Goal: Contribute content: Contribute content

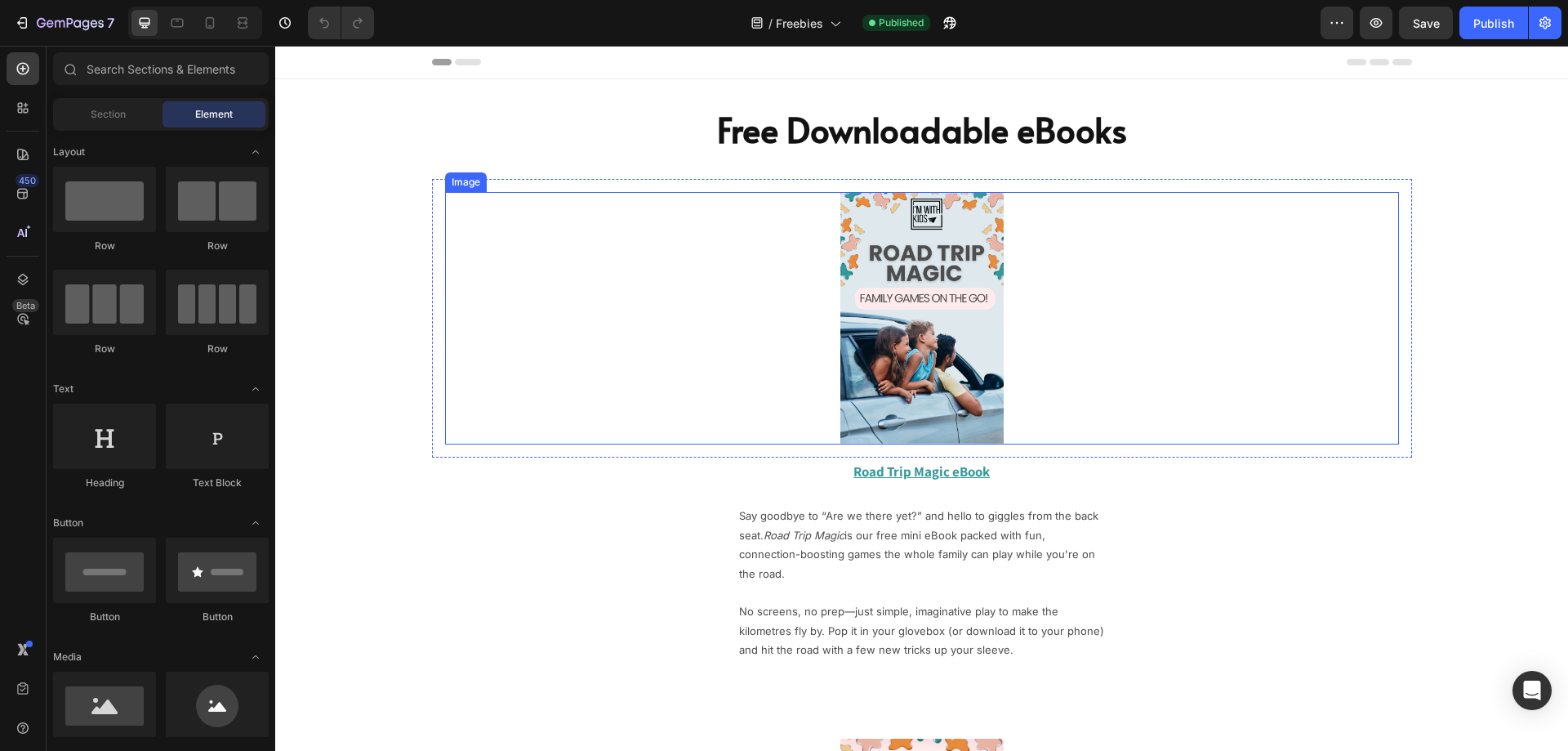
click at [887, 329] on img at bounding box center [921, 317] width 163 height 252
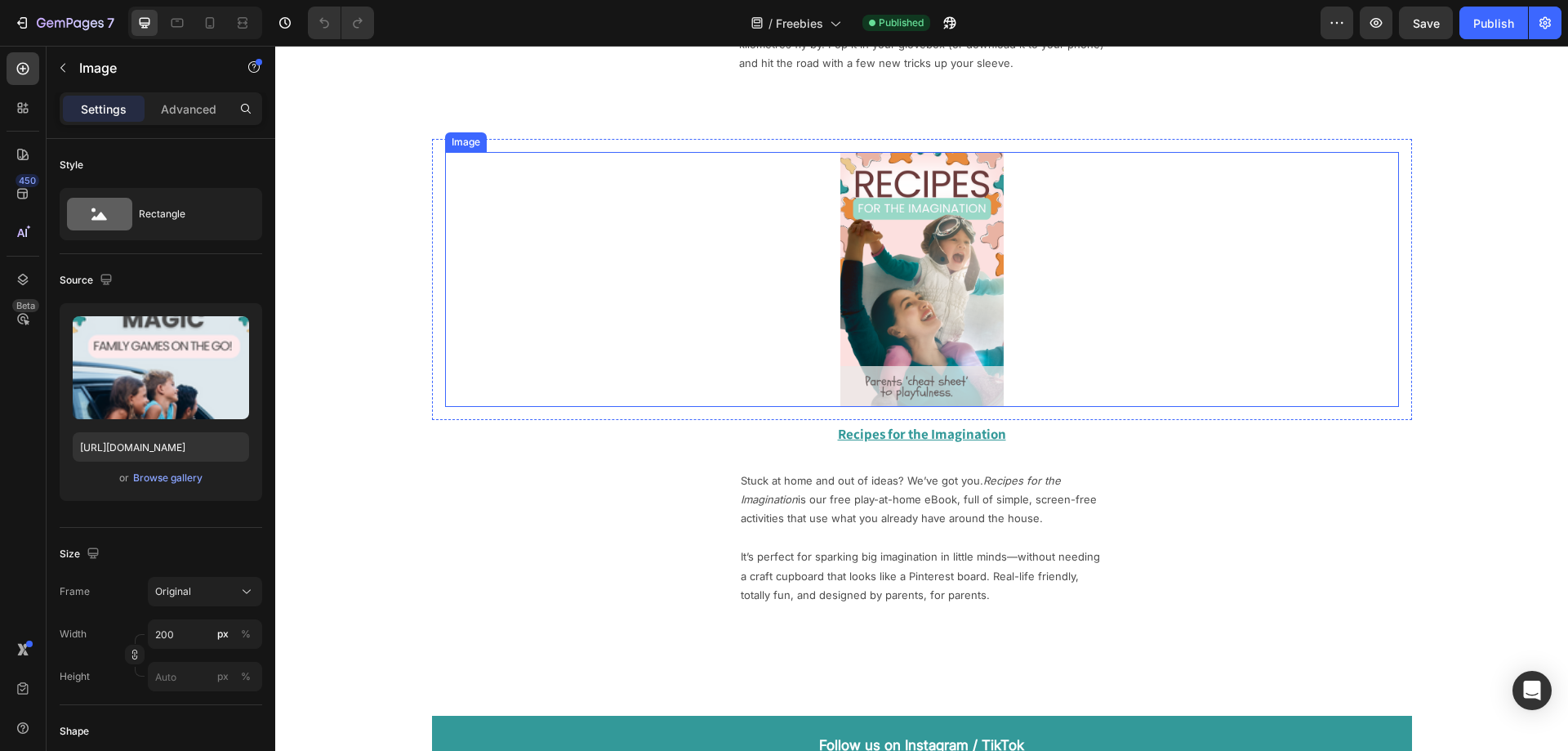
scroll to position [572, 0]
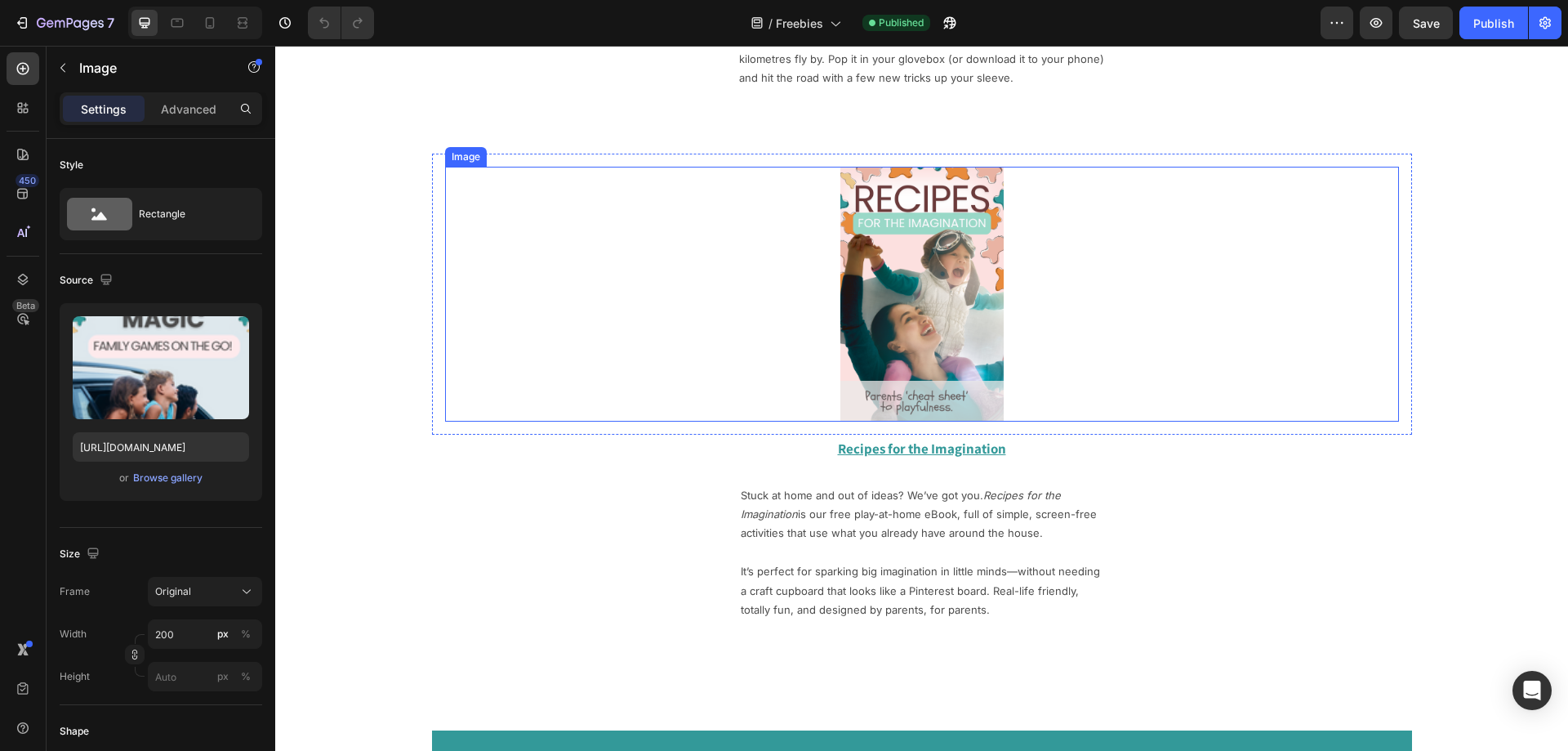
click at [875, 297] on img at bounding box center [921, 294] width 163 height 256
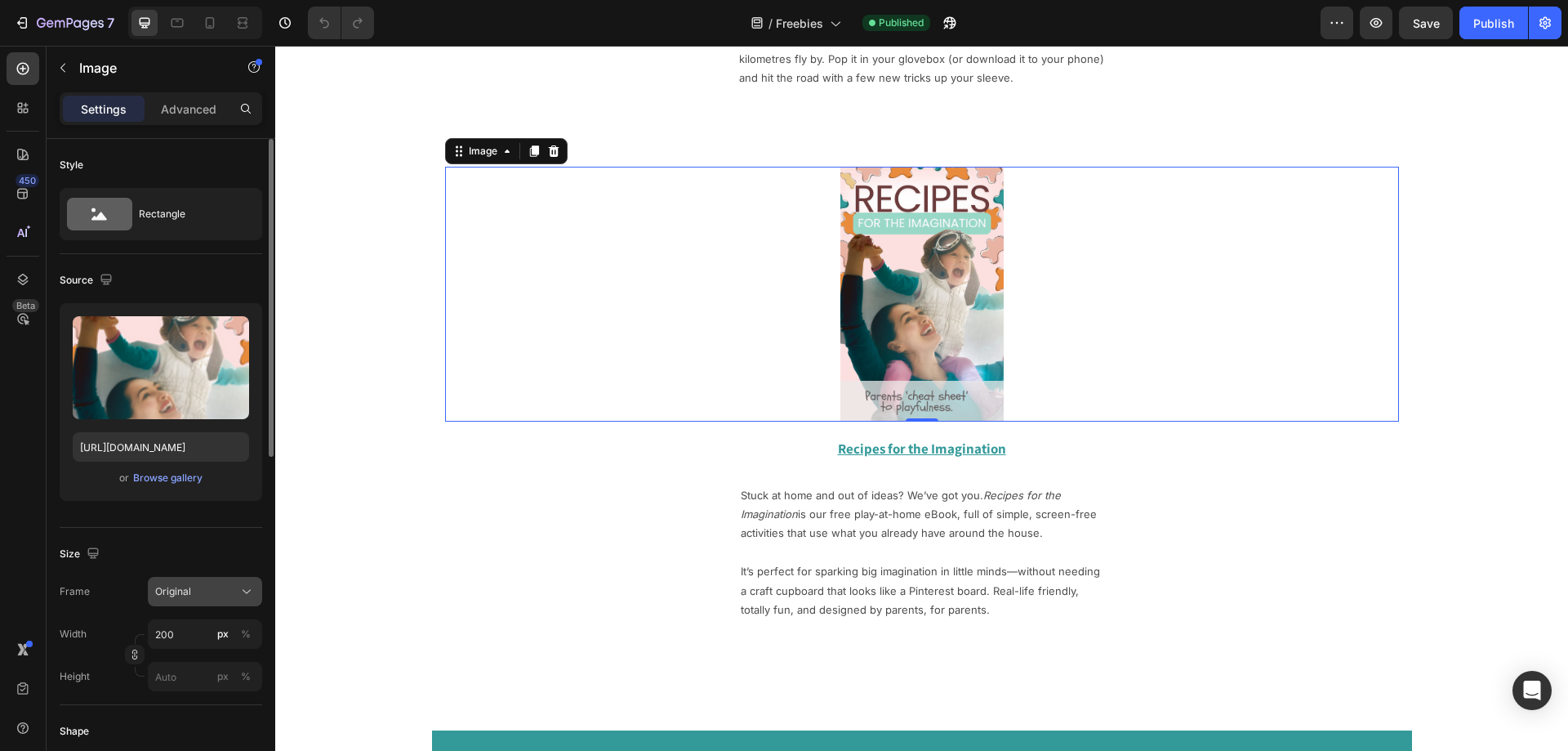
scroll to position [490, 0]
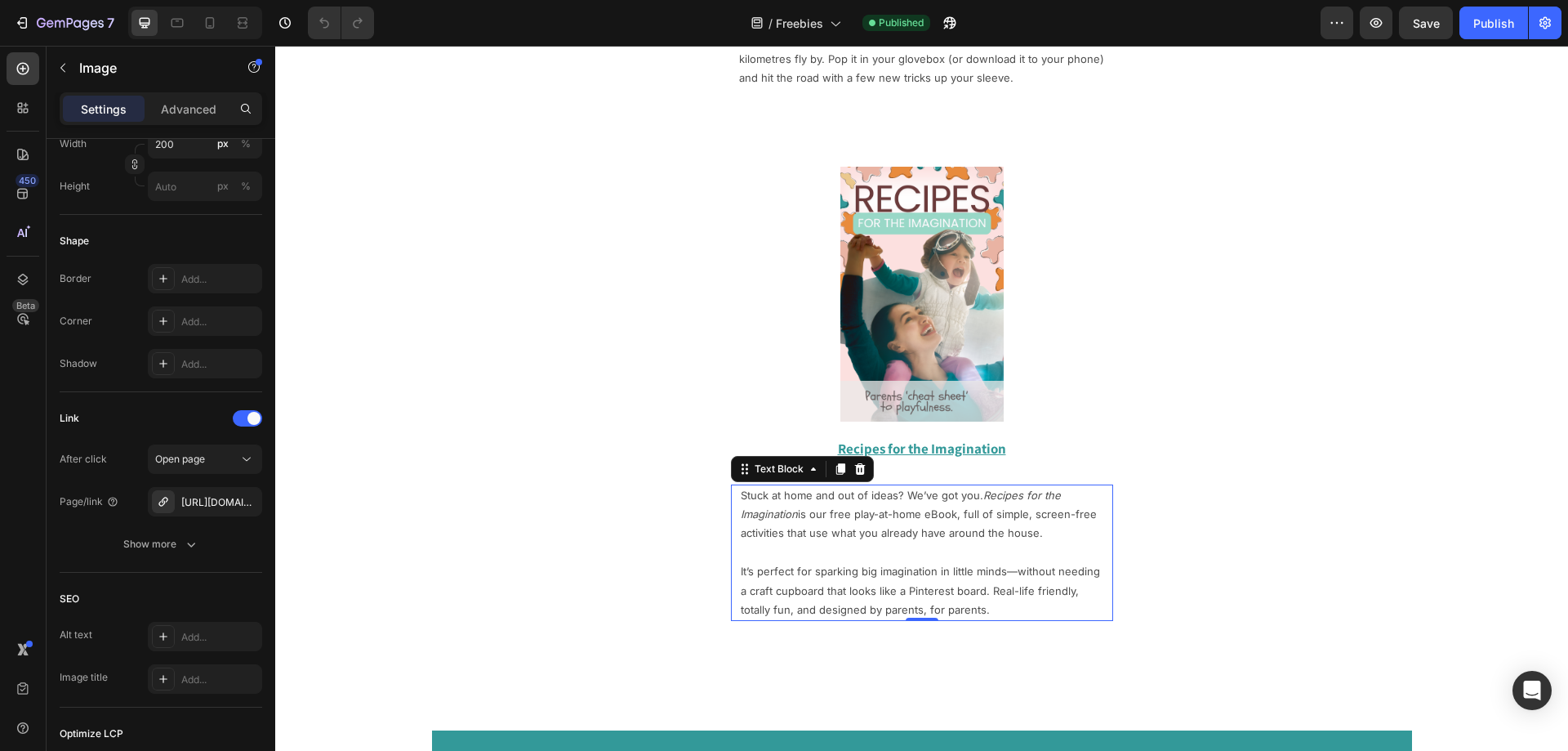
click at [810, 520] on p "Stuck at home and out of ideas? We’ve got you. Recipes for the Imagination is o…" at bounding box center [922, 515] width 362 height 57
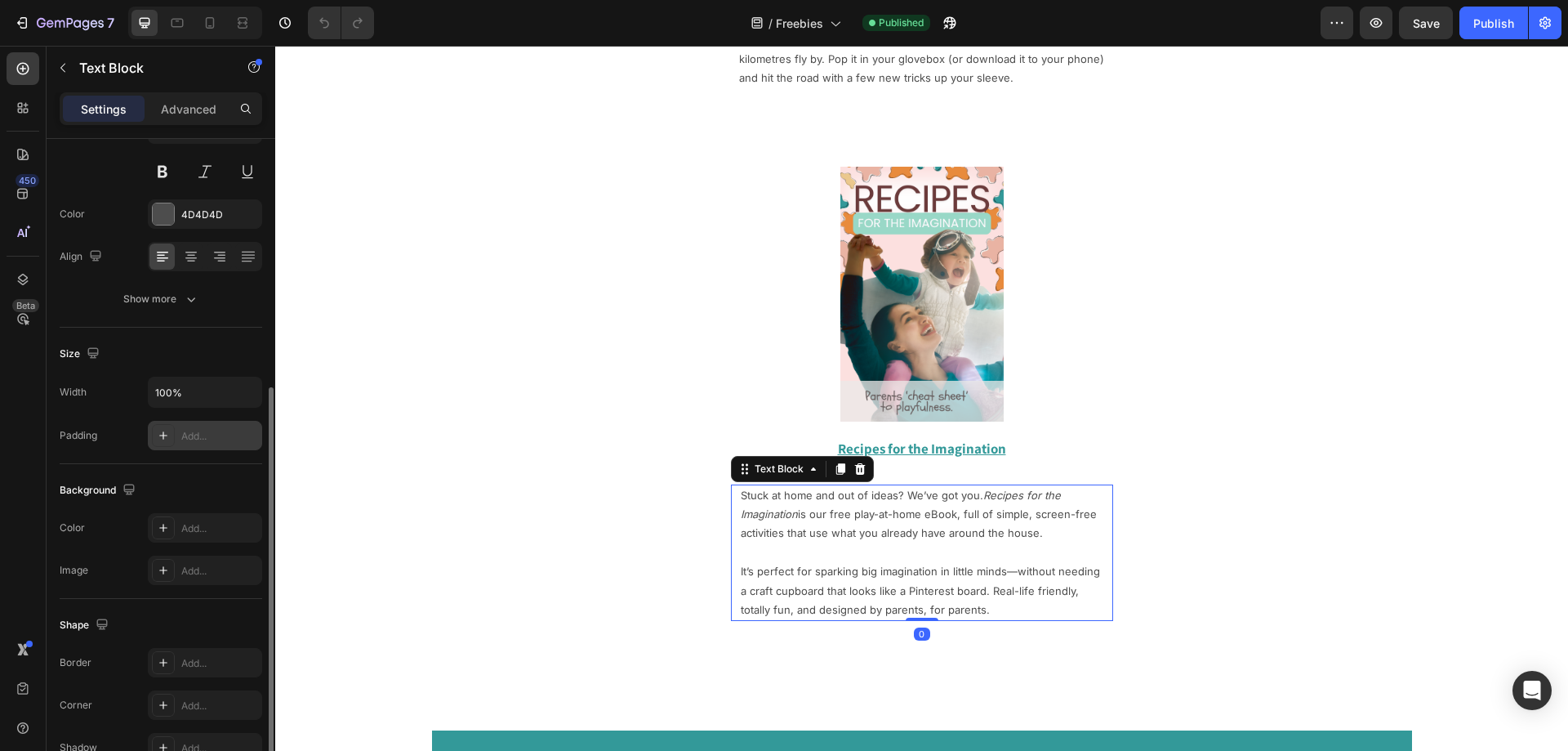
scroll to position [310, 0]
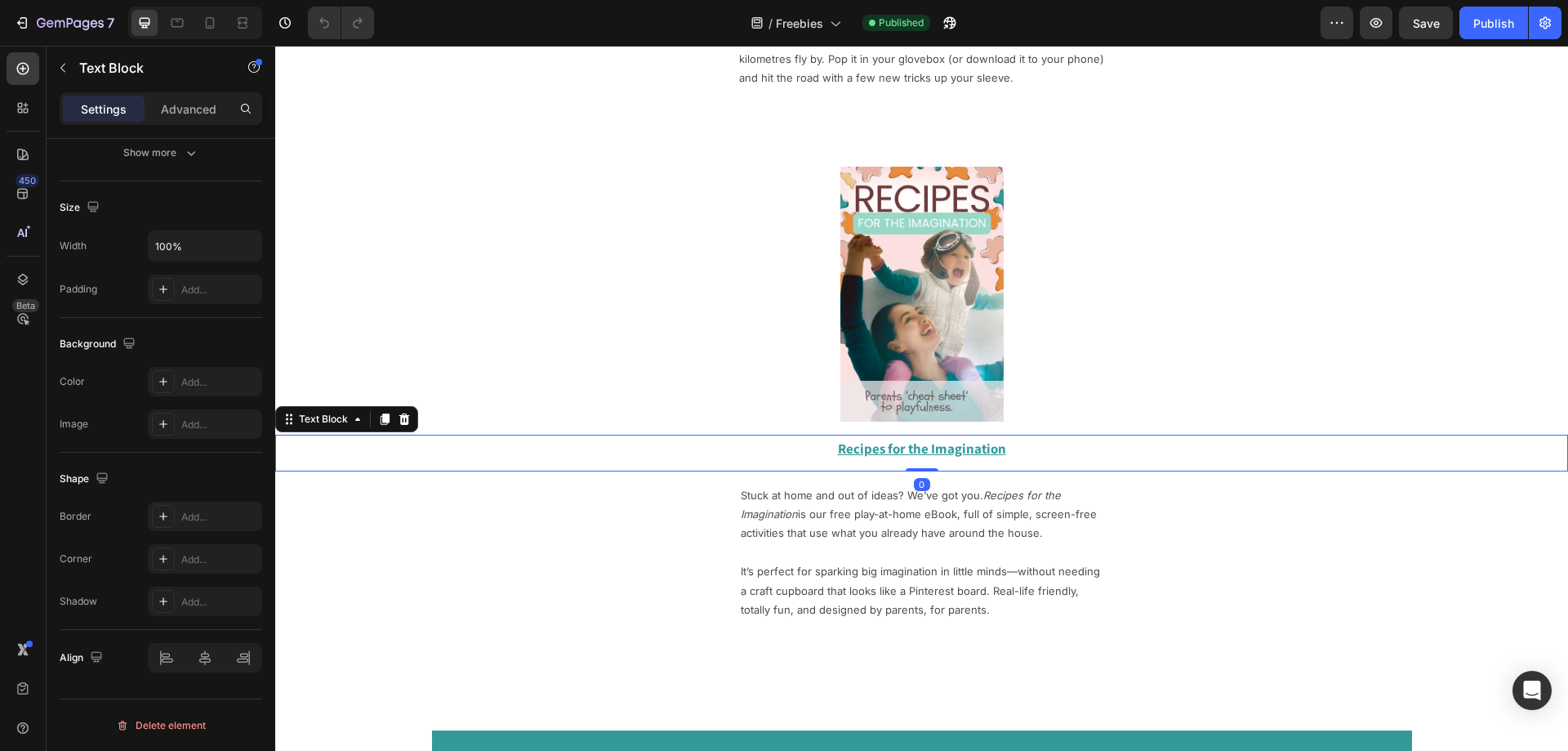
click at [933, 451] on u "Recipes for the Imagination" at bounding box center [922, 448] width 168 height 18
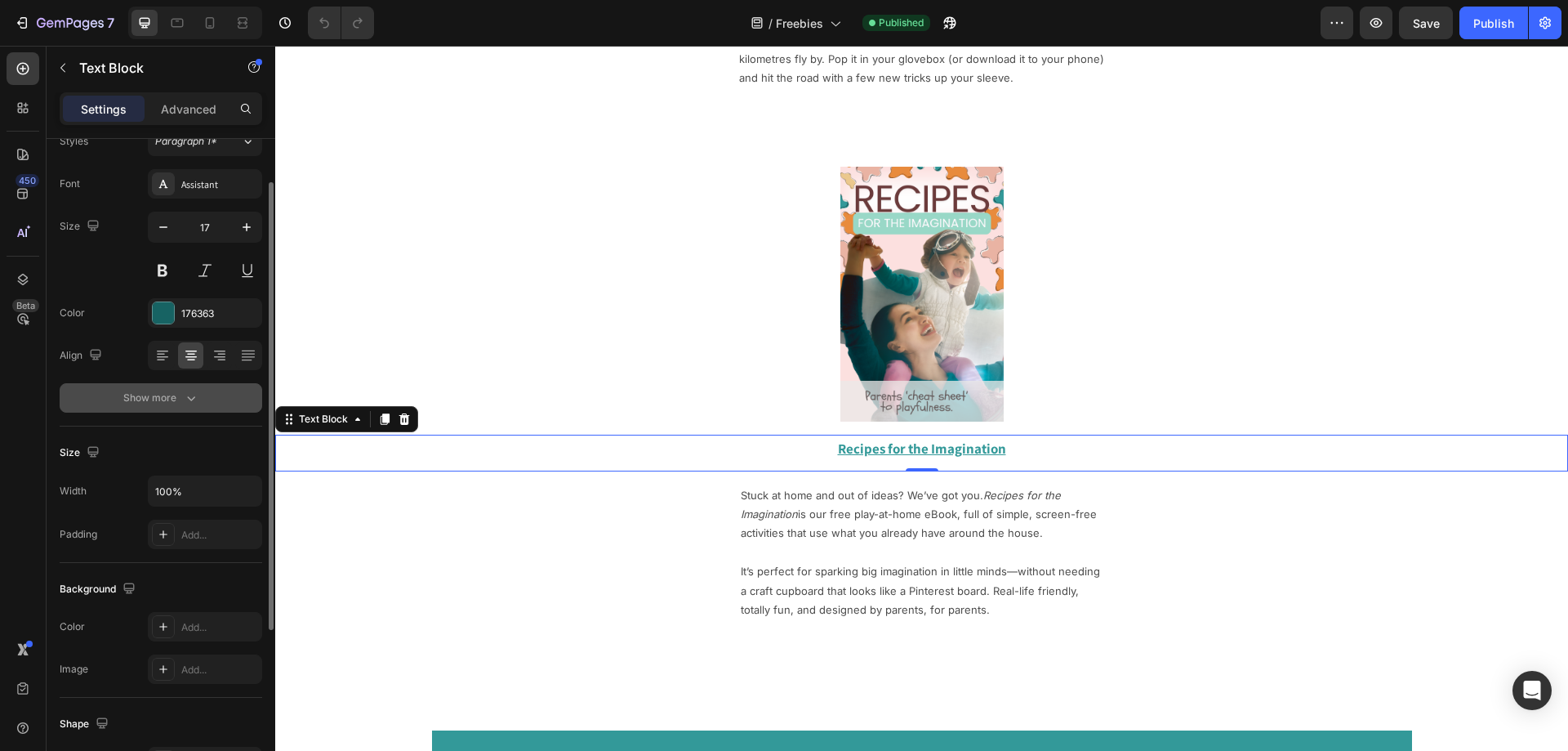
scroll to position [0, 0]
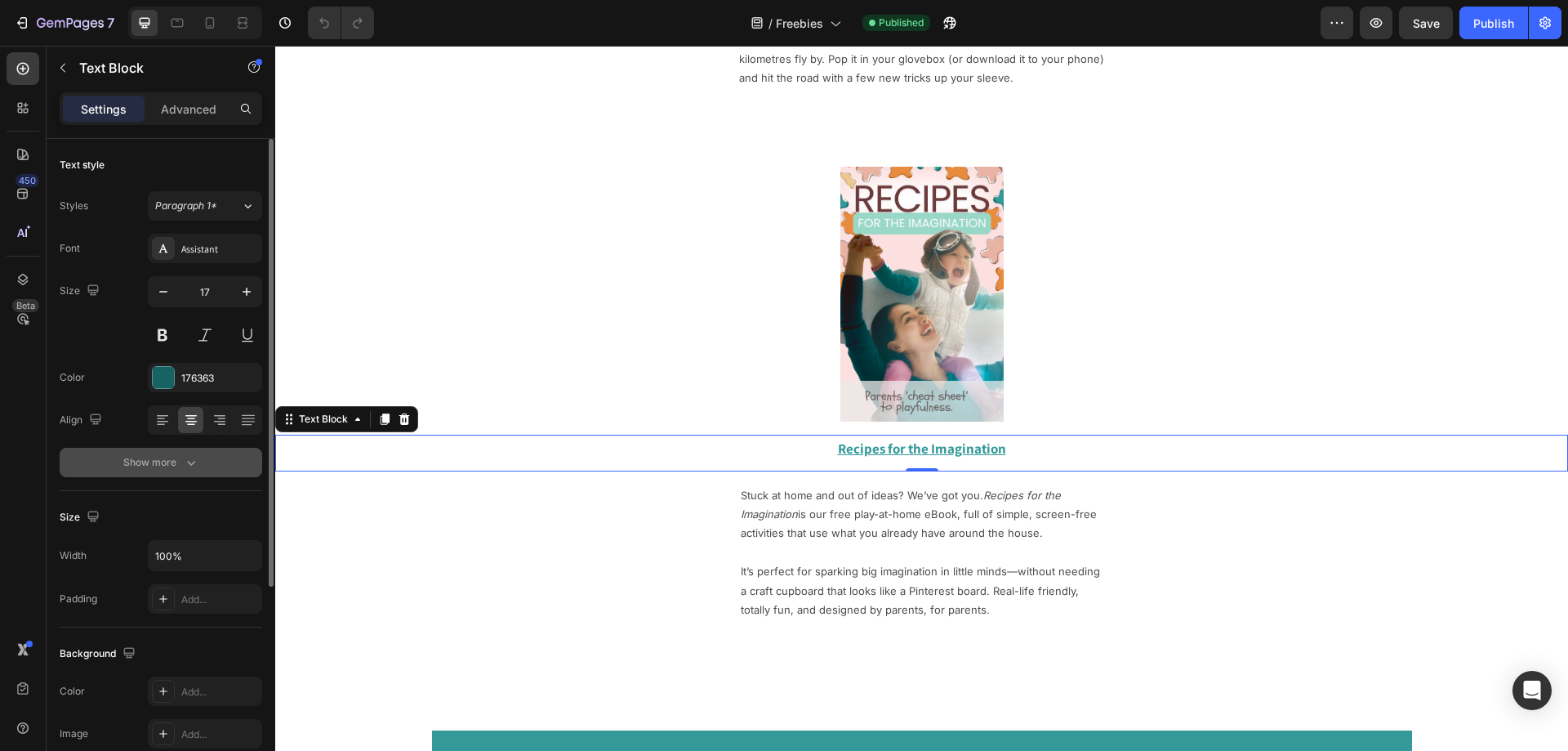
click at [197, 458] on icon "button" at bounding box center [191, 462] width 16 height 16
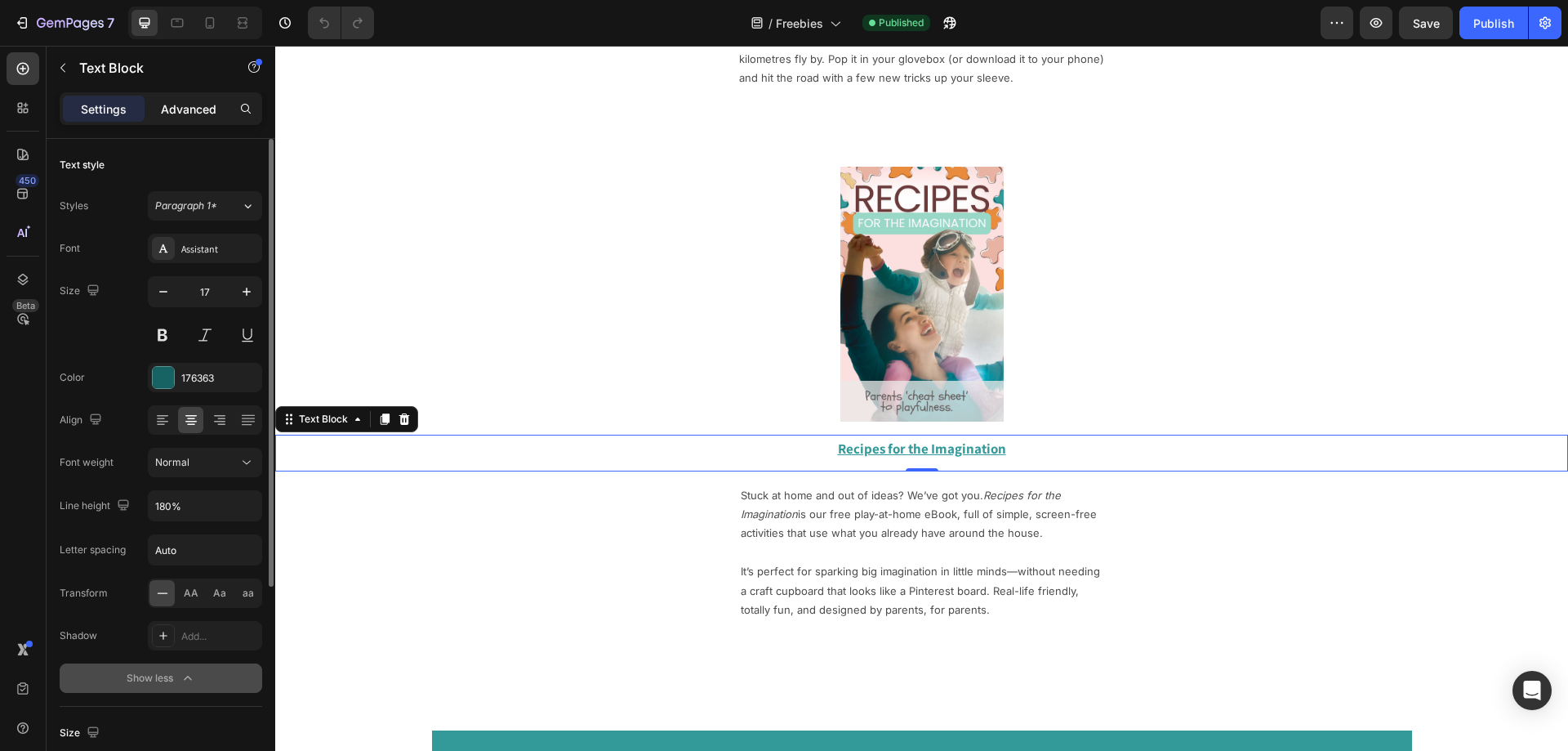
click at [183, 110] on p "Advanced" at bounding box center [189, 109] width 55 height 17
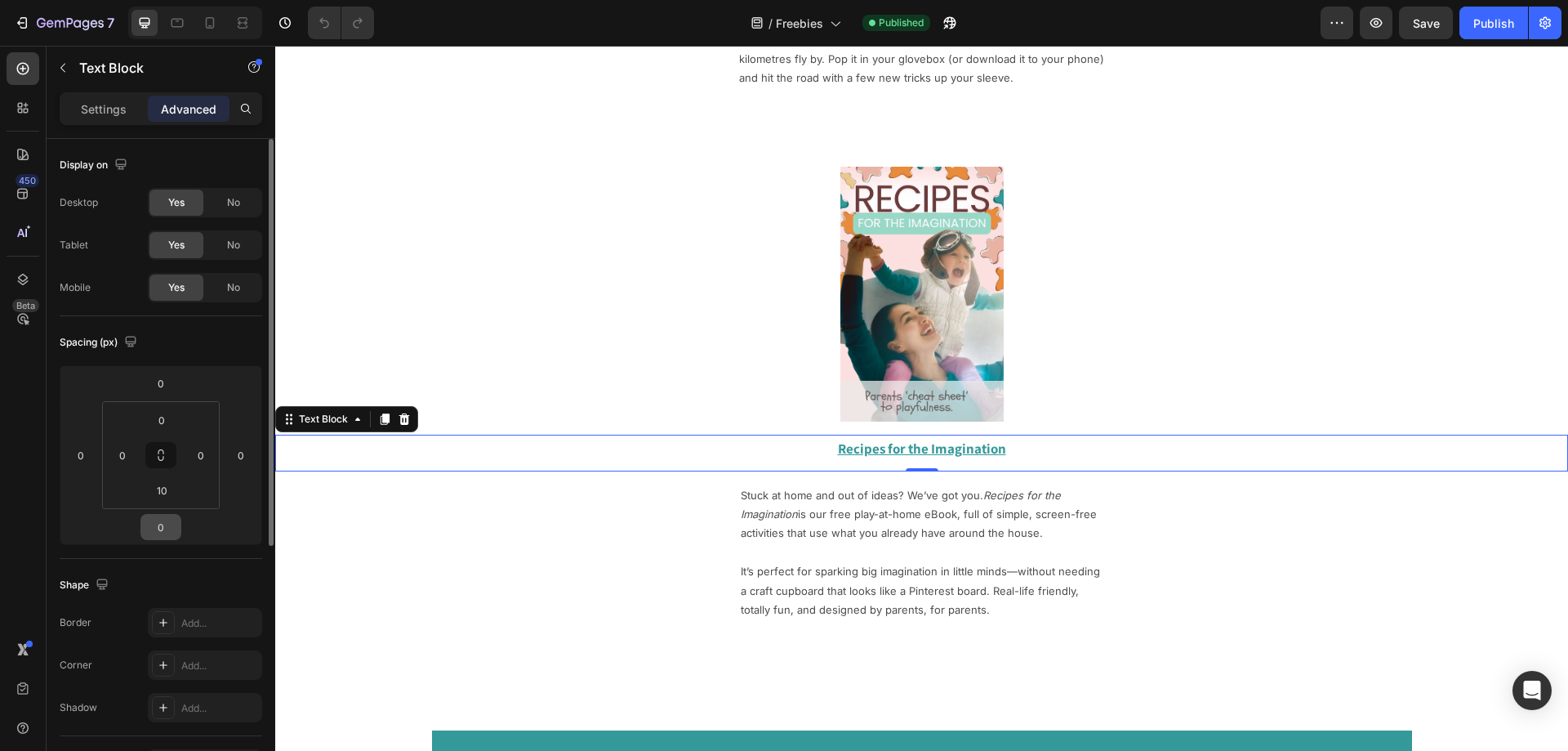
scroll to position [407, 0]
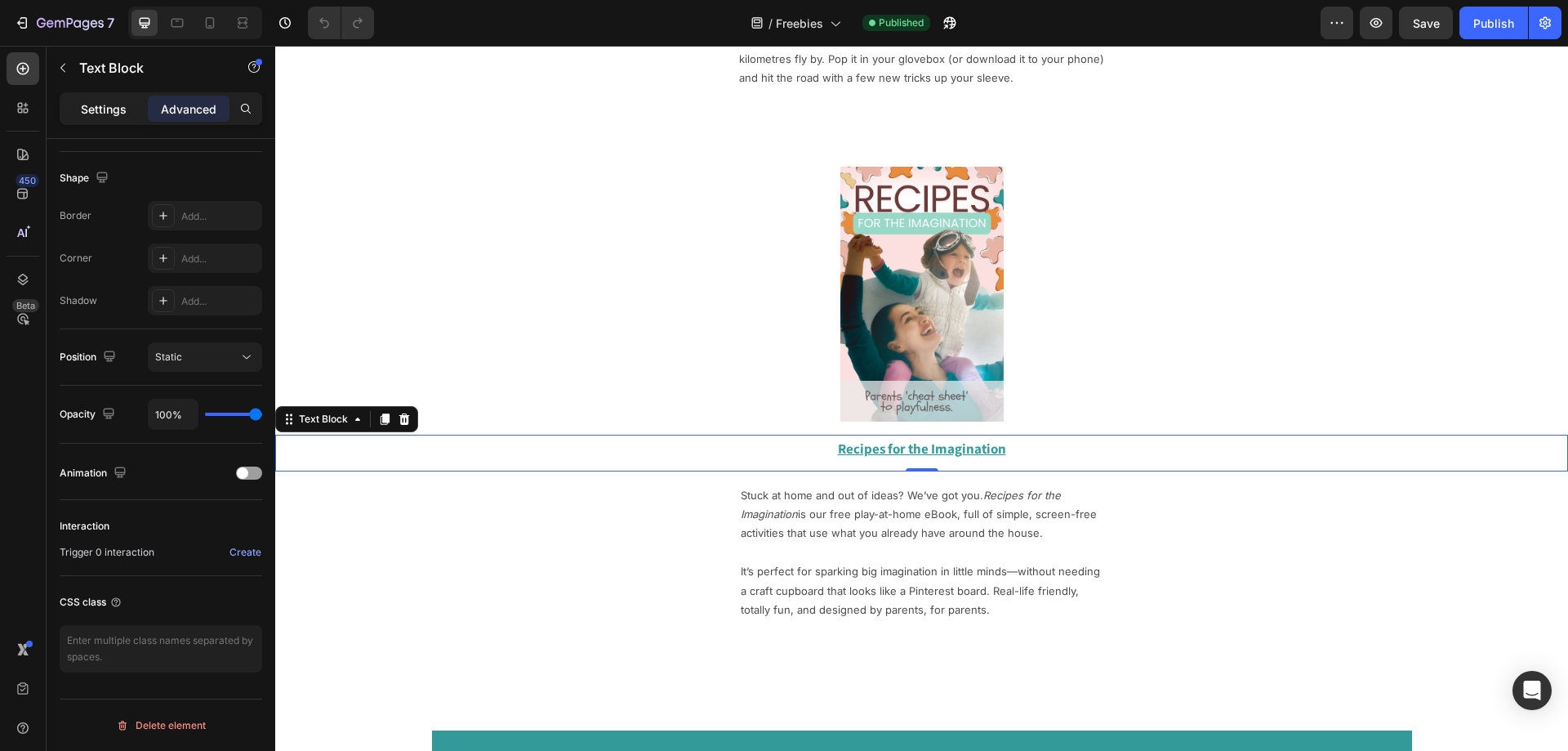
click at [91, 117] on p "Settings" at bounding box center [103, 109] width 46 height 17
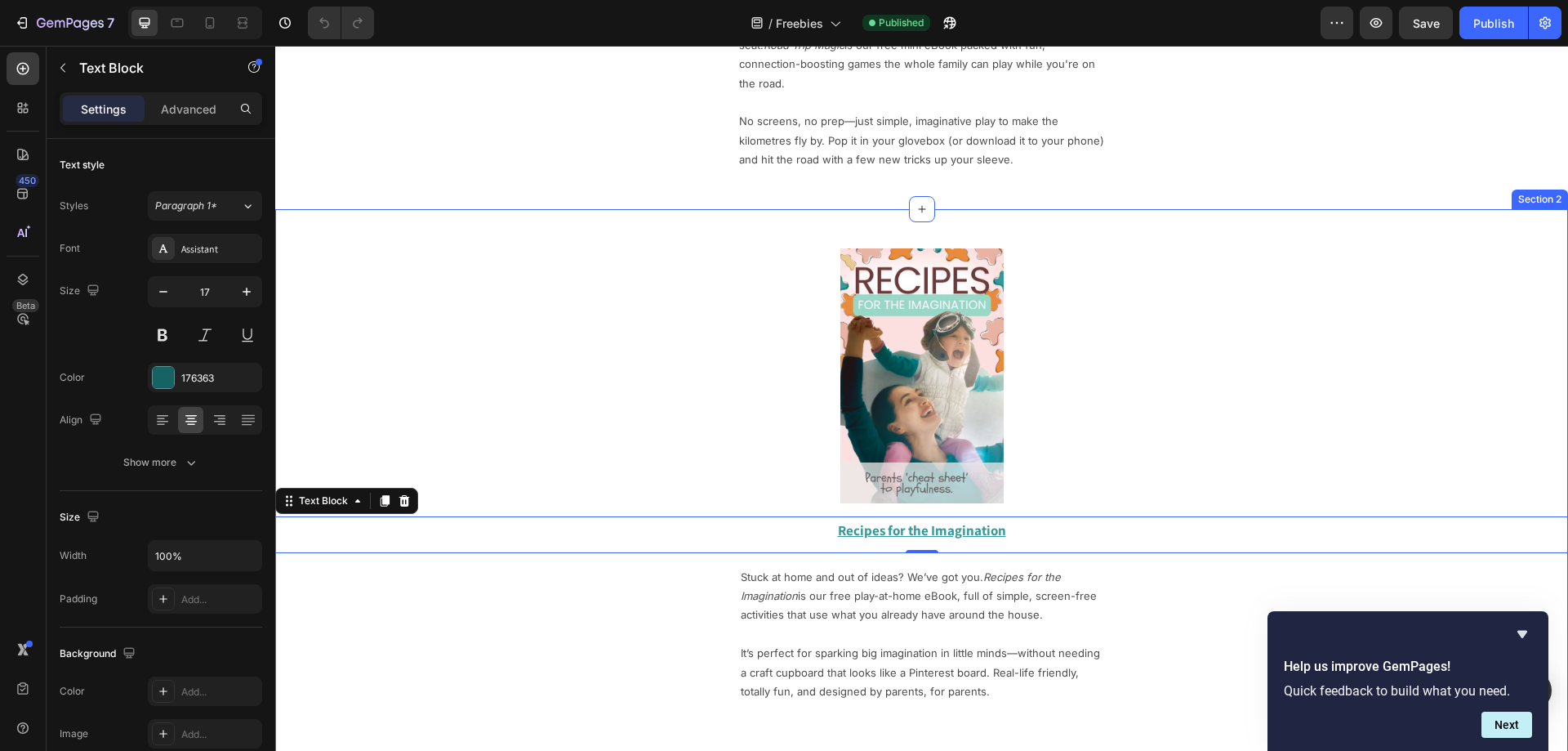
scroll to position [735, 0]
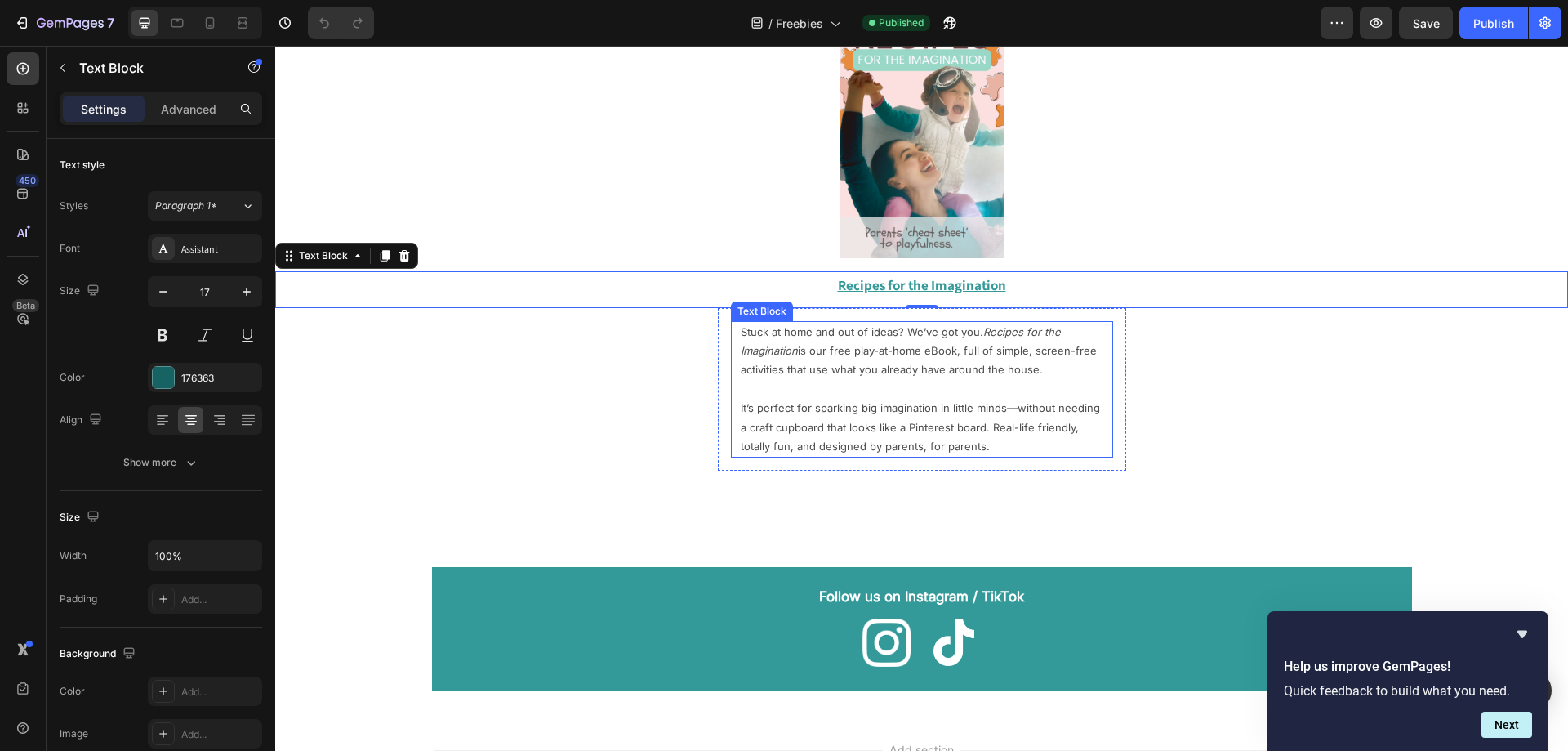
click at [794, 403] on p "It’s perfect for sparking big imagination in little minds—without needing a cra…" at bounding box center [922, 428] width 362 height 57
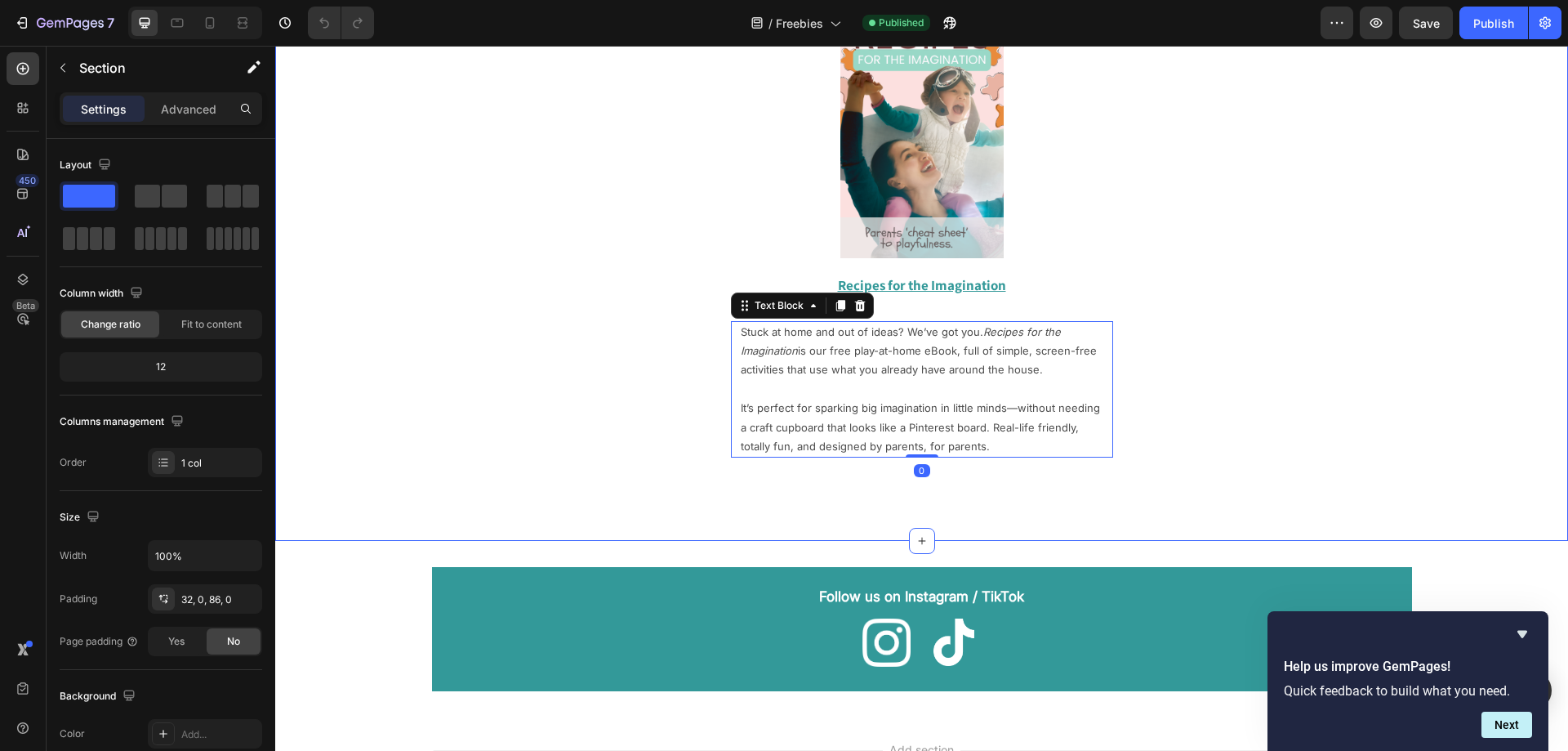
click at [621, 415] on div "Image Row Recipes for the Imagination Text Block Stuck at home and out of ideas…" at bounding box center [921, 231] width 1292 height 481
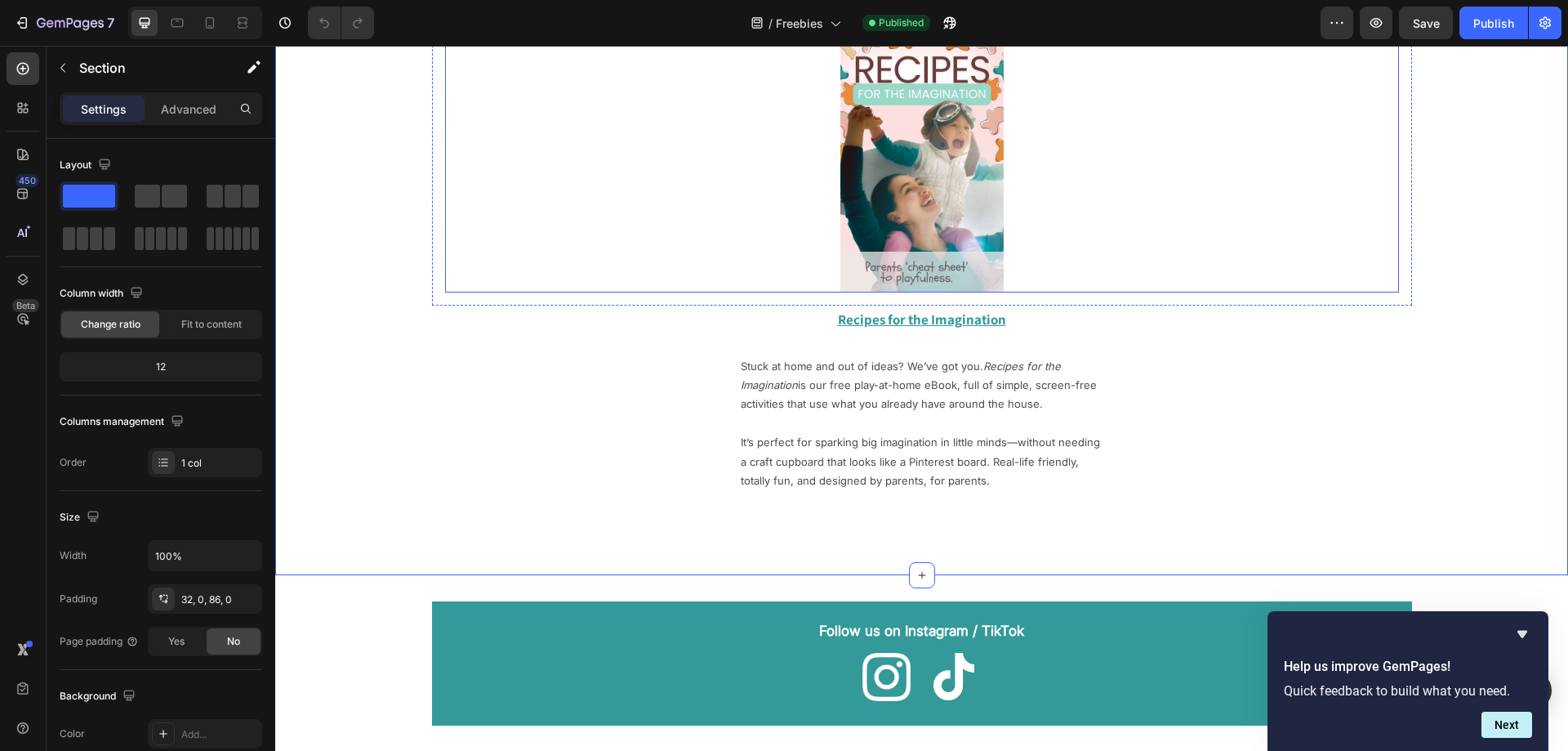
scroll to position [490, 0]
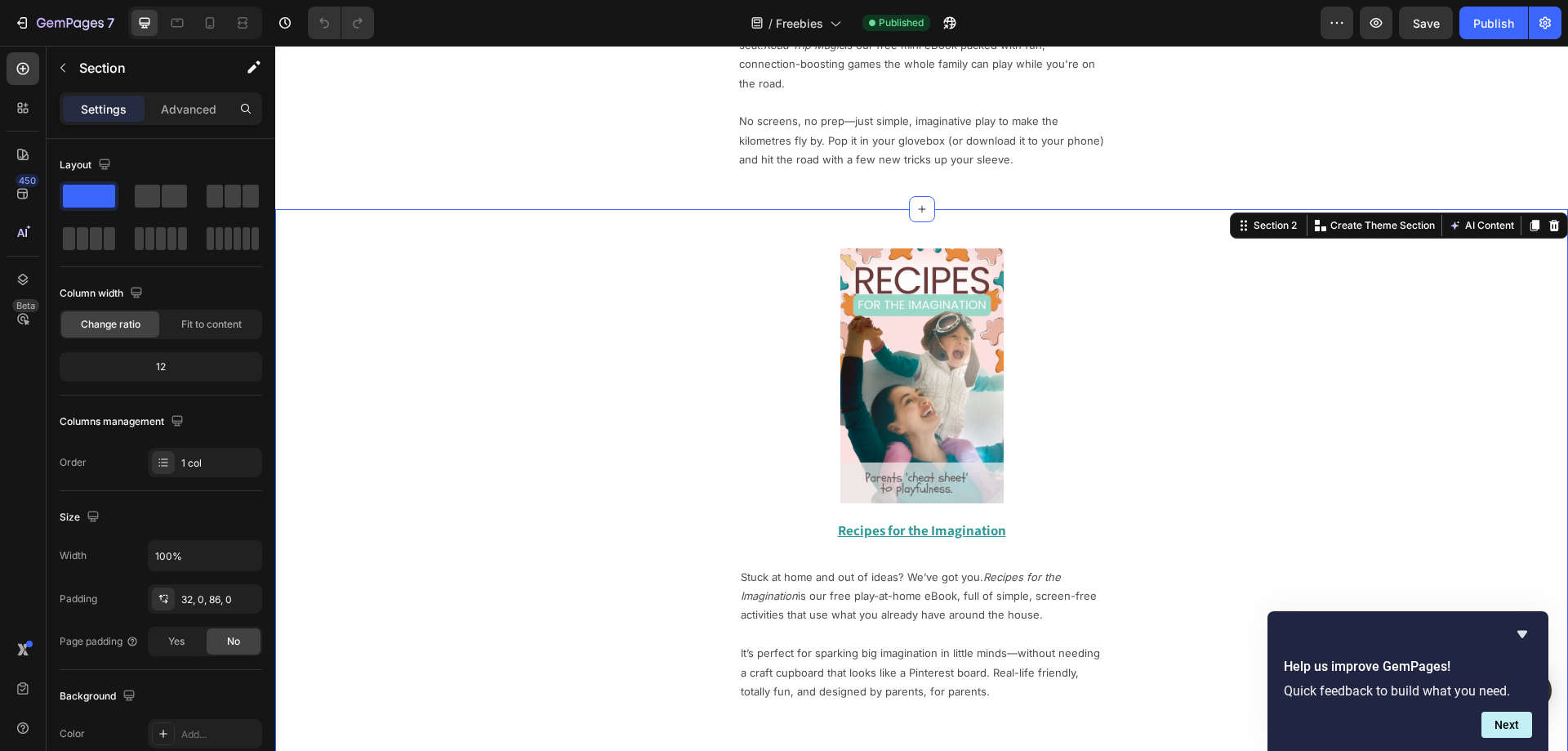
click at [1531, 223] on icon at bounding box center [1535, 225] width 9 height 11
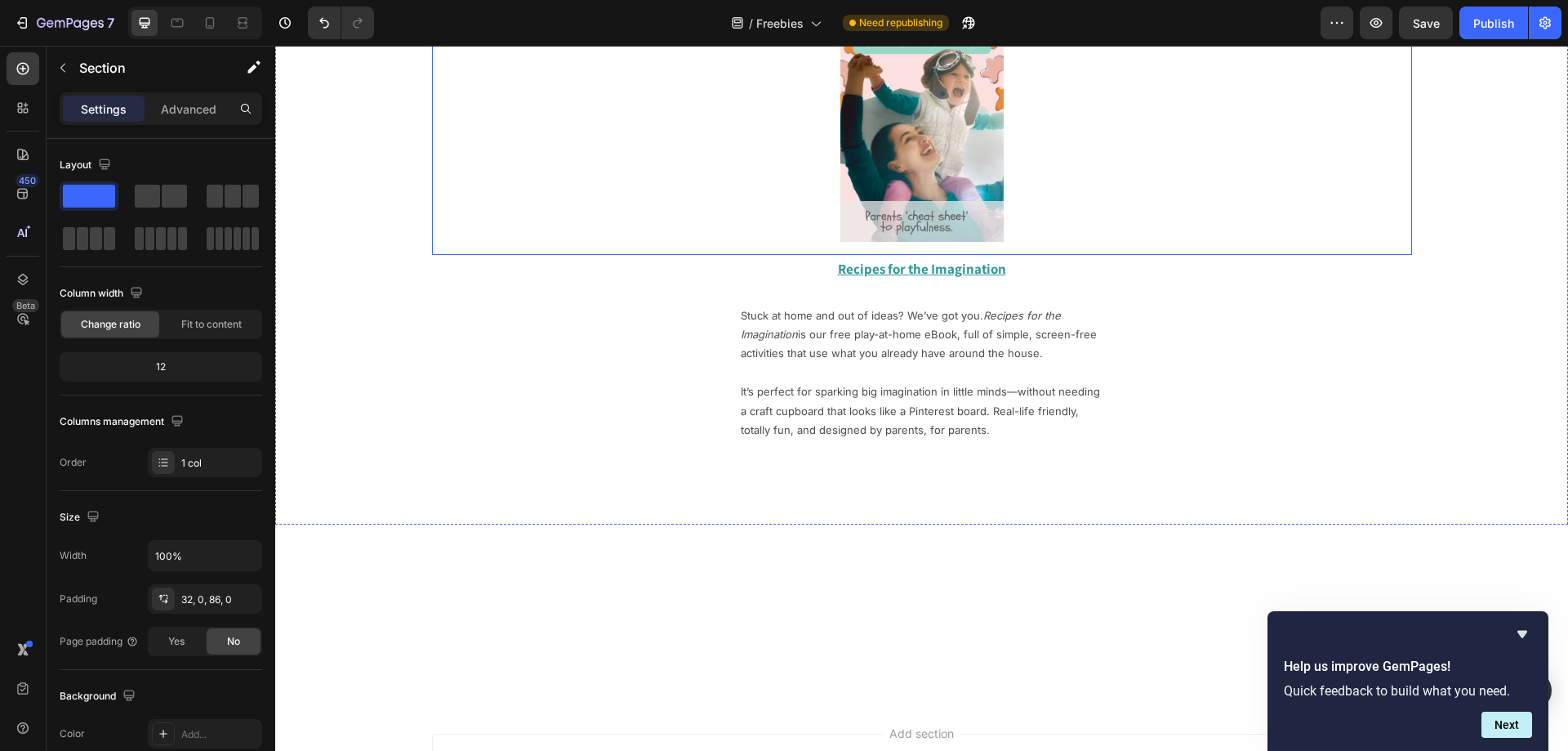
scroll to position [1336, 0]
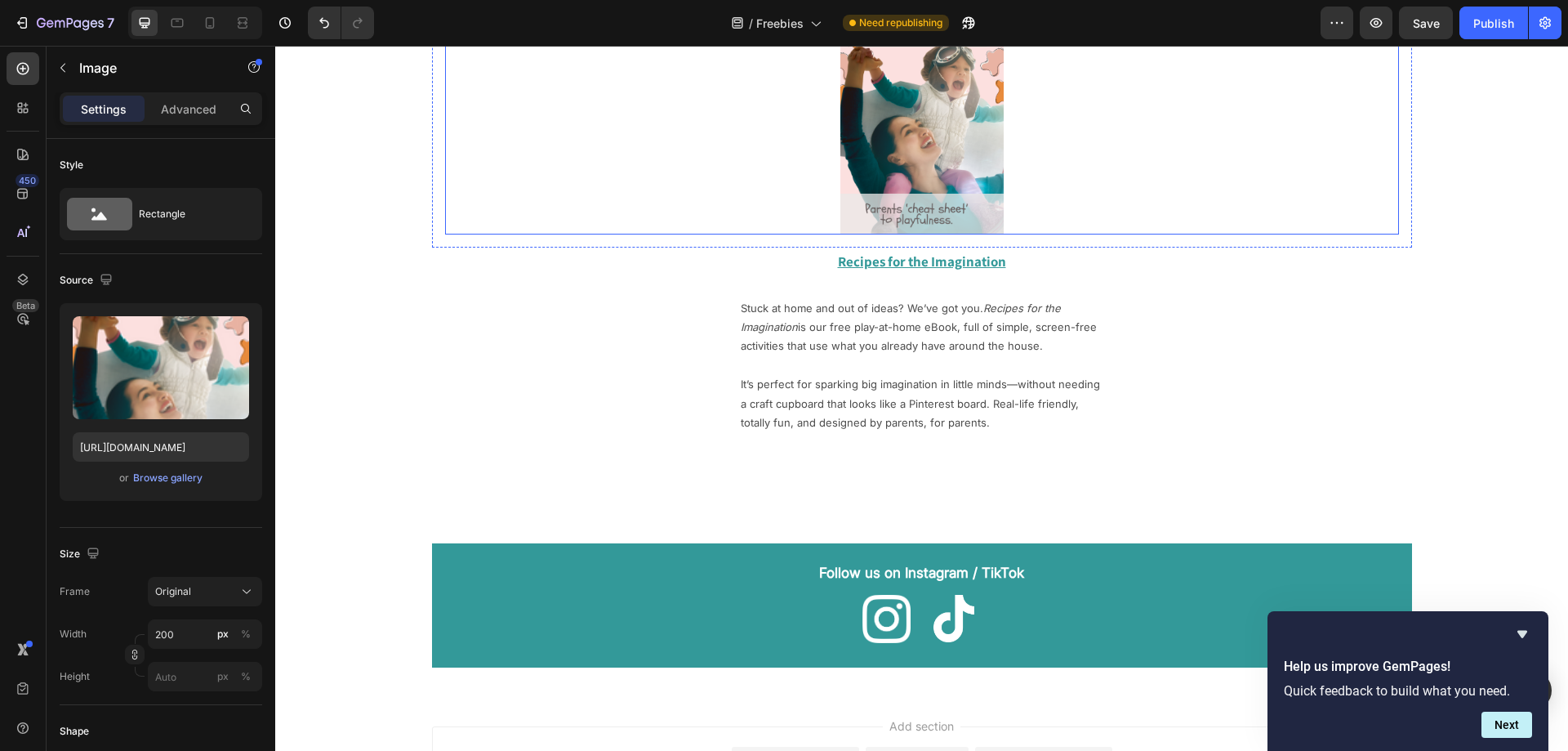
click at [925, 145] on img at bounding box center [921, 107] width 163 height 256
click at [156, 473] on div "Browse gallery" at bounding box center [168, 478] width 69 height 15
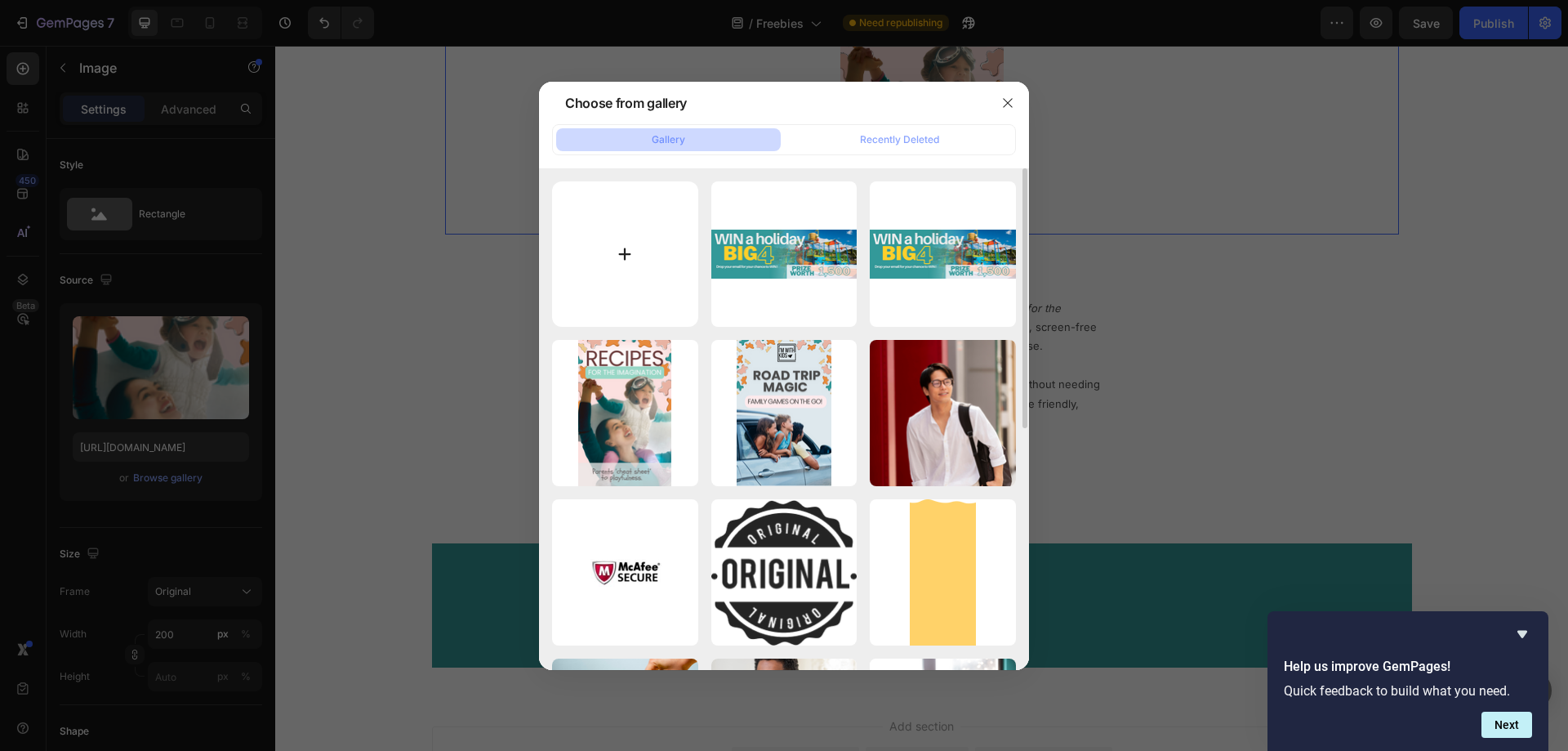
click at [627, 247] on input "file" at bounding box center [625, 254] width 146 height 147
type input "C:\fakepath\scene_setters.png"
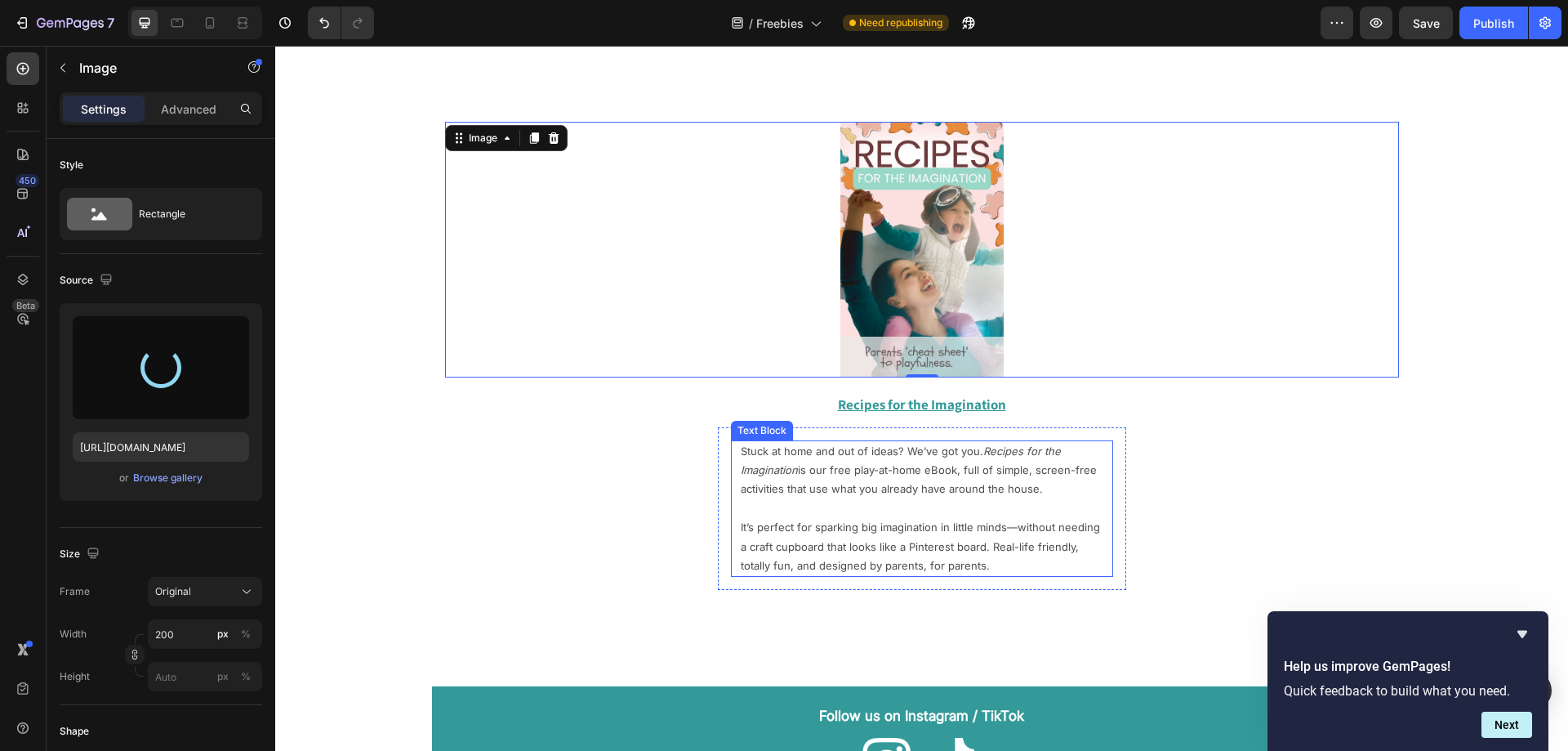
scroll to position [1173, 0]
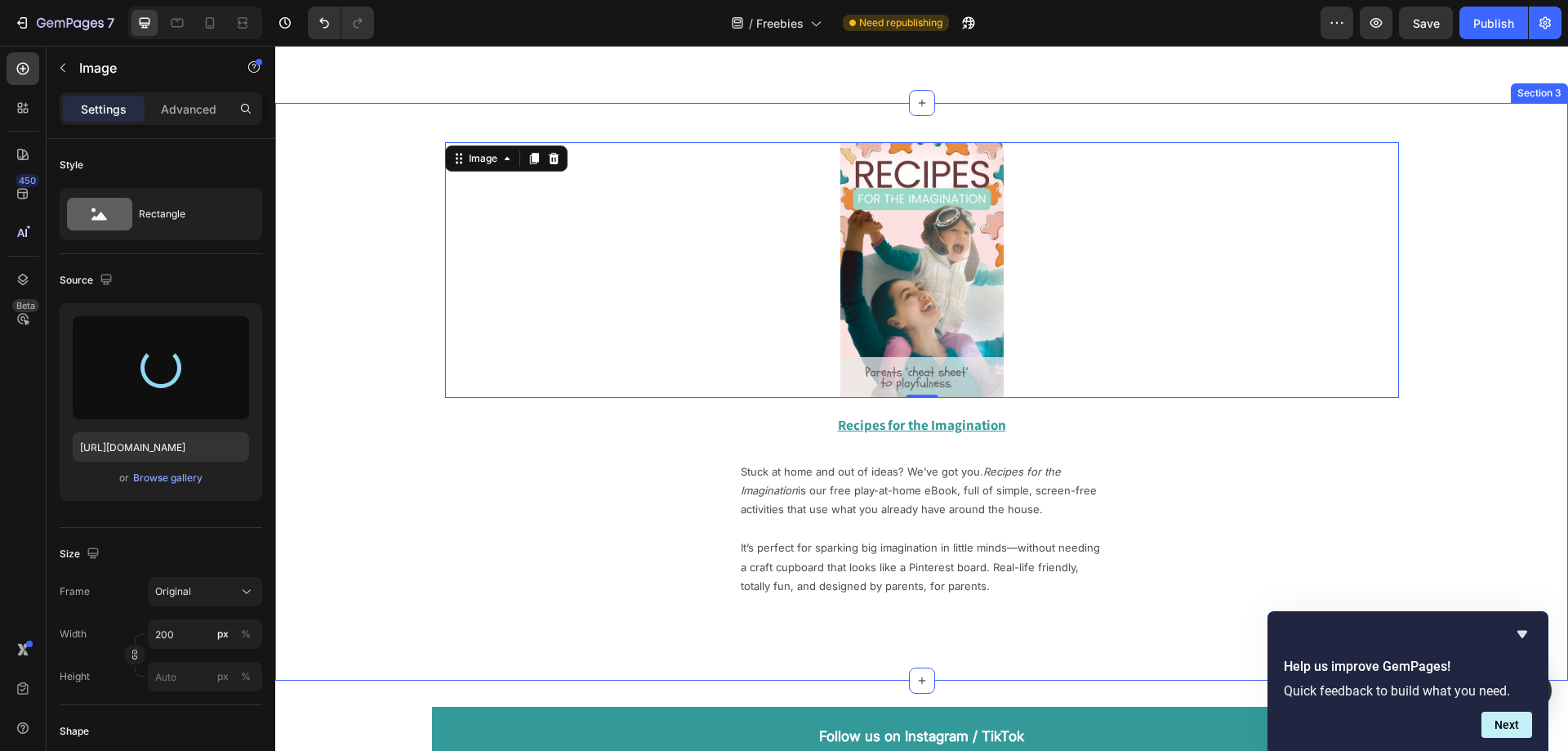
type input "[URL][DOMAIN_NAME]"
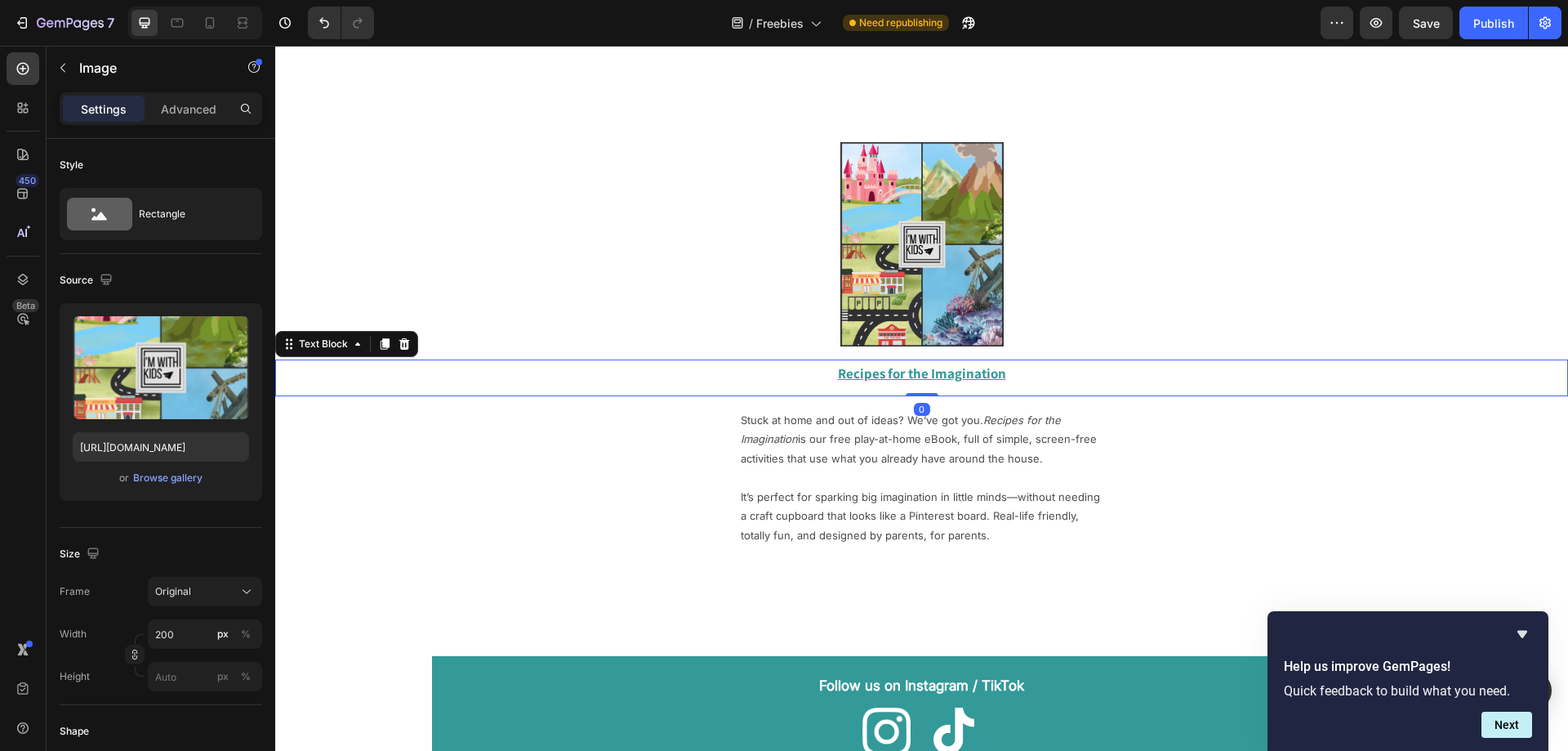
click at [888, 371] on u "Recipes for the Imagination" at bounding box center [922, 373] width 168 height 18
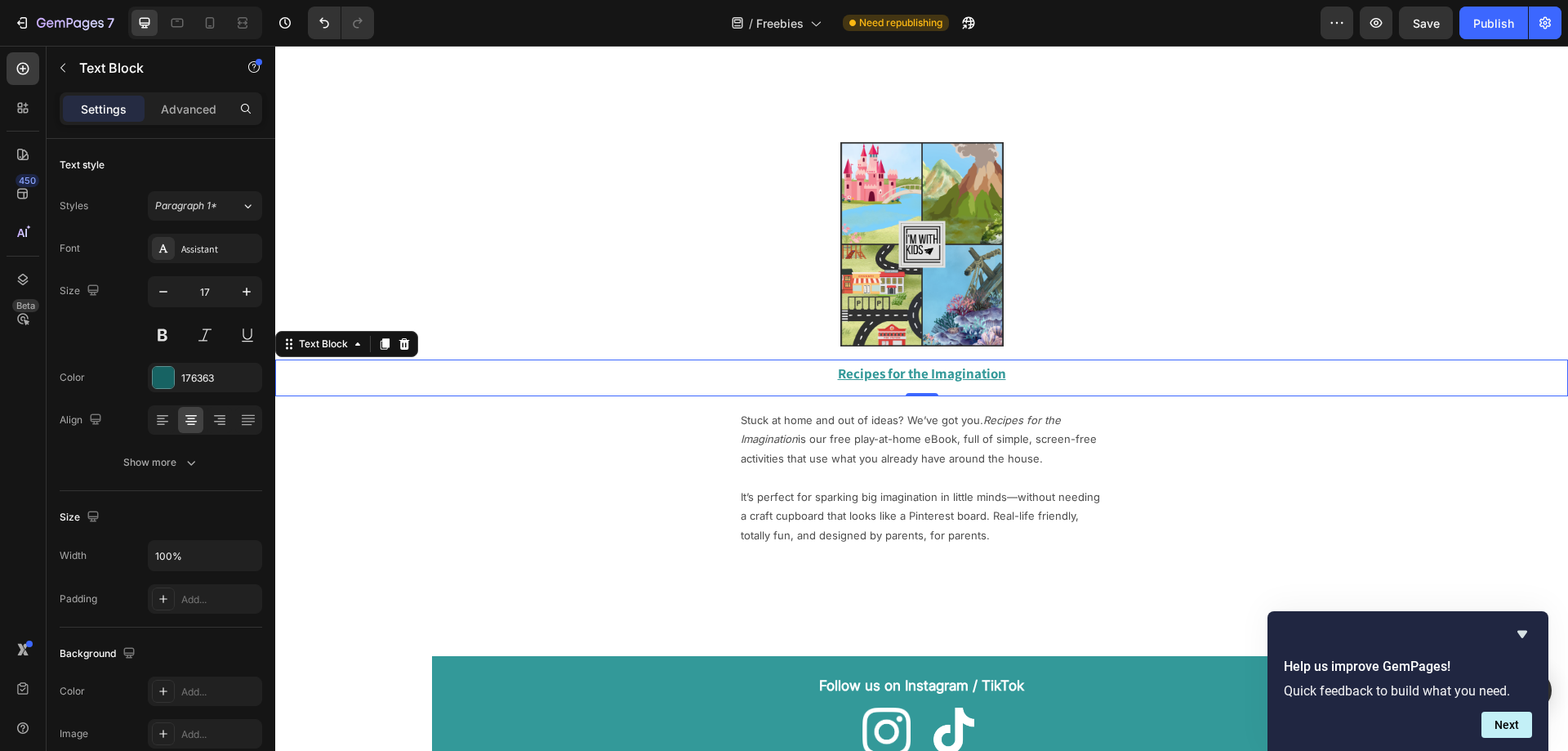
click at [882, 376] on u "Recipes for the Imagination" at bounding box center [922, 373] width 168 height 18
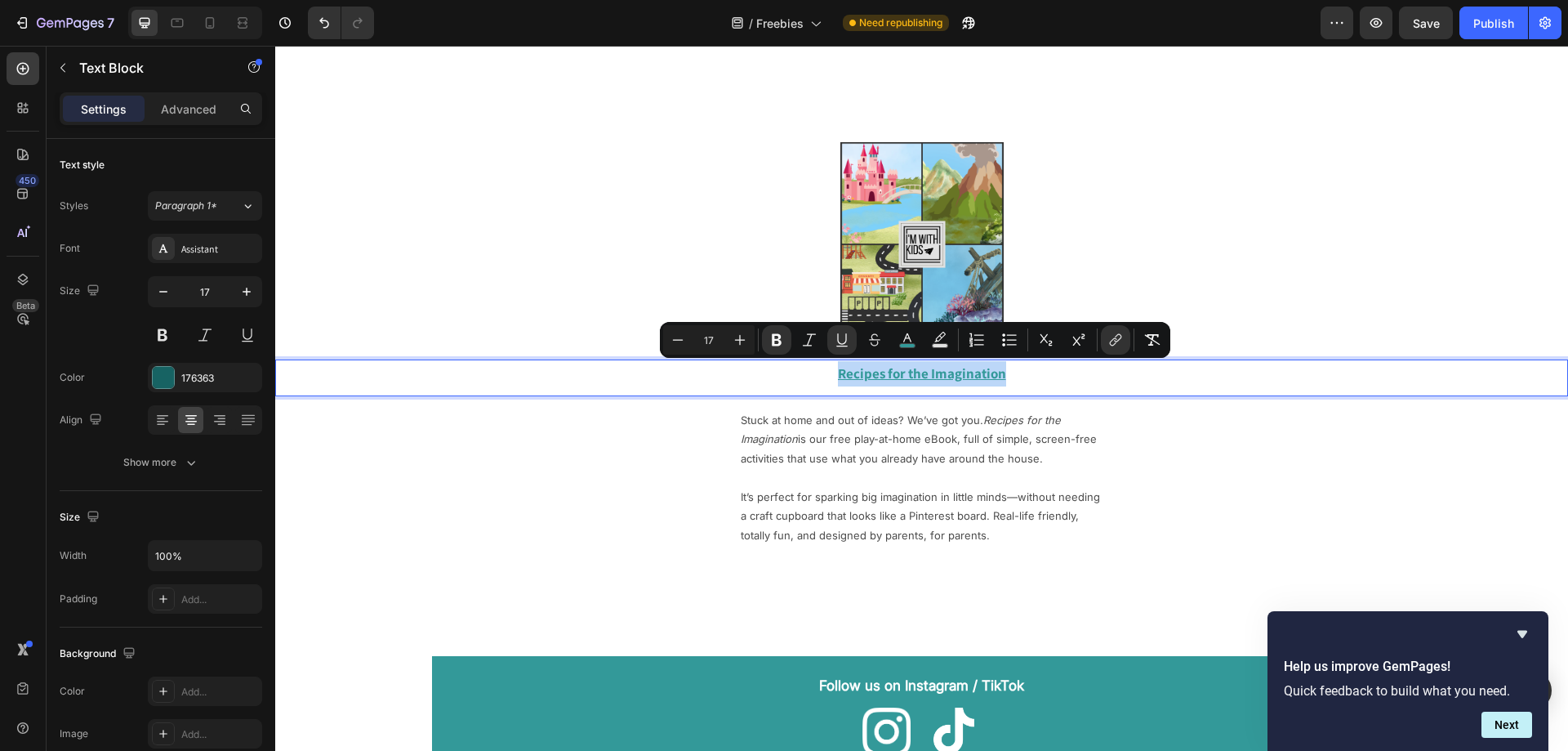
drag, startPoint x: 999, startPoint y: 374, endPoint x: 832, endPoint y: 374, distance: 167.0
click at [838, 374] on u "Recipes for the Imagination" at bounding box center [922, 373] width 168 height 18
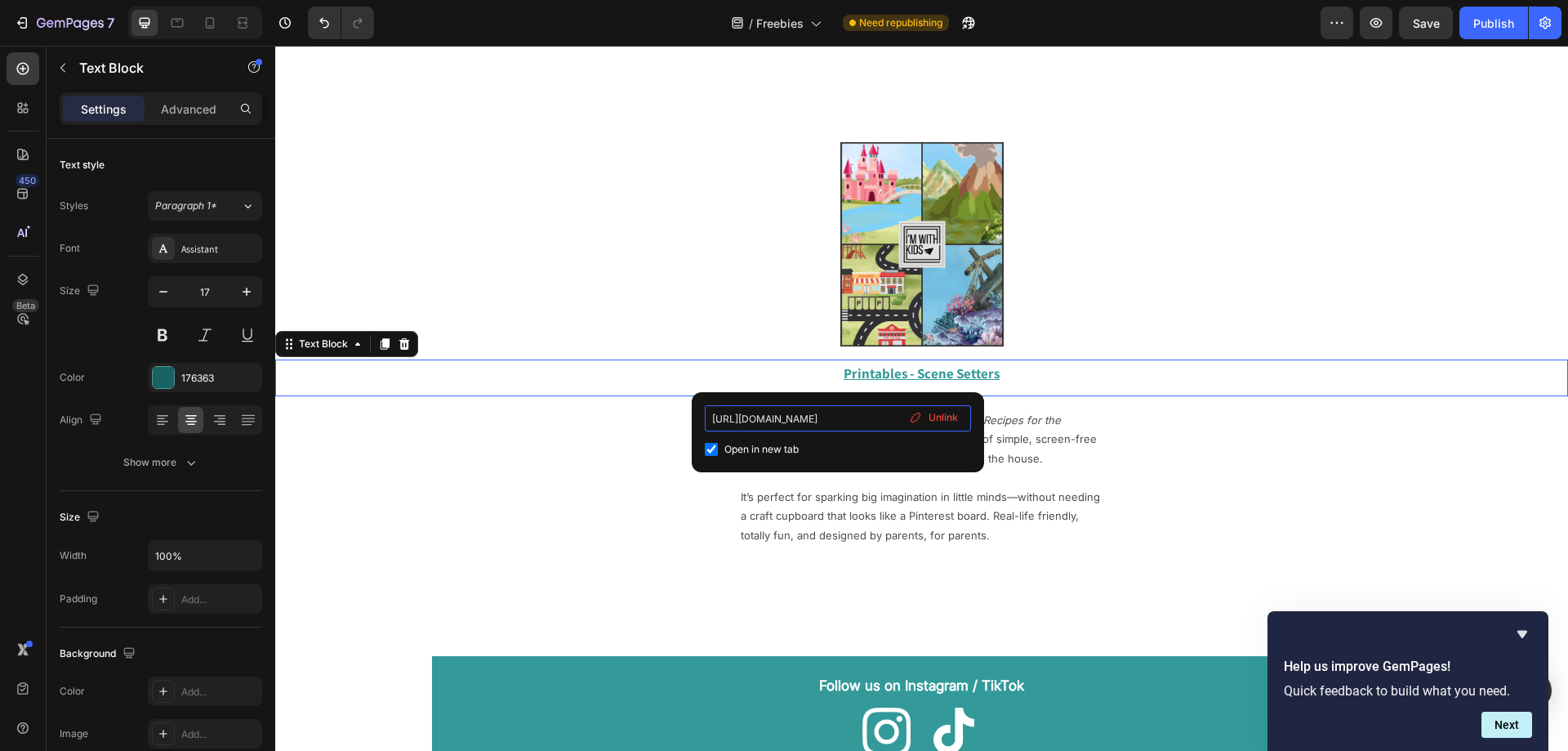
click at [855, 424] on input "[URL][DOMAIN_NAME]" at bounding box center [837, 418] width 266 height 26
click at [875, 417] on input "[URL][DOMAIN_NAME]" at bounding box center [837, 418] width 266 height 26
paste input "scenesetters-printables"
type input "[URL][DOMAIN_NAME]"
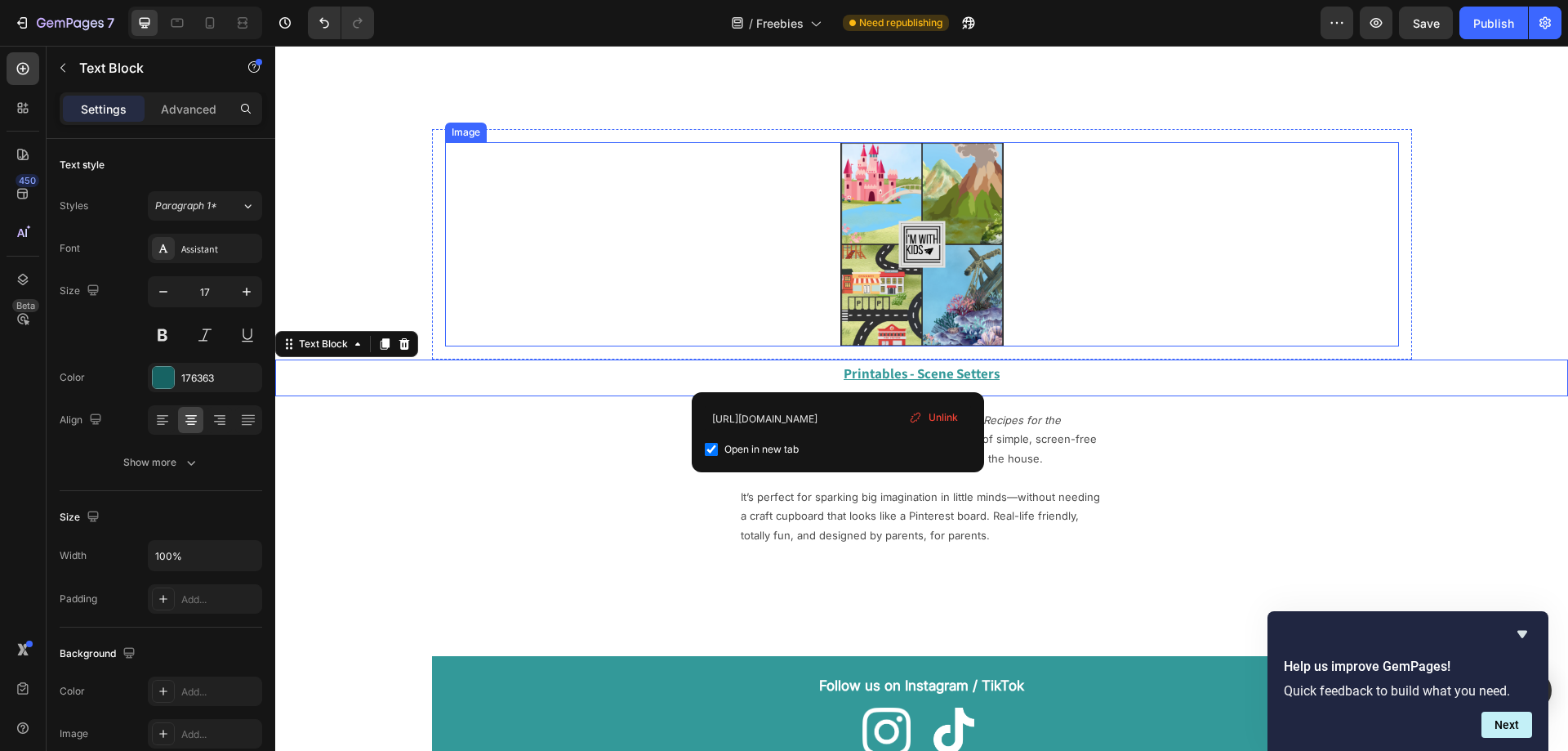
click at [1091, 345] on link at bounding box center [921, 245] width 953 height 205
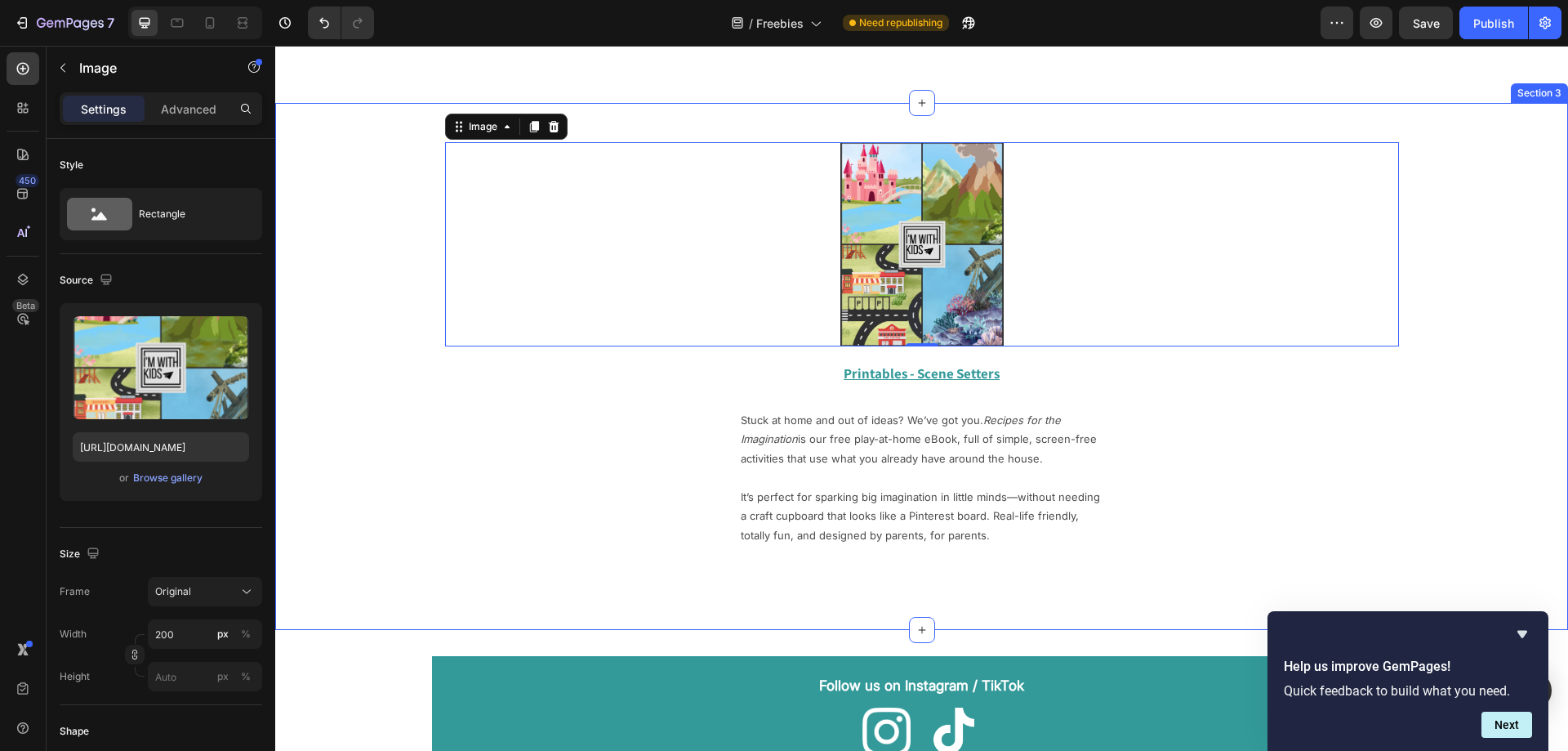
click at [459, 532] on div "Image 0 Row Printables - Scene Setters Text Block Stuck at home and out of idea…" at bounding box center [921, 344] width 1292 height 430
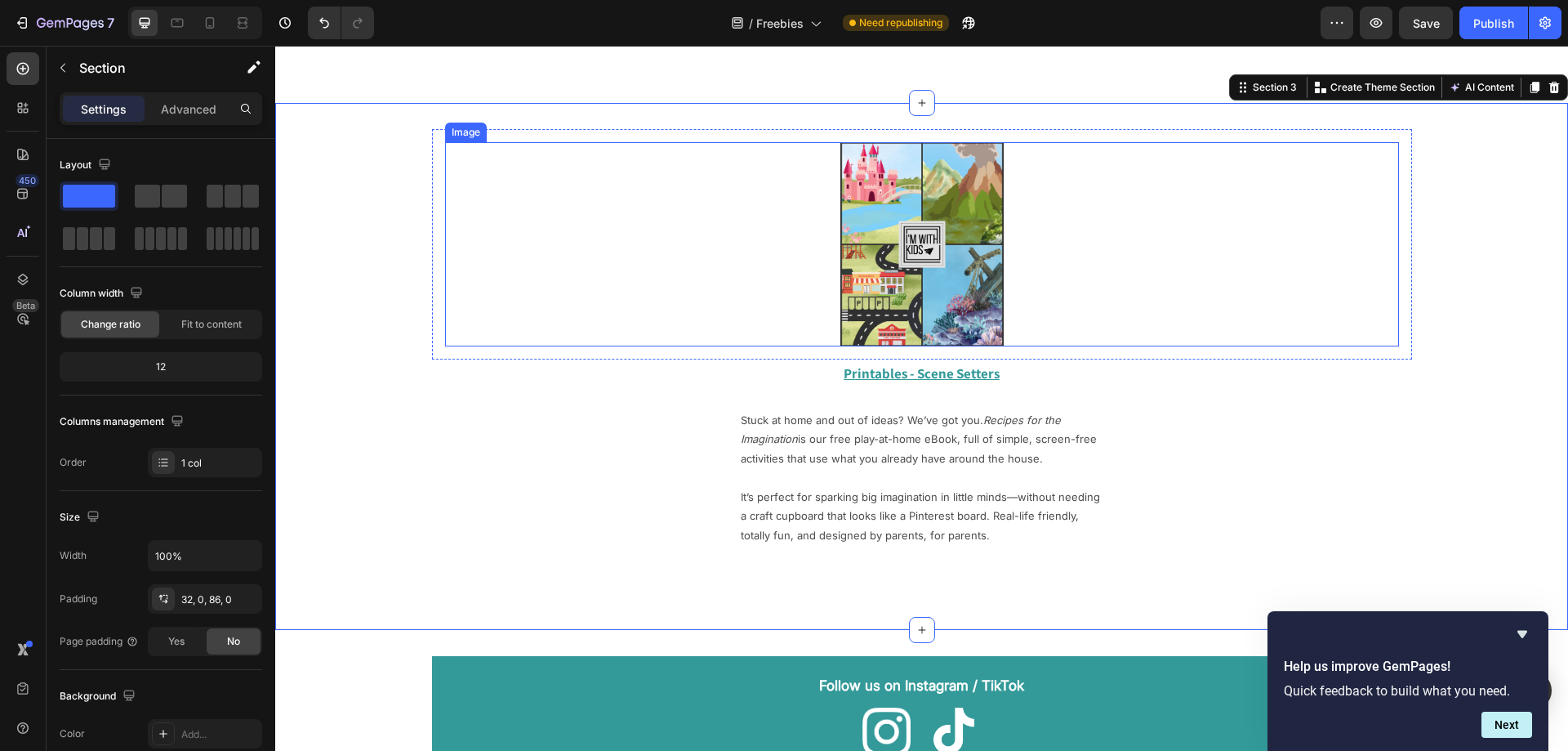
click at [861, 301] on img at bounding box center [921, 245] width 163 height 205
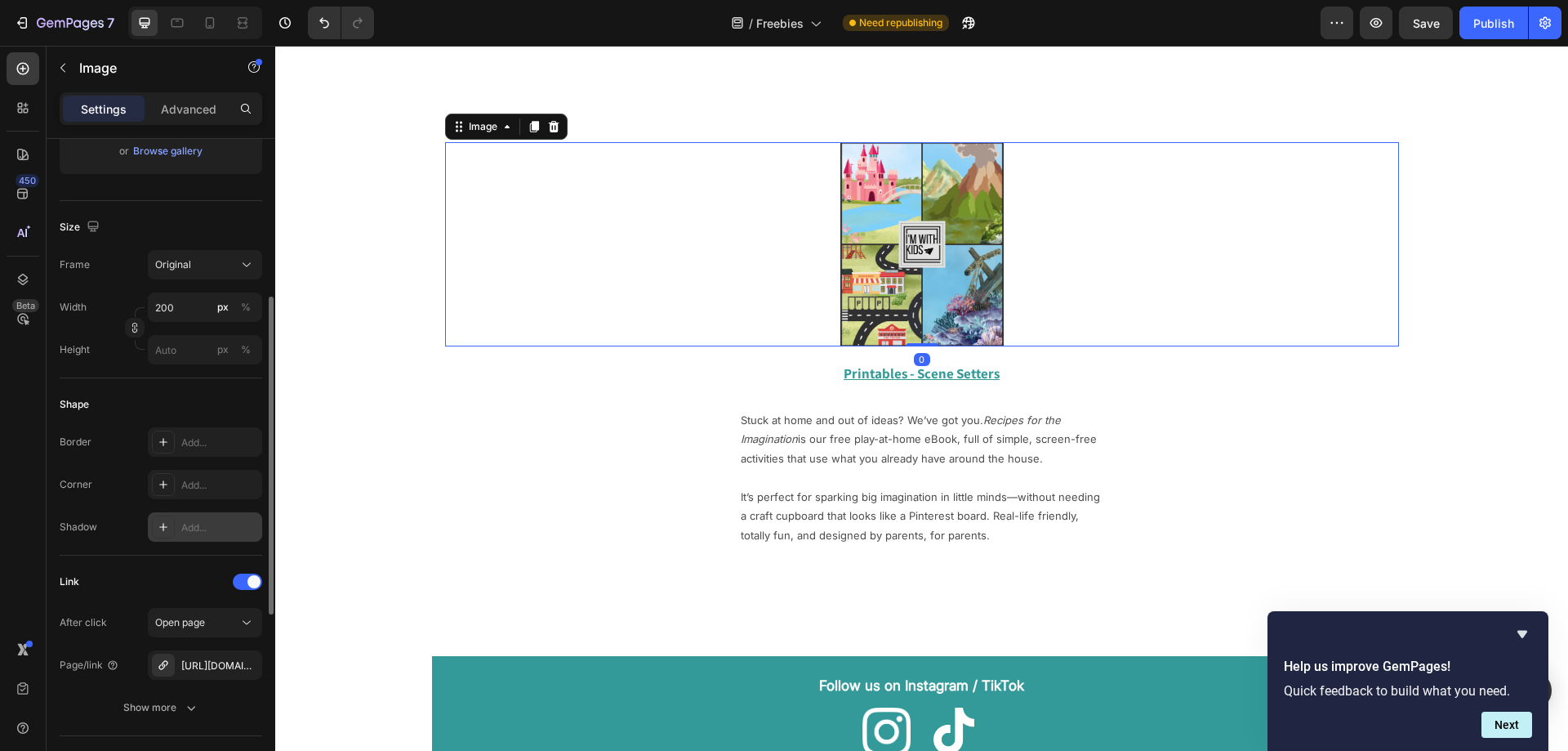
scroll to position [490, 0]
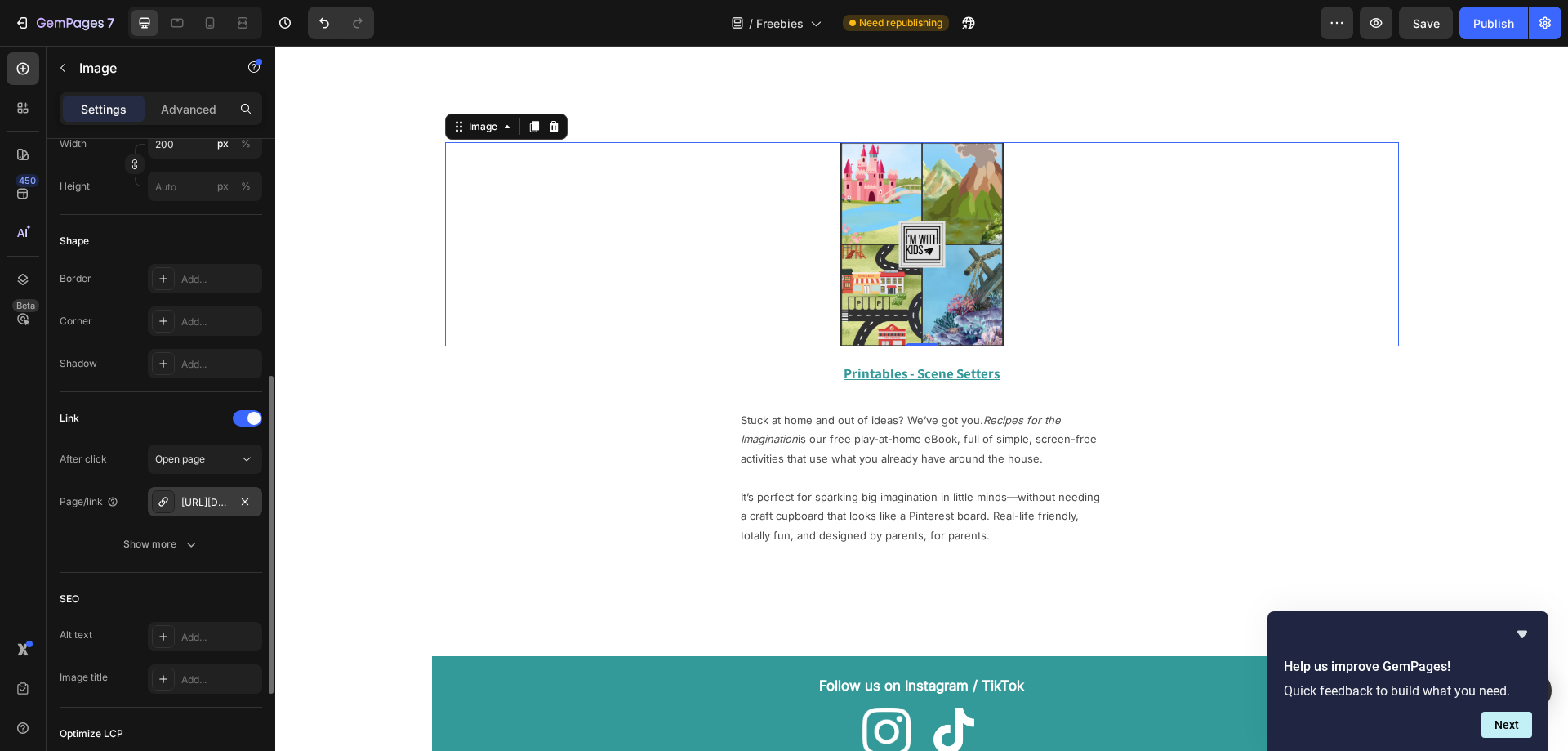
click at [232, 502] on div "[URL][DOMAIN_NAME]" at bounding box center [205, 502] width 114 height 29
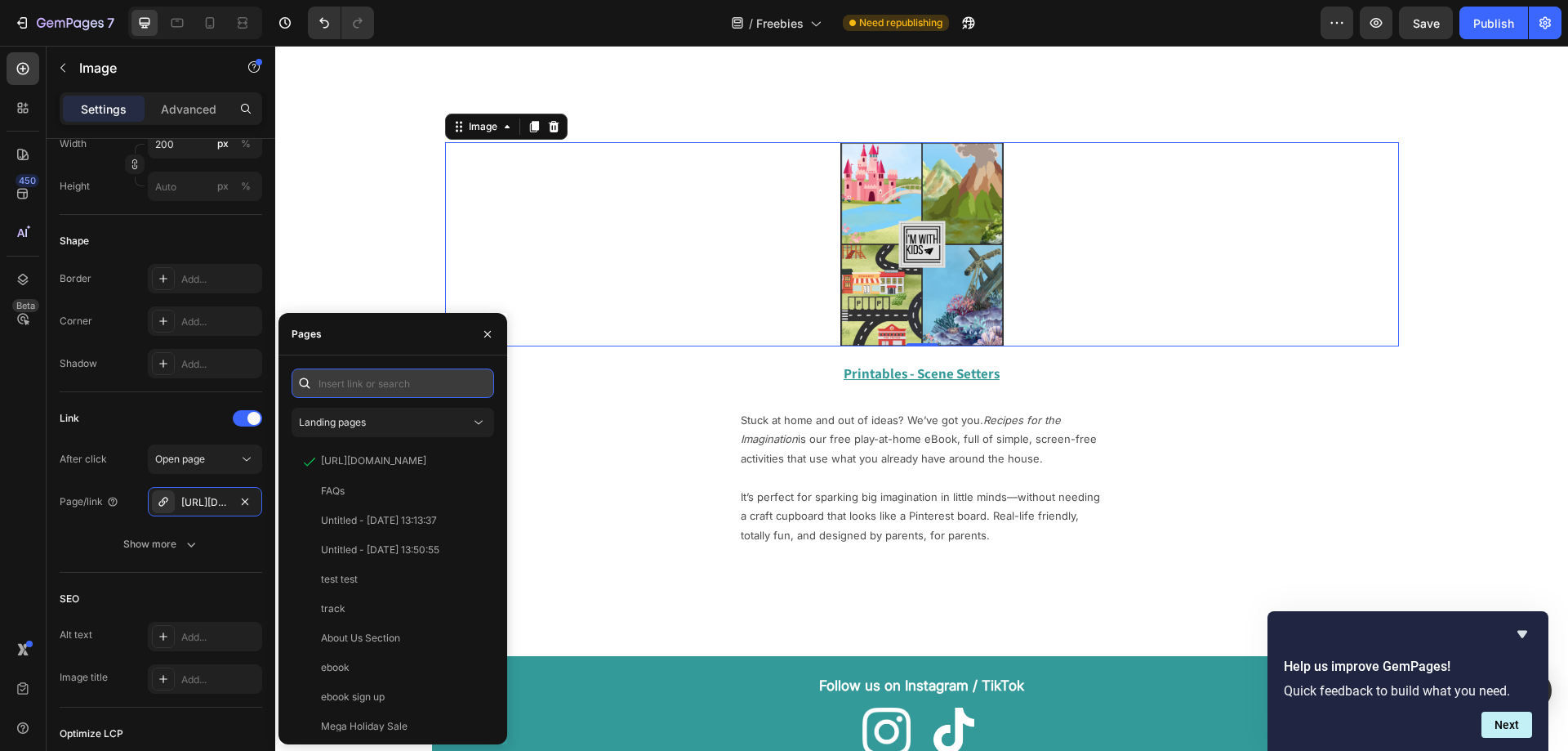
click at [380, 389] on input "text" at bounding box center [393, 383] width 203 height 29
paste input "[URL][DOMAIN_NAME]"
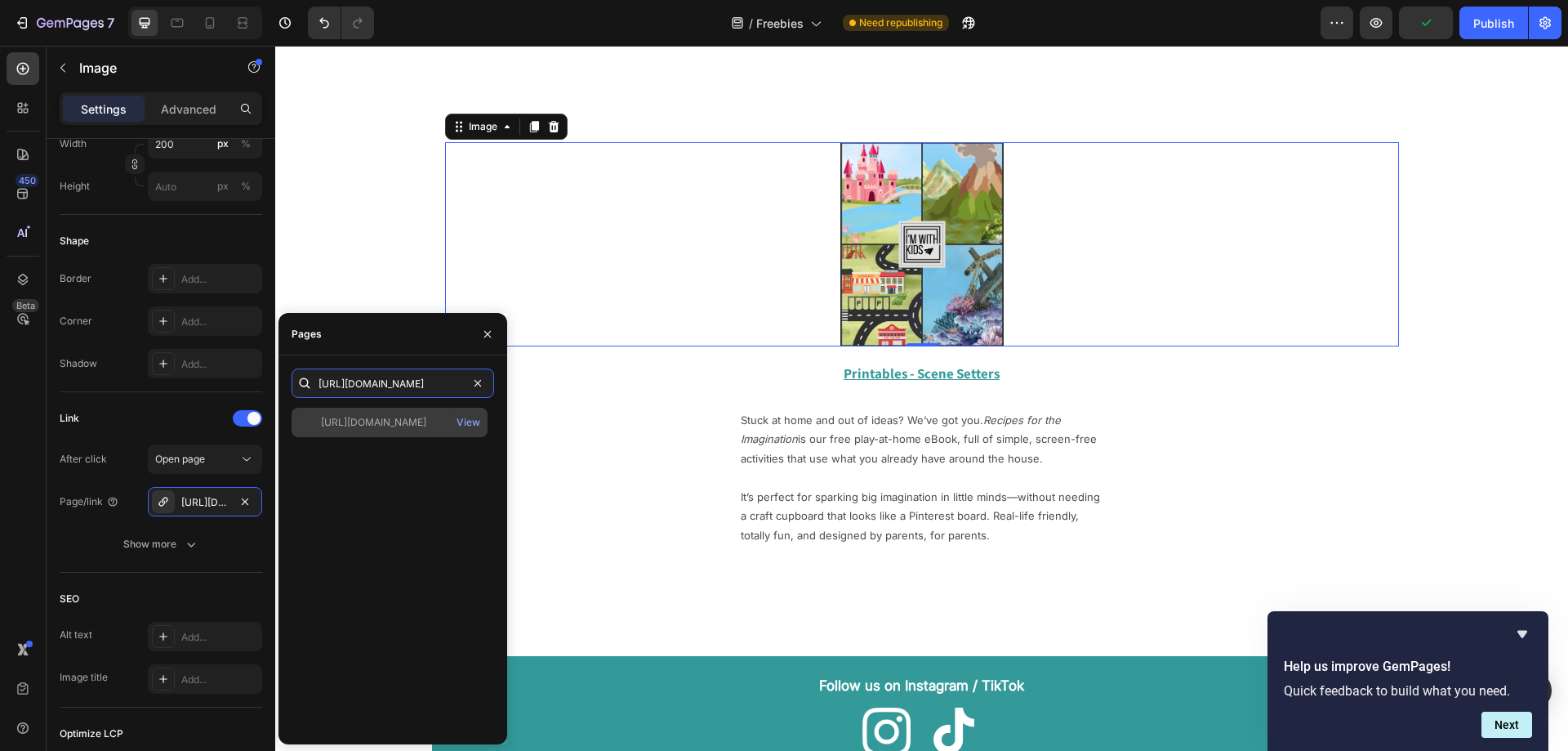
type input "[URL][DOMAIN_NAME]"
click at [364, 418] on div "[URL][DOMAIN_NAME]" at bounding box center [374, 422] width 106 height 15
click at [487, 334] on icon "button" at bounding box center [488, 334] width 7 height 7
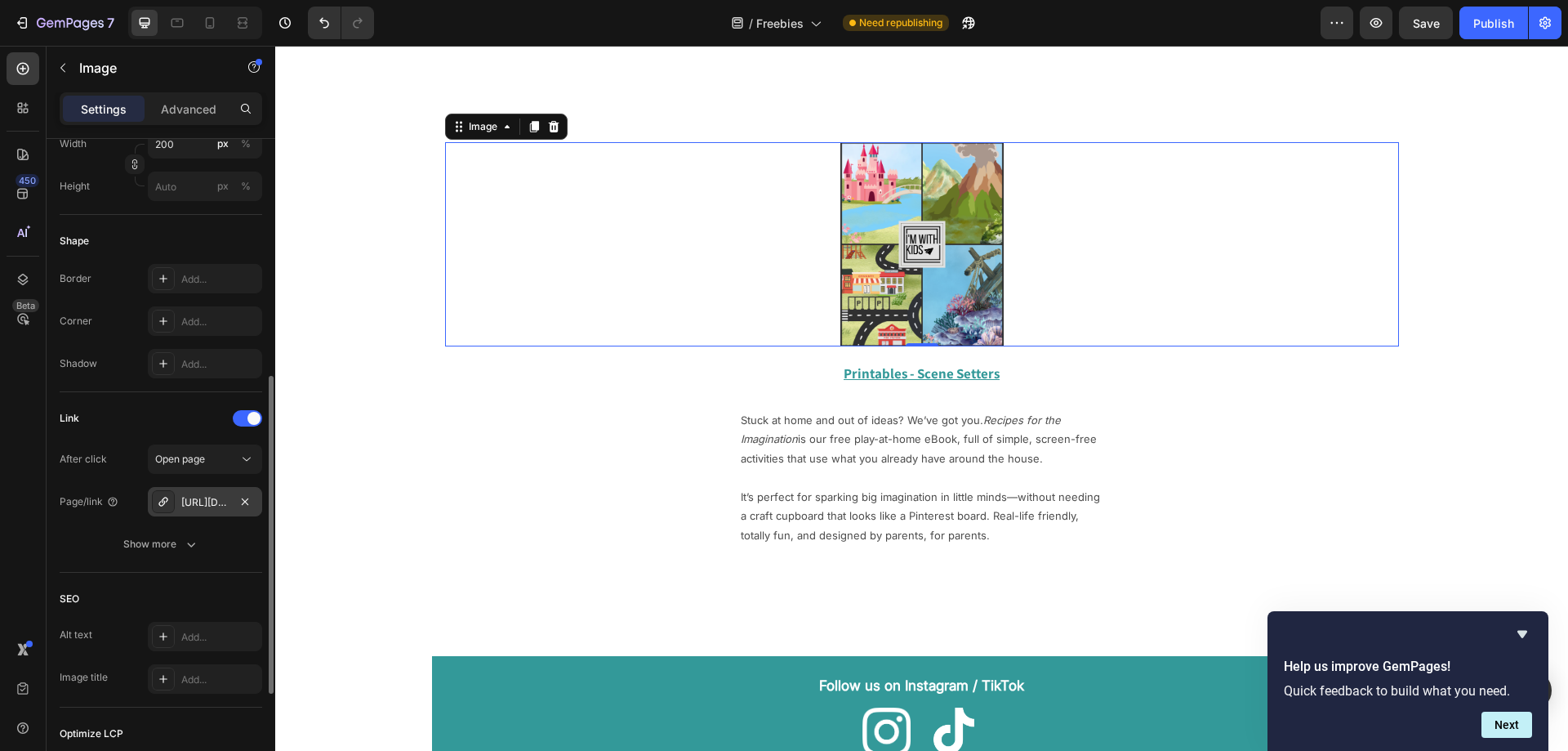
click at [209, 497] on div "[URL][DOMAIN_NAME]" at bounding box center [205, 502] width 48 height 15
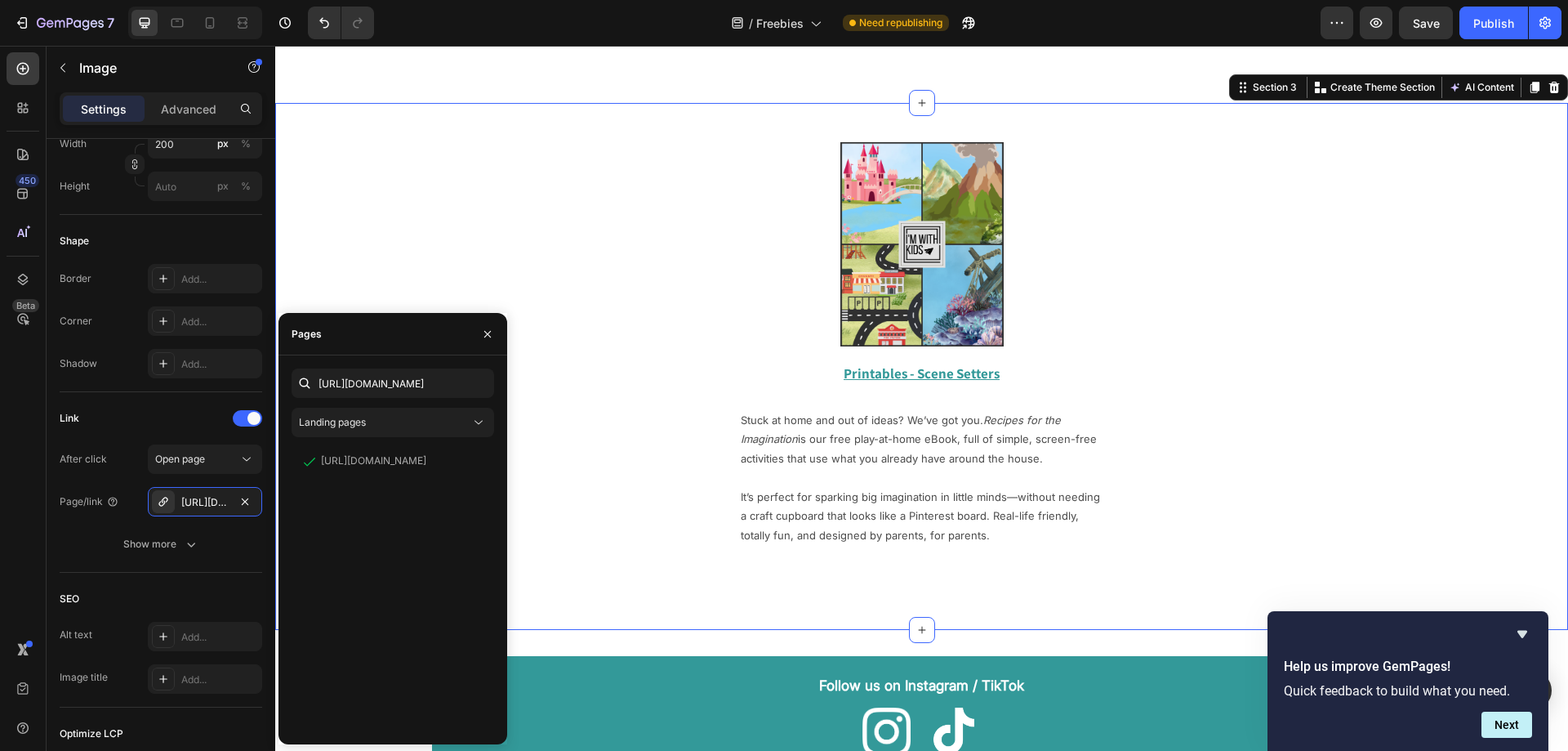
scroll to position [338, 0]
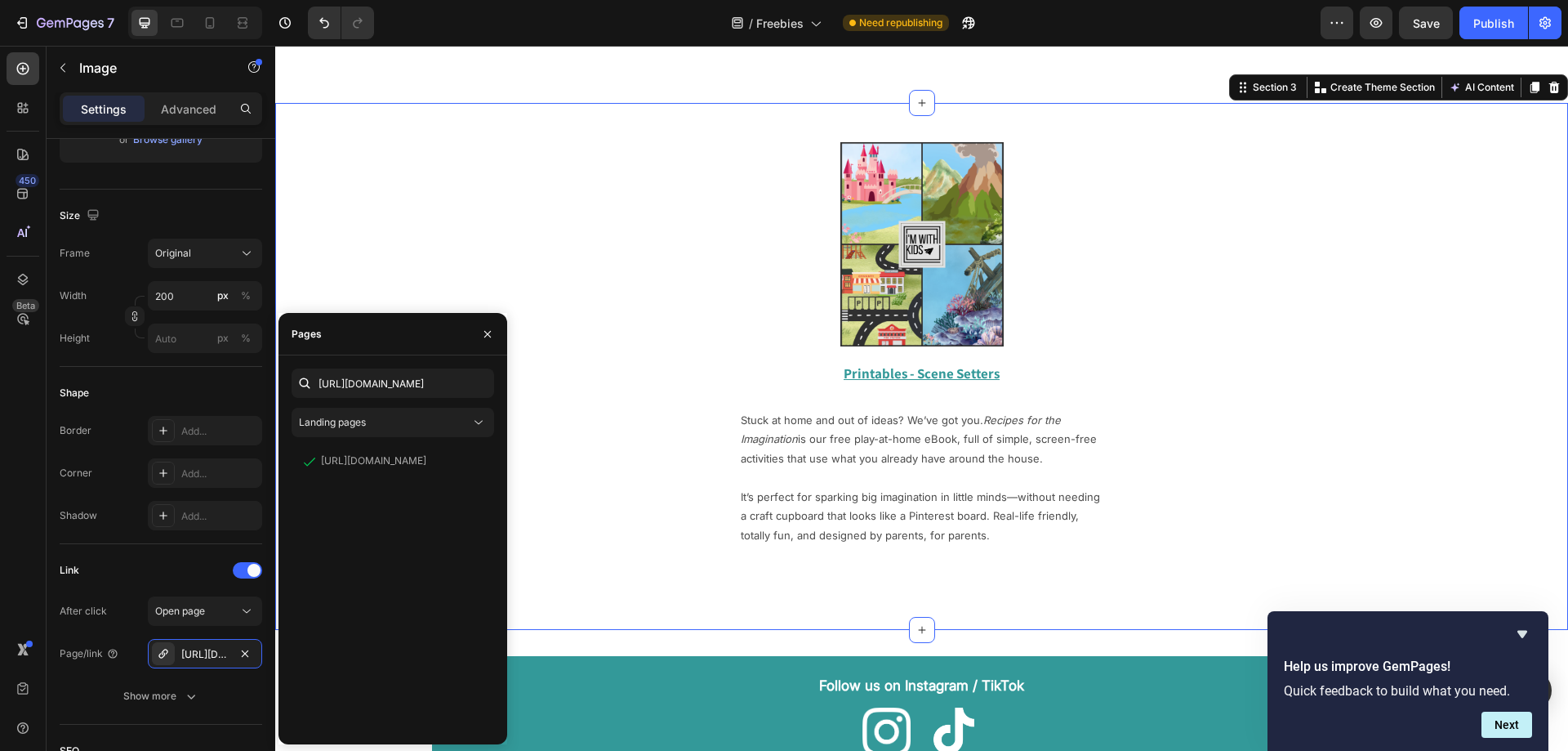
click at [577, 524] on div "Image Row Printables - Scene Setters Text Block Stuck at home and out of ideas?…" at bounding box center [921, 344] width 1292 height 430
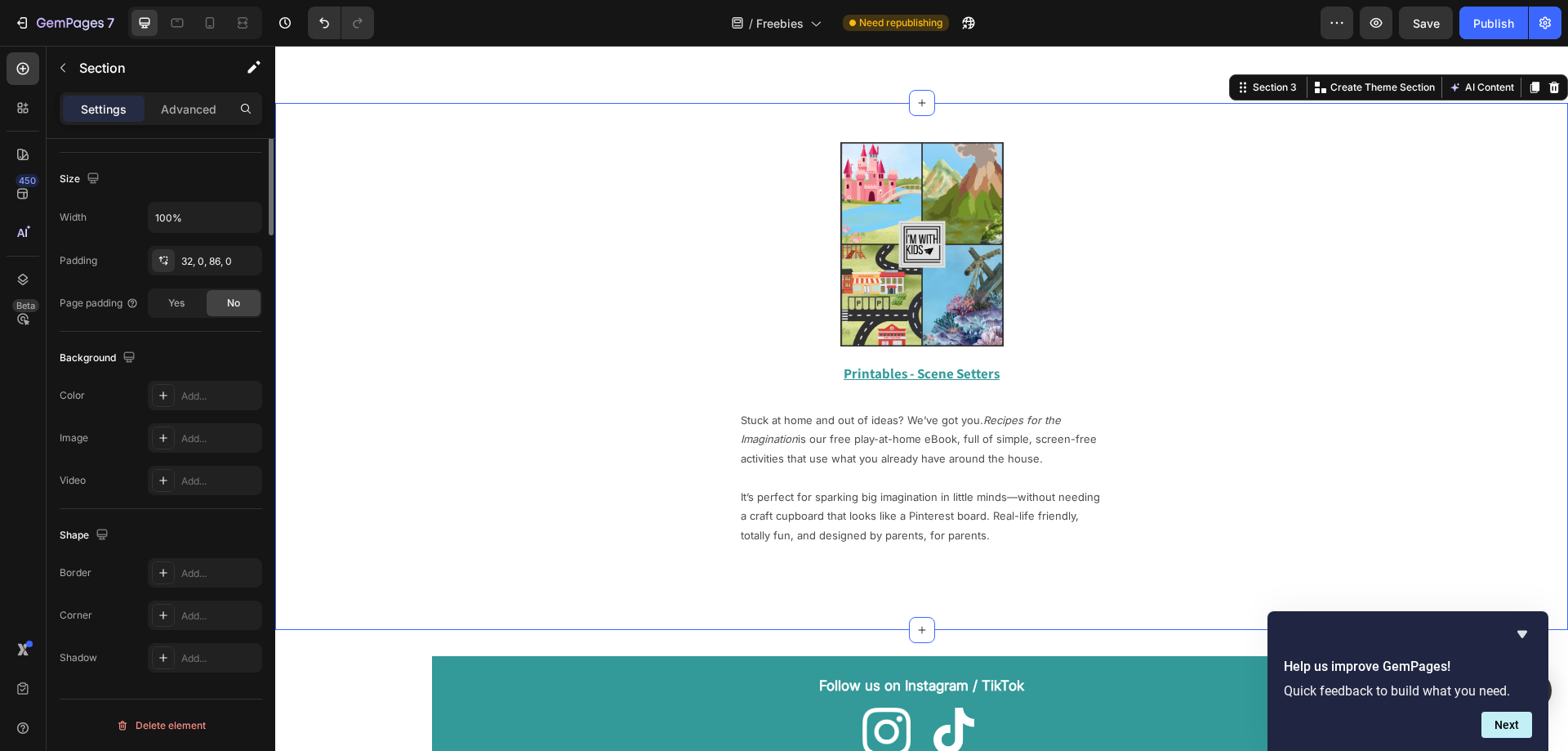
scroll to position [0, 0]
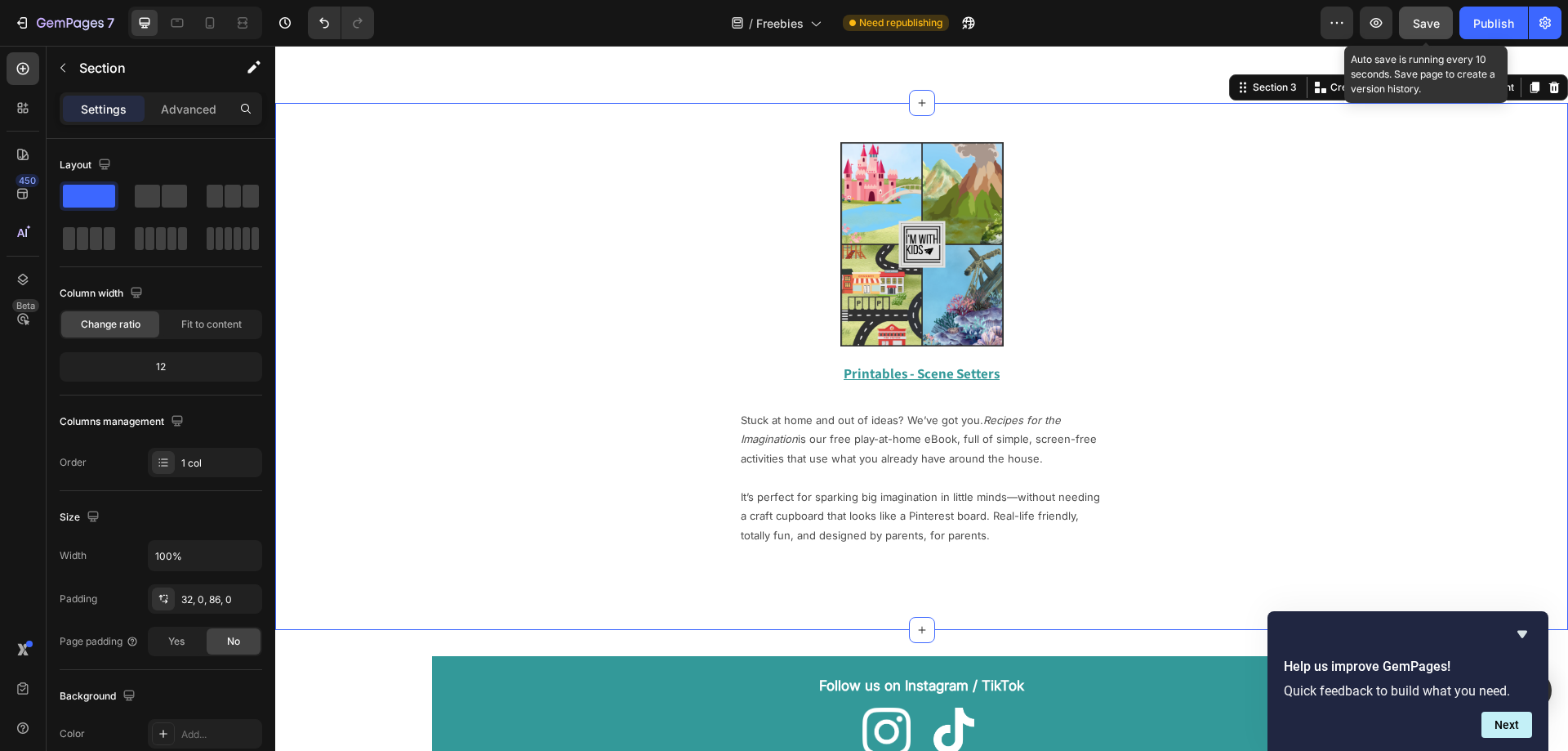
click at [1415, 13] on button "Save" at bounding box center [1426, 23] width 54 height 33
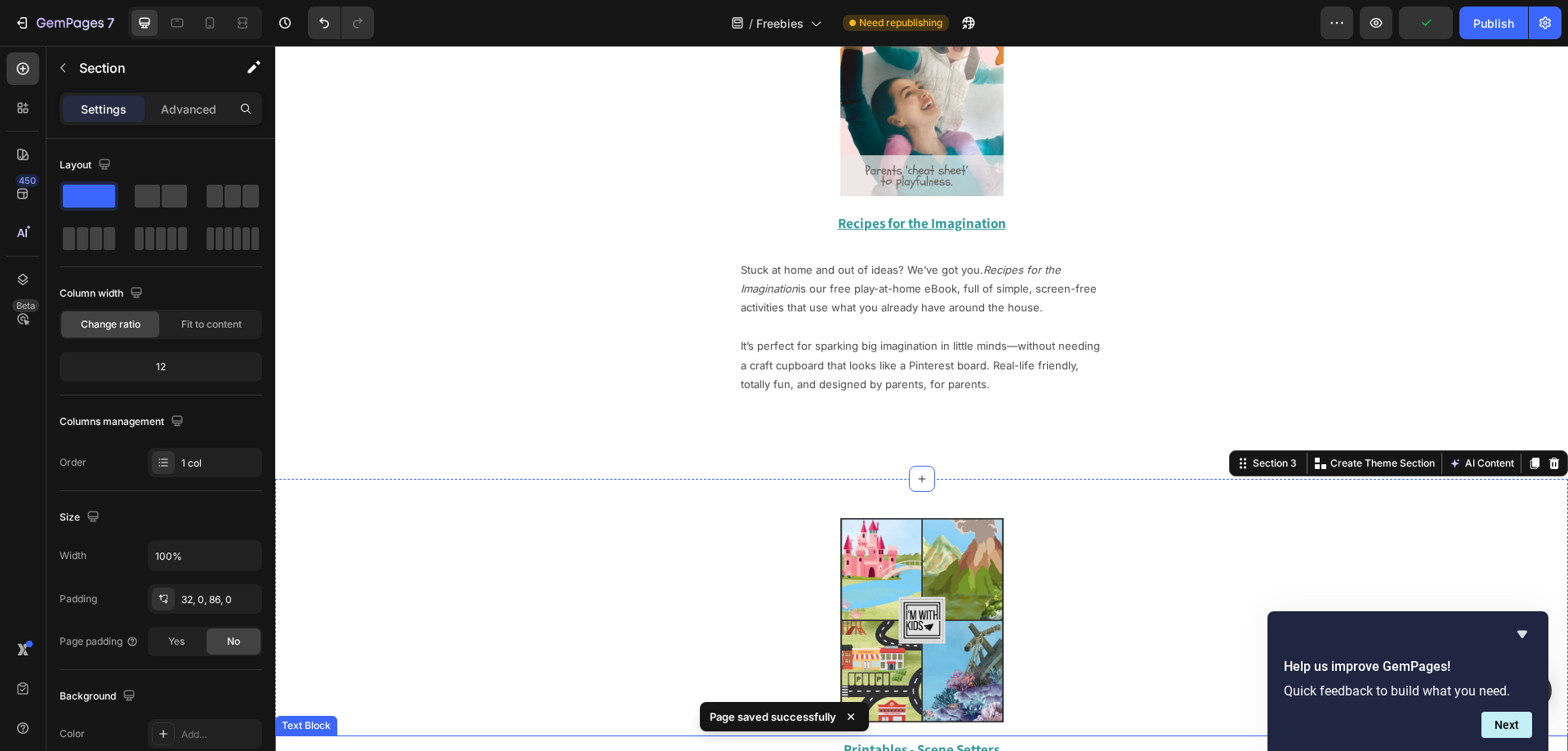
scroll to position [765, 0]
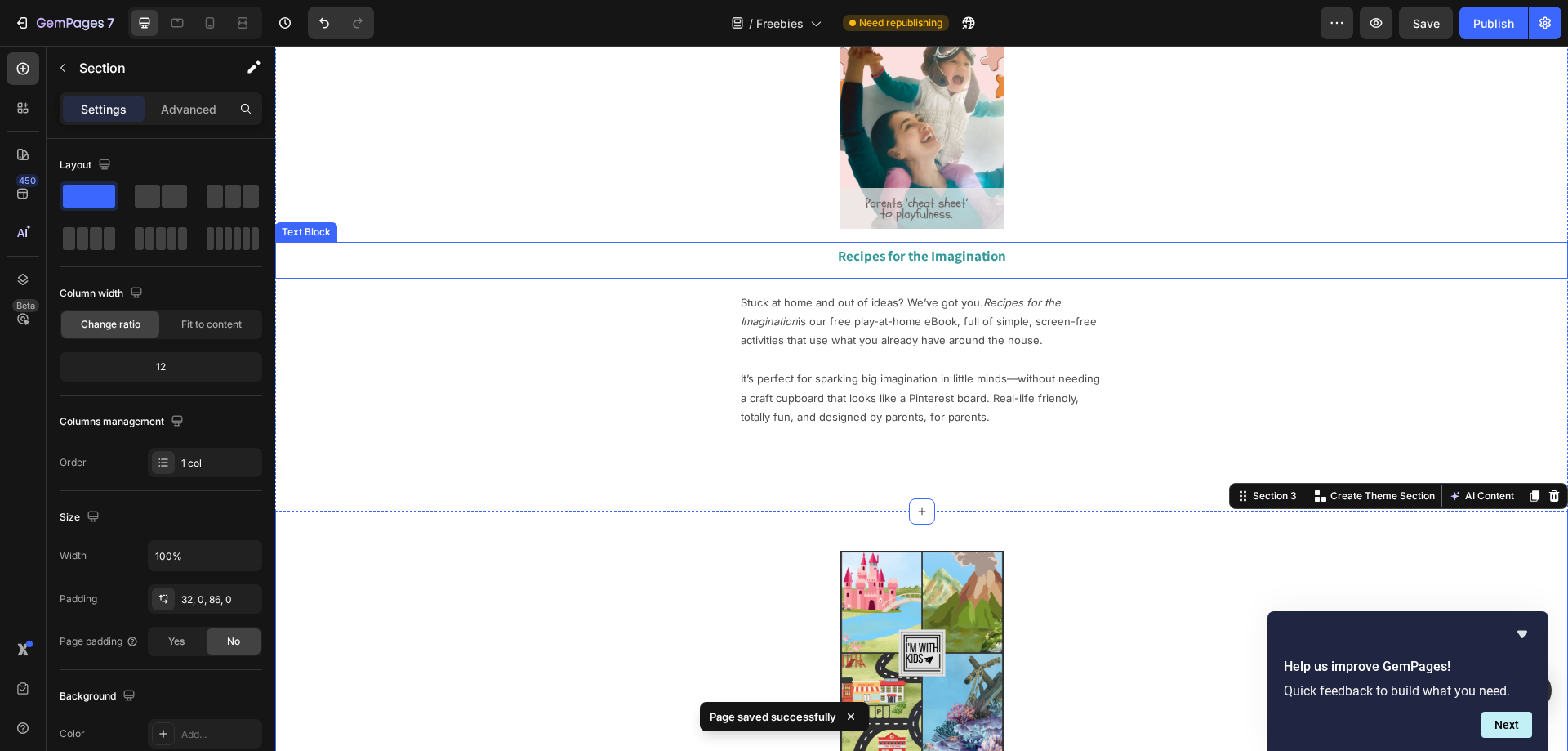
click at [916, 251] on u "Recipes for the Imagination" at bounding box center [922, 256] width 168 height 18
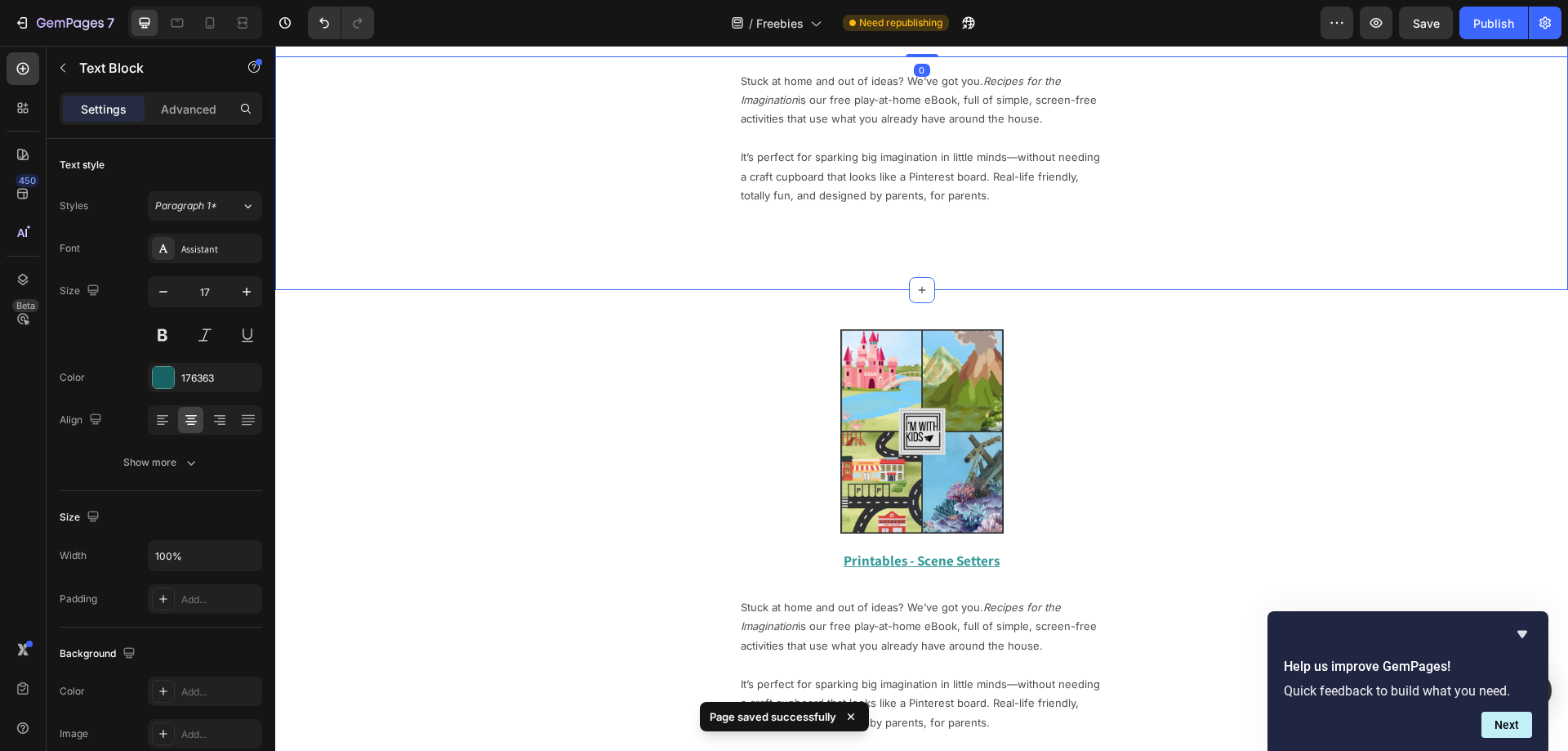
scroll to position [1092, 0]
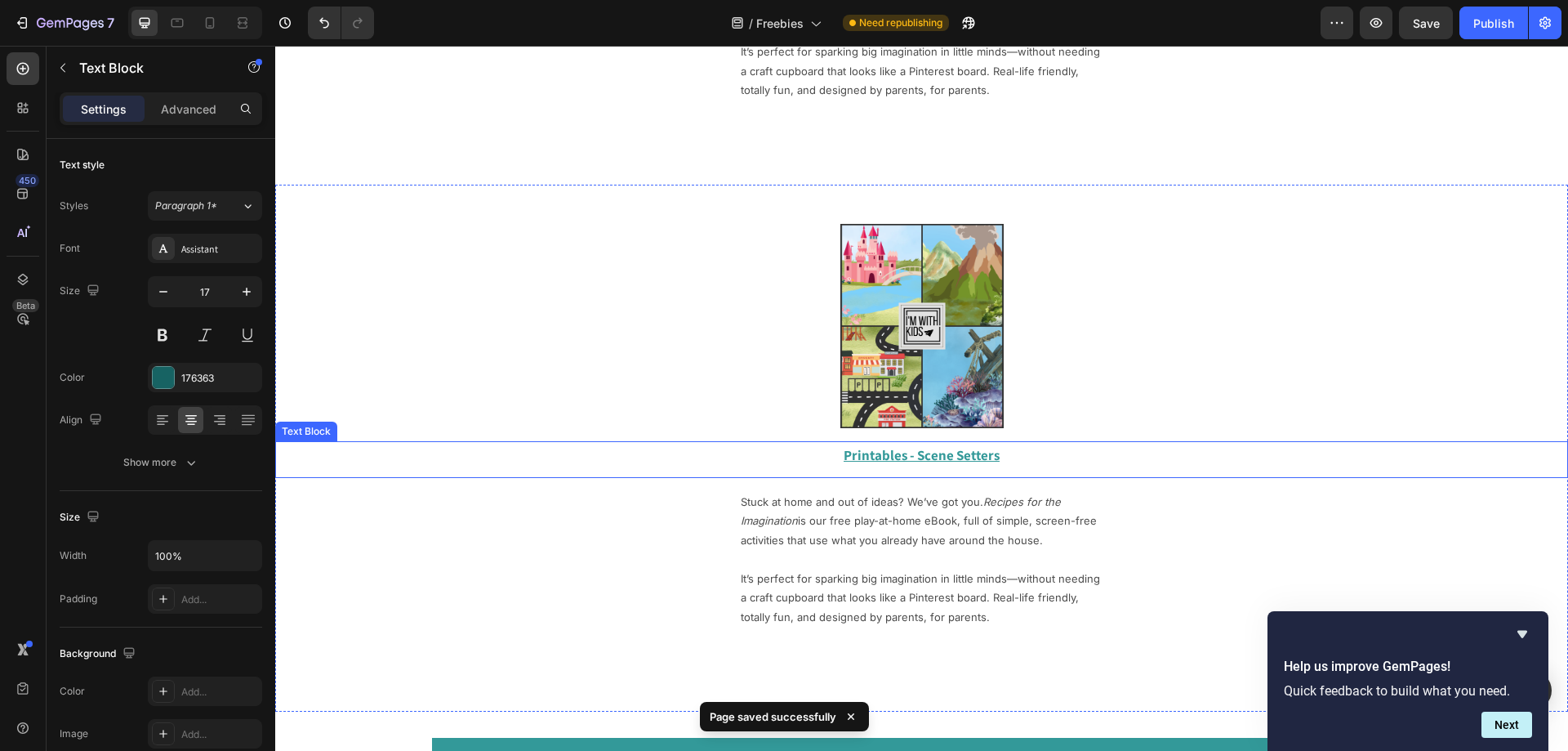
click at [888, 453] on u "Printables - Scene Setters" at bounding box center [921, 454] width 156 height 18
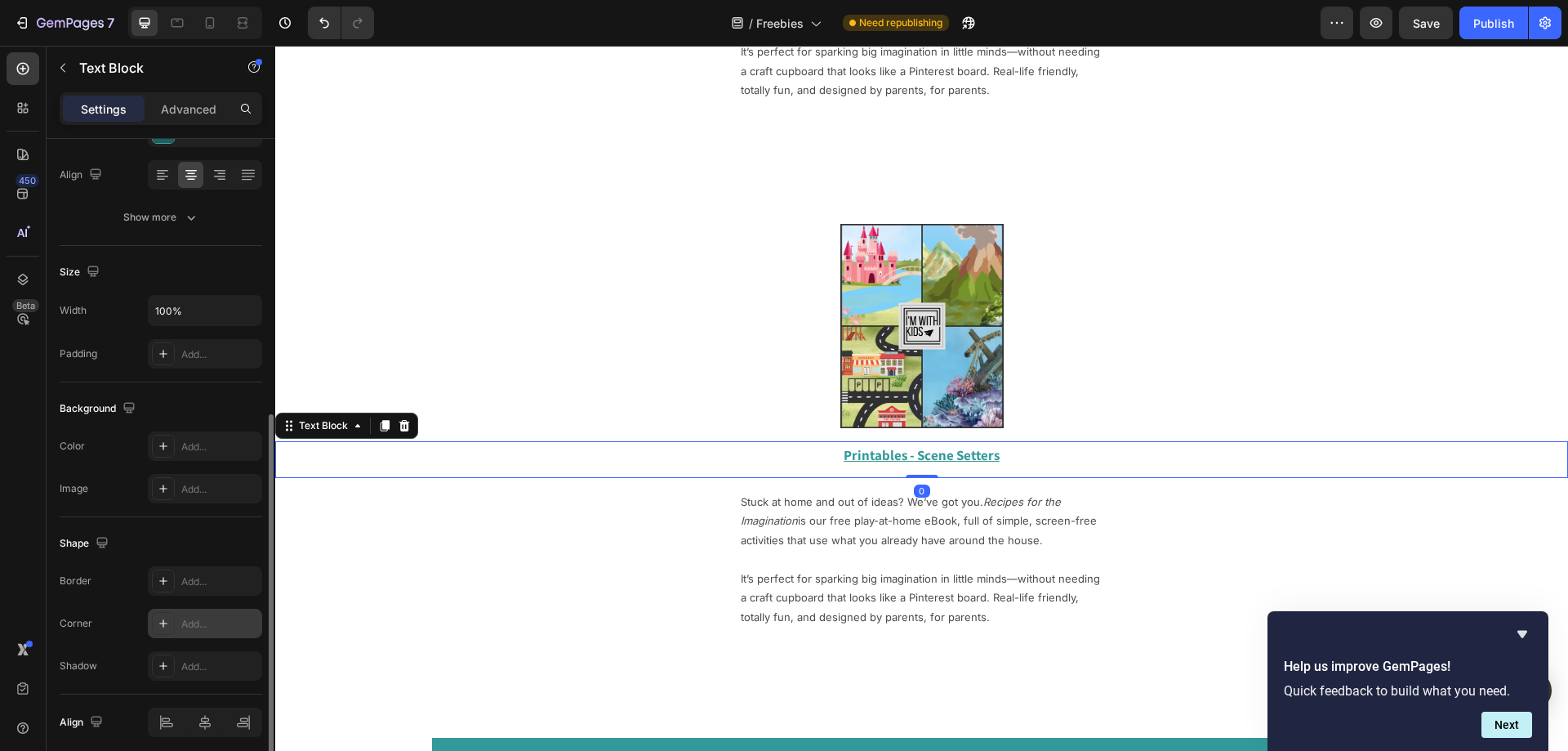
scroll to position [310, 0]
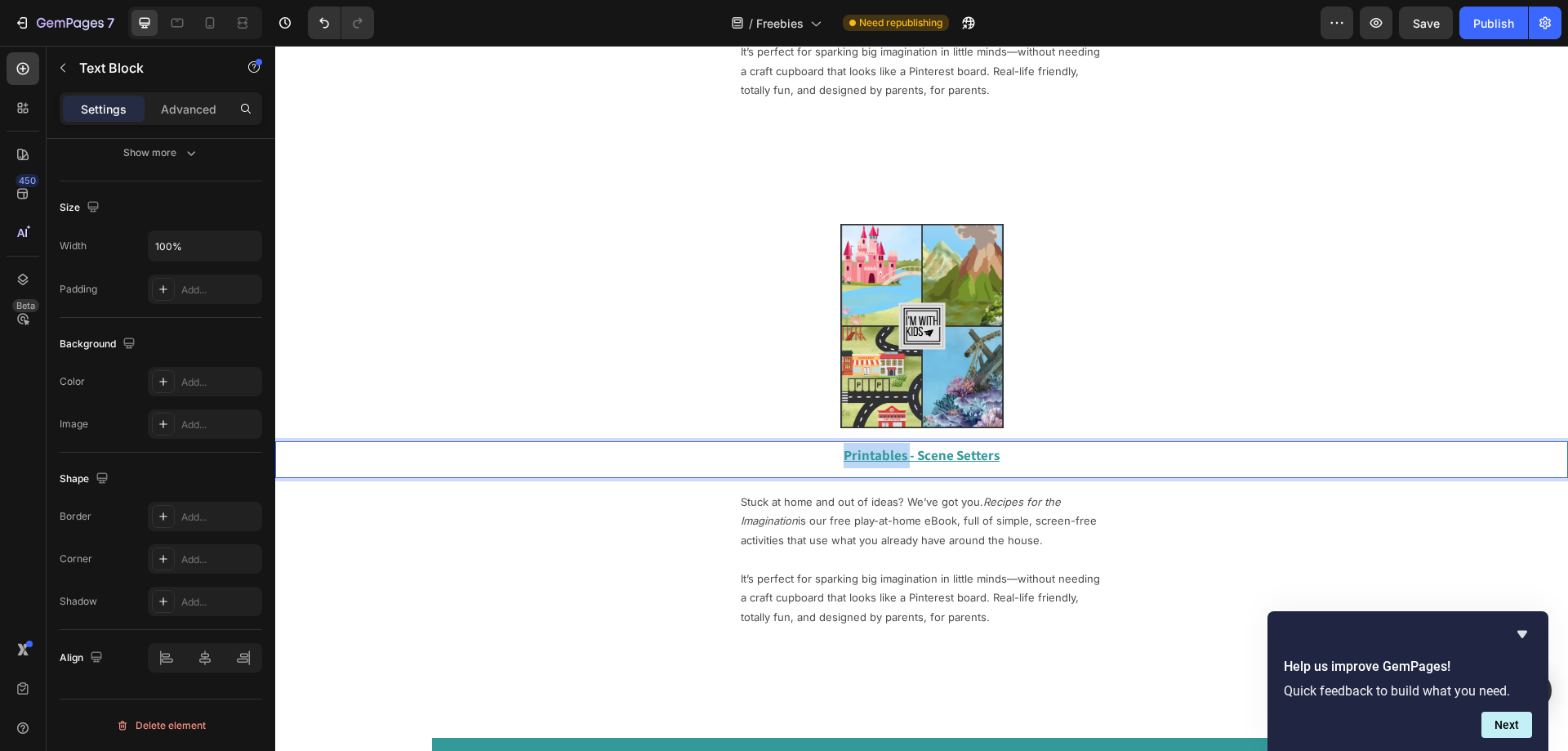
click at [892, 450] on u "Printables - Scene Setters" at bounding box center [921, 454] width 156 height 18
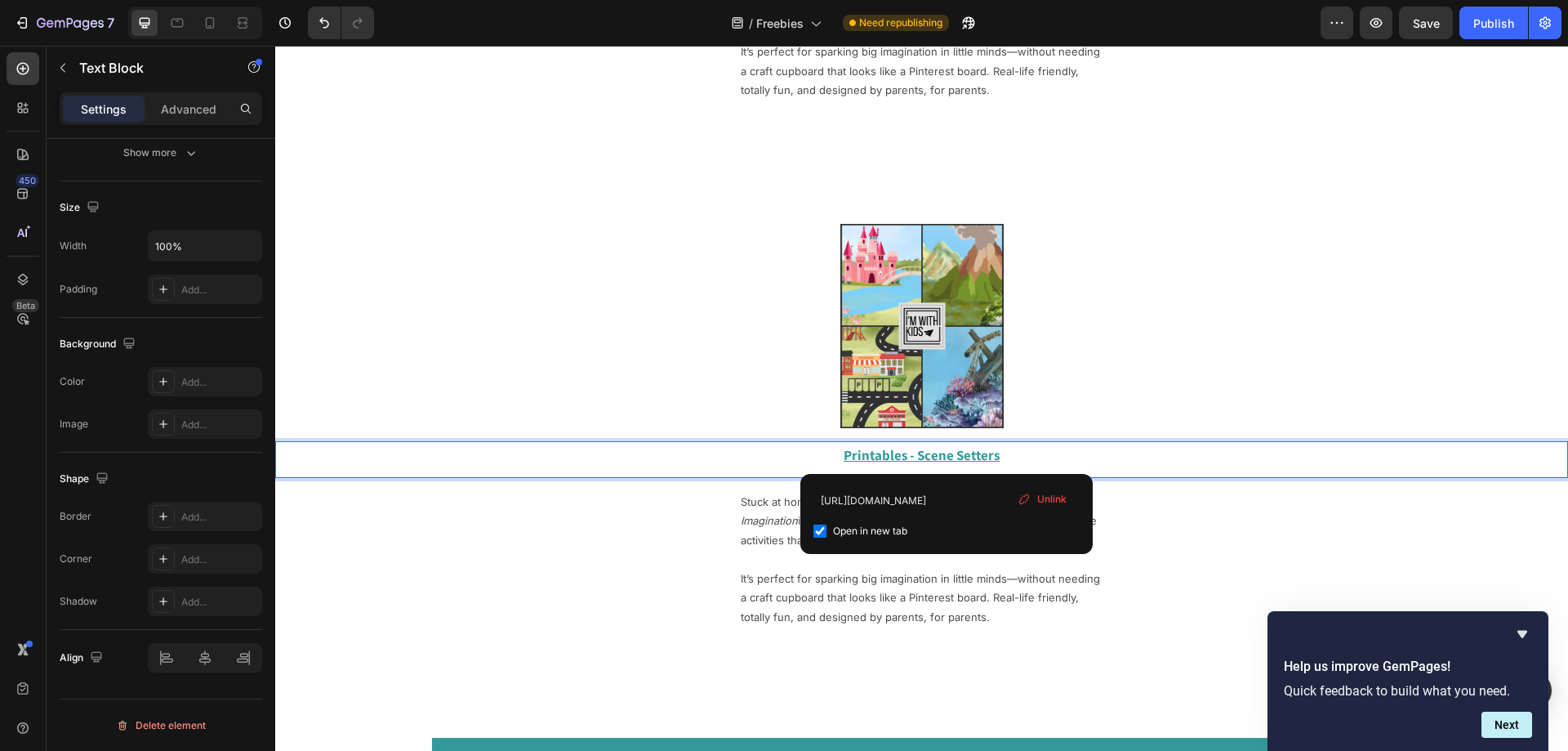
click at [946, 454] on u "Printables - Scene Setters" at bounding box center [921, 454] width 156 height 18
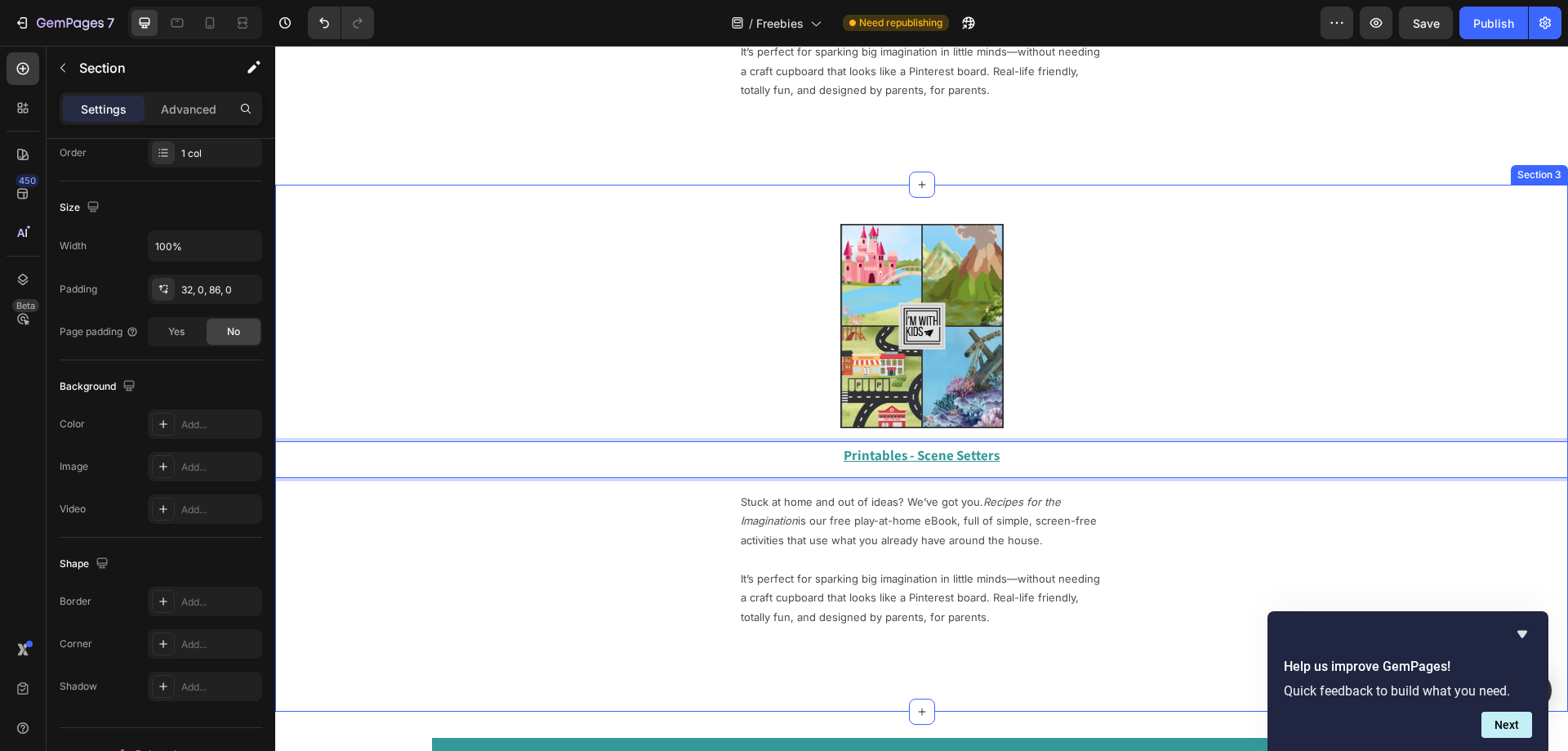
click at [481, 538] on div "Image Row Printables - Scene Setters Text Block 0 Stuck at home and out of idea…" at bounding box center [921, 426] width 1292 height 430
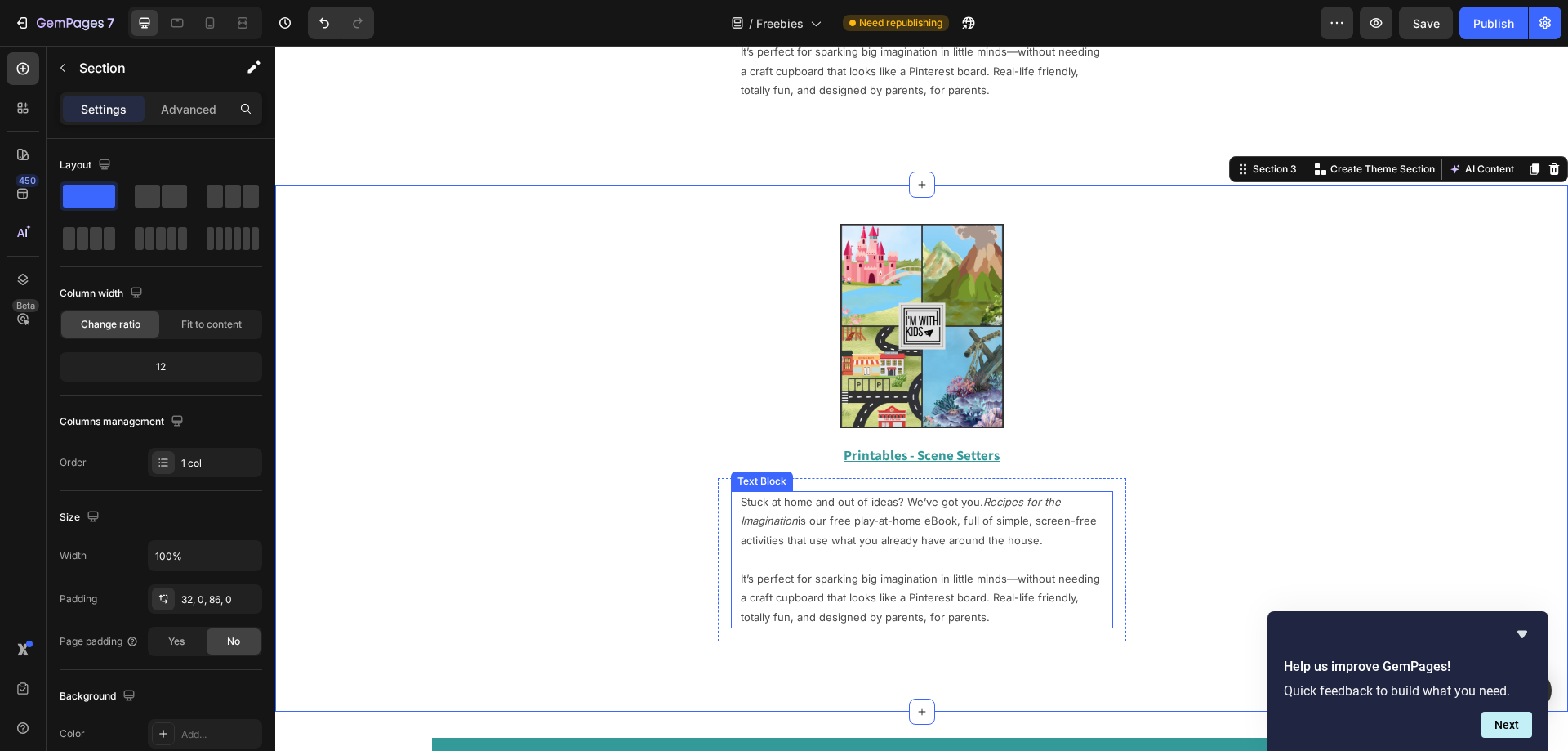
click at [780, 509] on p "Stuck at home and out of ideas? We’ve got you. Recipes for the Imagination is o…" at bounding box center [922, 521] width 362 height 57
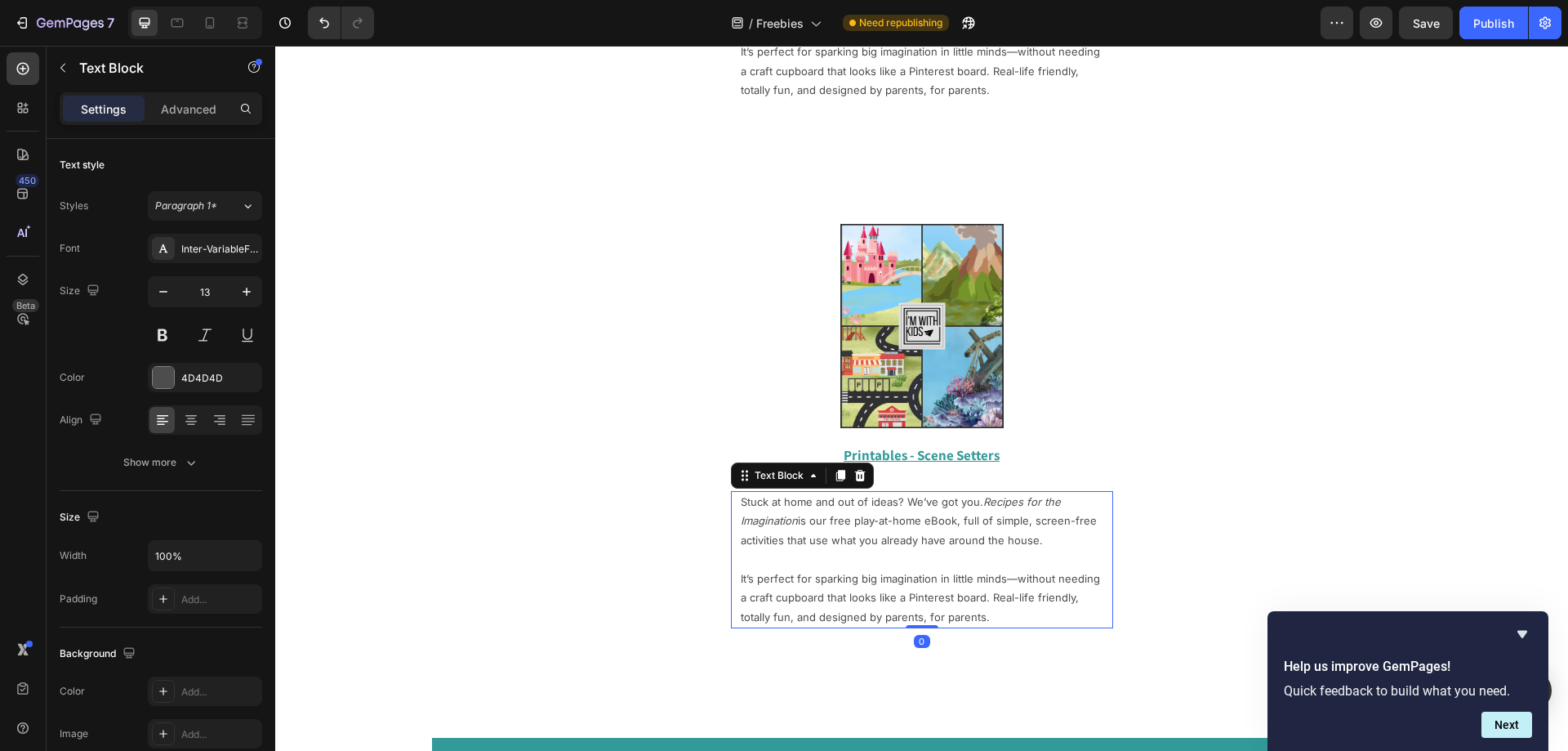
click at [849, 522] on p "Stuck at home and out of ideas? We’ve got you. Recipes for the Imagination is o…" at bounding box center [922, 521] width 362 height 57
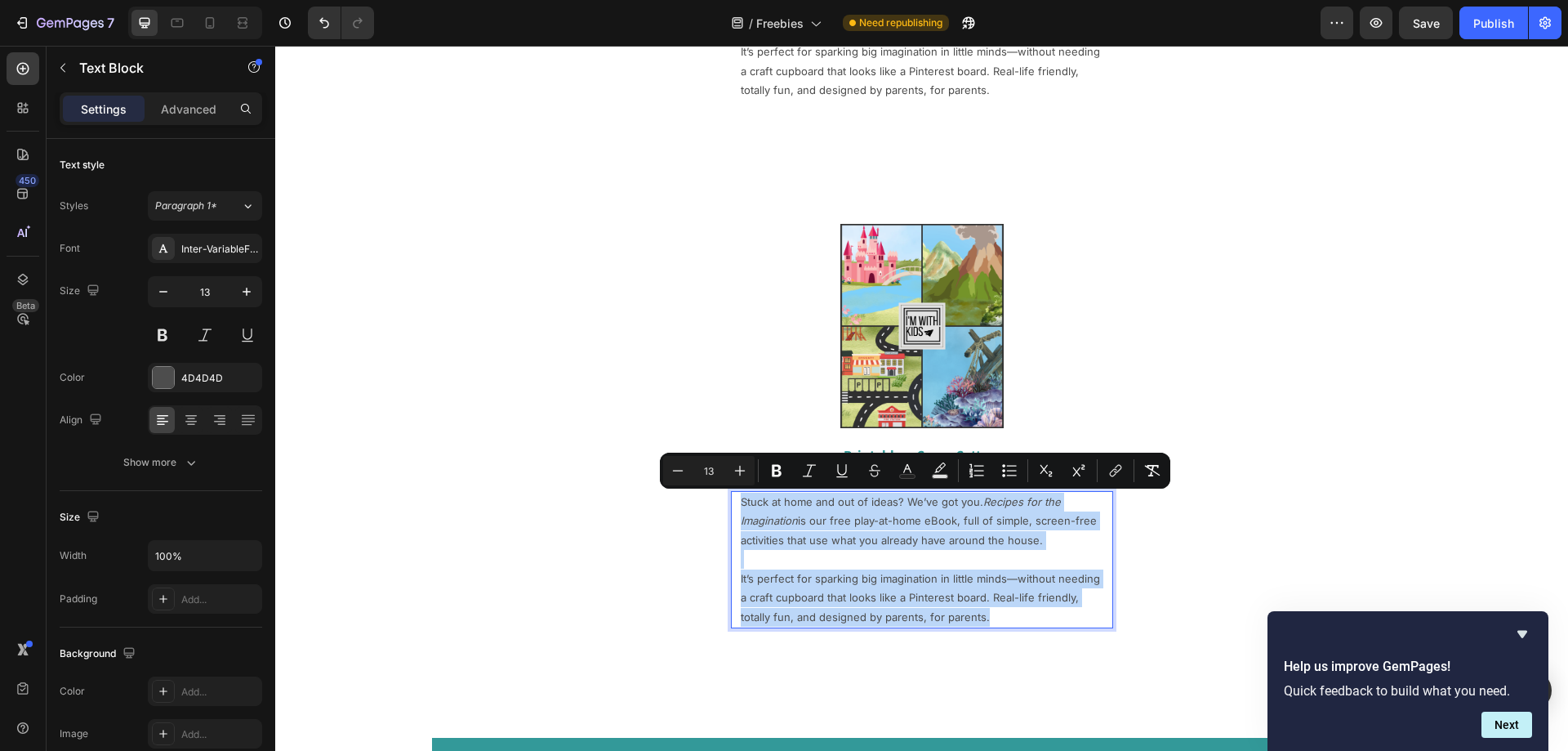
drag, startPoint x: 983, startPoint y: 616, endPoint x: 738, endPoint y: 497, distance: 272.4
click at [739, 497] on div "Stuck at home and out of ideas? We’ve got you. Recipes for the Imagination is o…" at bounding box center [922, 559] width 366 height 137
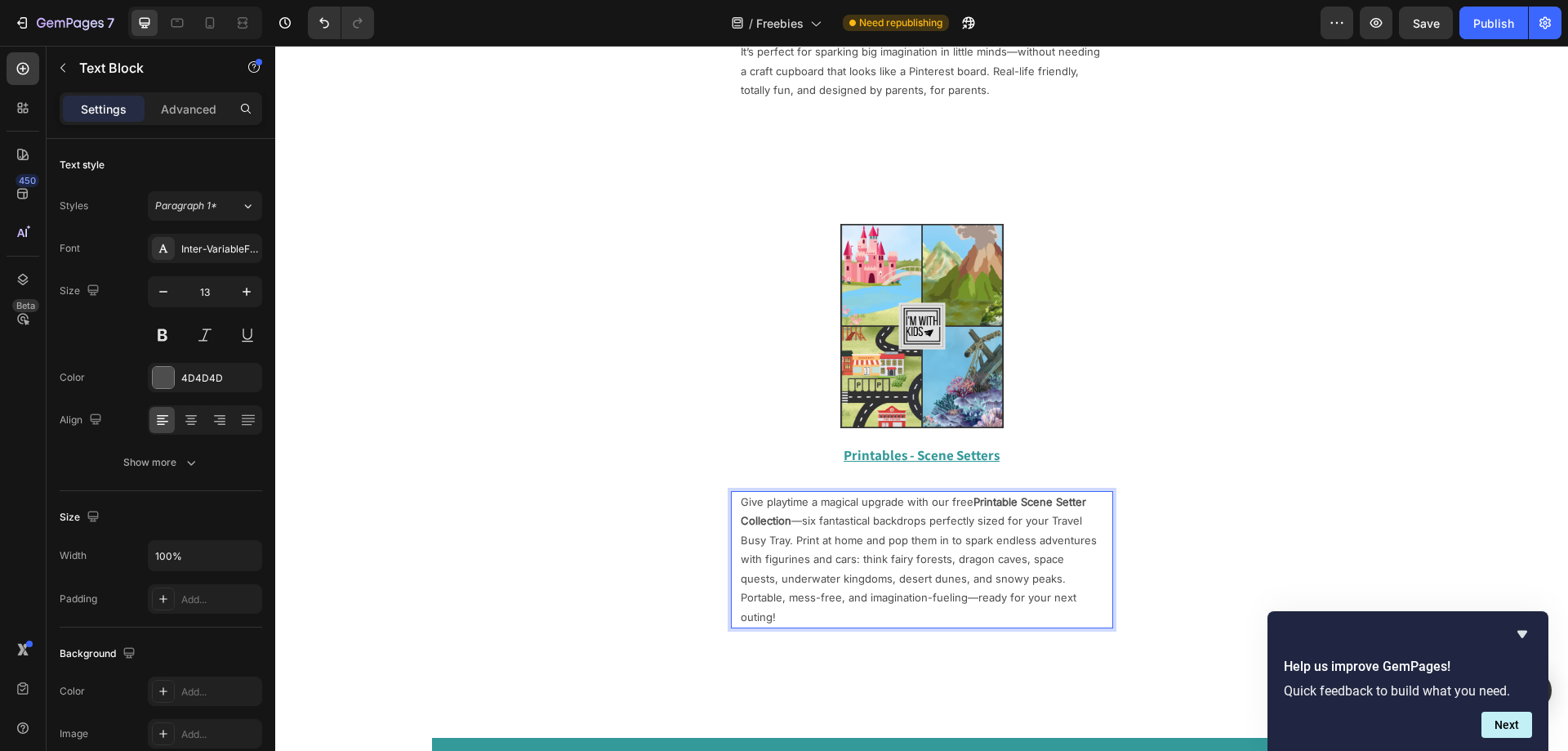
click at [790, 541] on p "Give playtime a magical upgrade with our free Printable Scene Setter Collection…" at bounding box center [922, 559] width 362 height 134
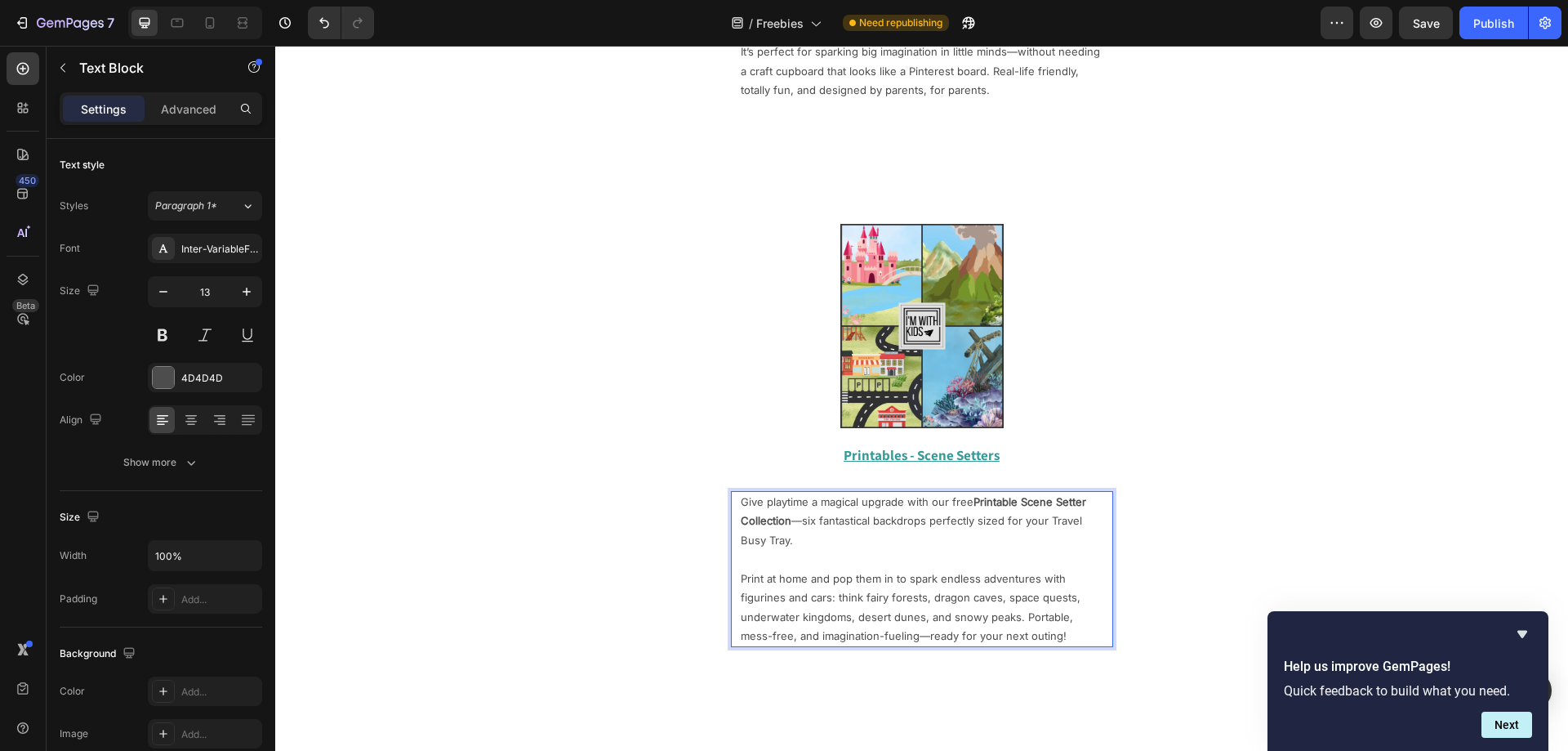
click at [791, 519] on p "Give playtime a magical upgrade with our free Printable Scene Setter Collection…" at bounding box center [922, 521] width 362 height 57
click at [789, 521] on p "Give playtime a magical upgrade with our free Printable Scene Setter Collection…" at bounding box center [922, 521] width 362 height 57
click at [801, 521] on p "Give playtime a magical upgrade with our free Printable Scene Setter Collection…" at bounding box center [922, 521] width 362 height 57
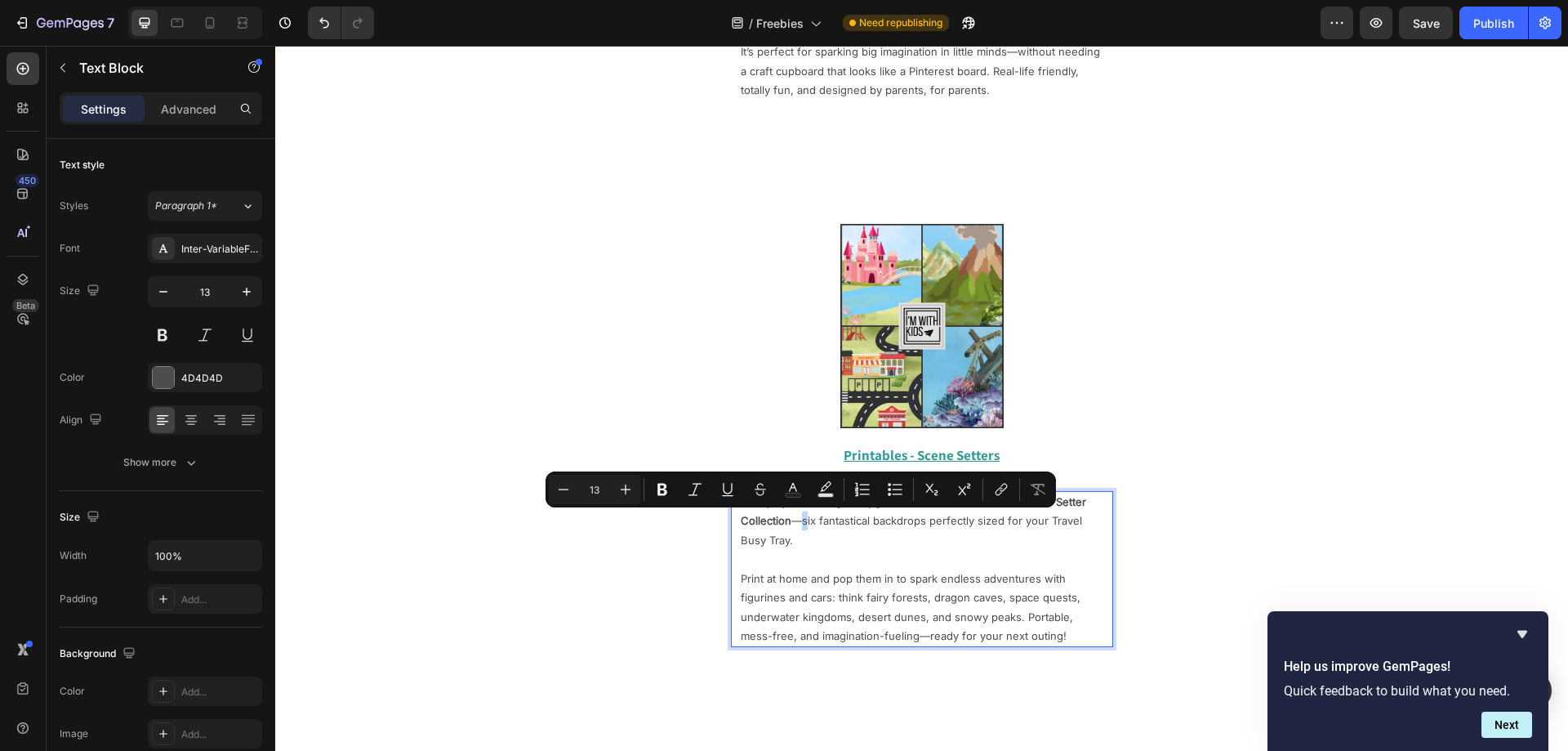
click at [798, 522] on p "Give playtime a magical upgrade with our free Printable Scene Setter Collection…" at bounding box center [922, 521] width 362 height 57
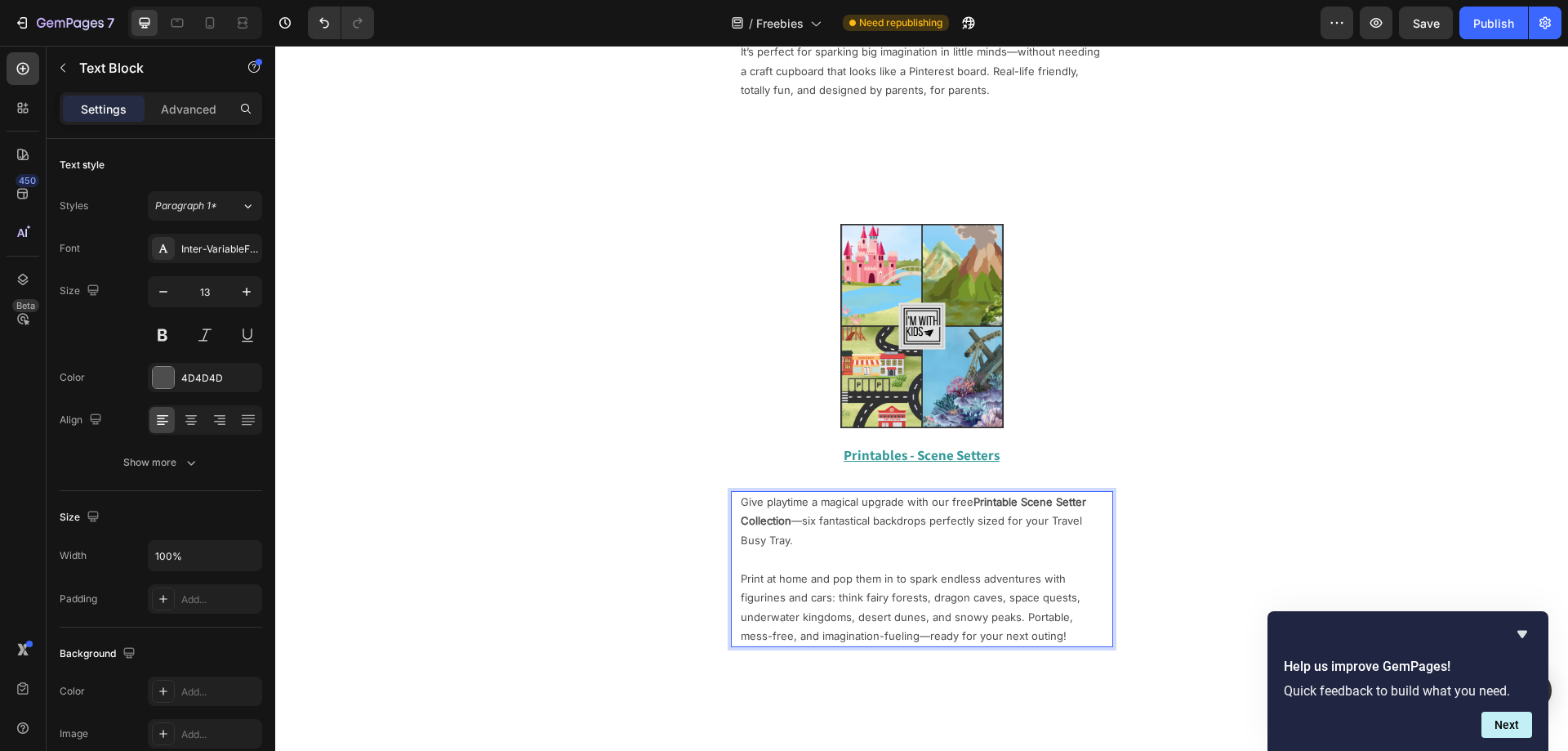
click at [834, 571] on p "Print at home and pop them in to spark endless adventures with figurines and ca…" at bounding box center [922, 608] width 362 height 77
click at [799, 521] on p "Give playtime a magical upgrade with our free Printable Scene Setter Collection…" at bounding box center [922, 521] width 362 height 57
click at [934, 578] on p "Print at home and pop them in to spark endless adventures with figurines and ca…" at bounding box center [922, 608] width 362 height 77
click at [855, 608] on p "Print at home and pop them in to spark endless adventures with figurines and ca…" at bounding box center [922, 608] width 362 height 77
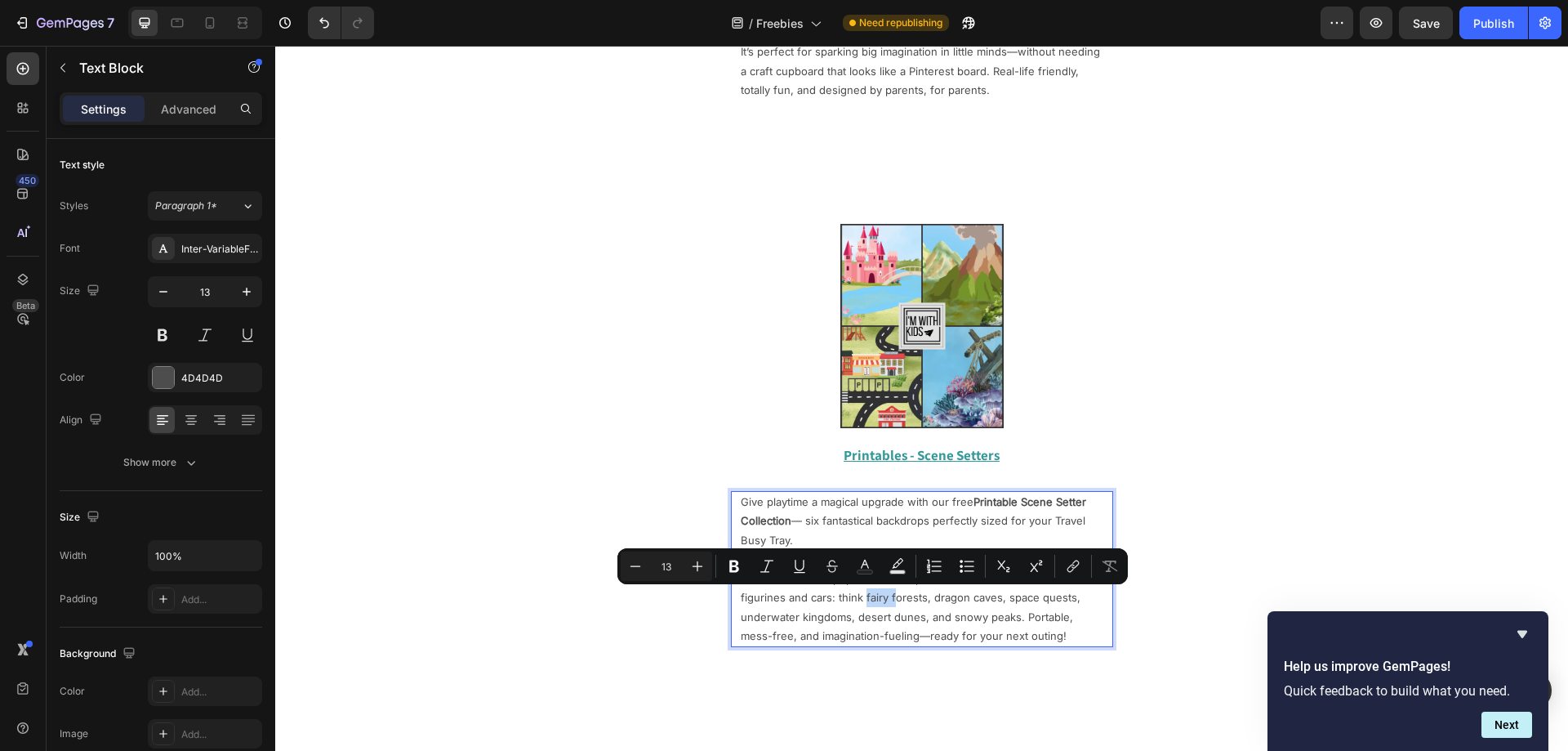
drag, startPoint x: 859, startPoint y: 598, endPoint x: 887, endPoint y: 600, distance: 28.1
click at [887, 600] on p "Print at home and pop them in to spark endless adventures with figurines and ca…" at bounding box center [922, 608] width 362 height 77
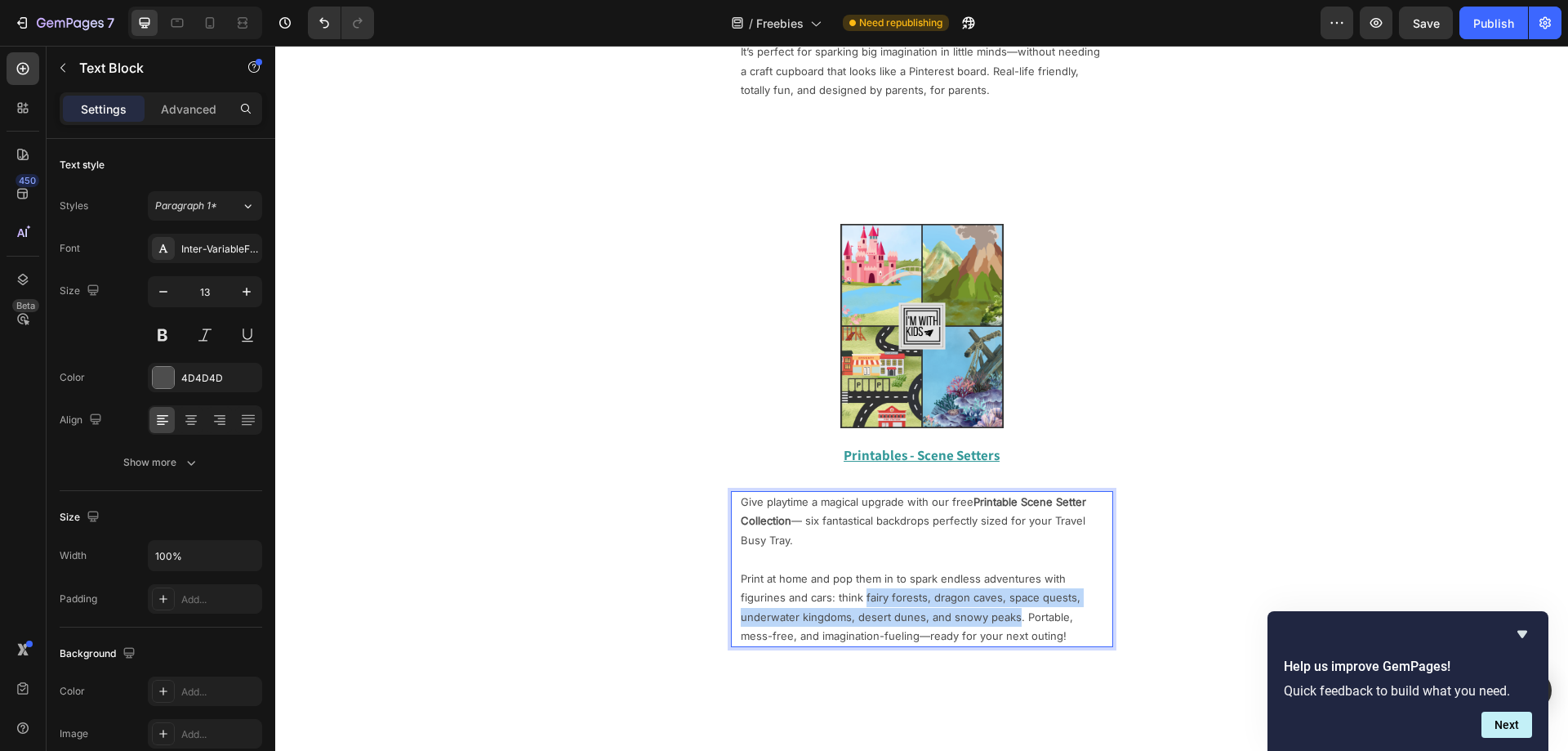
drag, startPoint x: 859, startPoint y: 600, endPoint x: 1010, endPoint y: 615, distance: 151.7
click at [1010, 615] on p "Print at home and pop them in to spark endless adventures with figurines and ca…" at bounding box center [922, 608] width 362 height 77
click at [849, 637] on p "Print at home and pop them in to spark endless adventures with figurines and ca…" at bounding box center [922, 608] width 362 height 77
click at [846, 638] on p "Print at home and pop them in to spark endless adventures with figurines and ca…" at bounding box center [922, 608] width 362 height 77
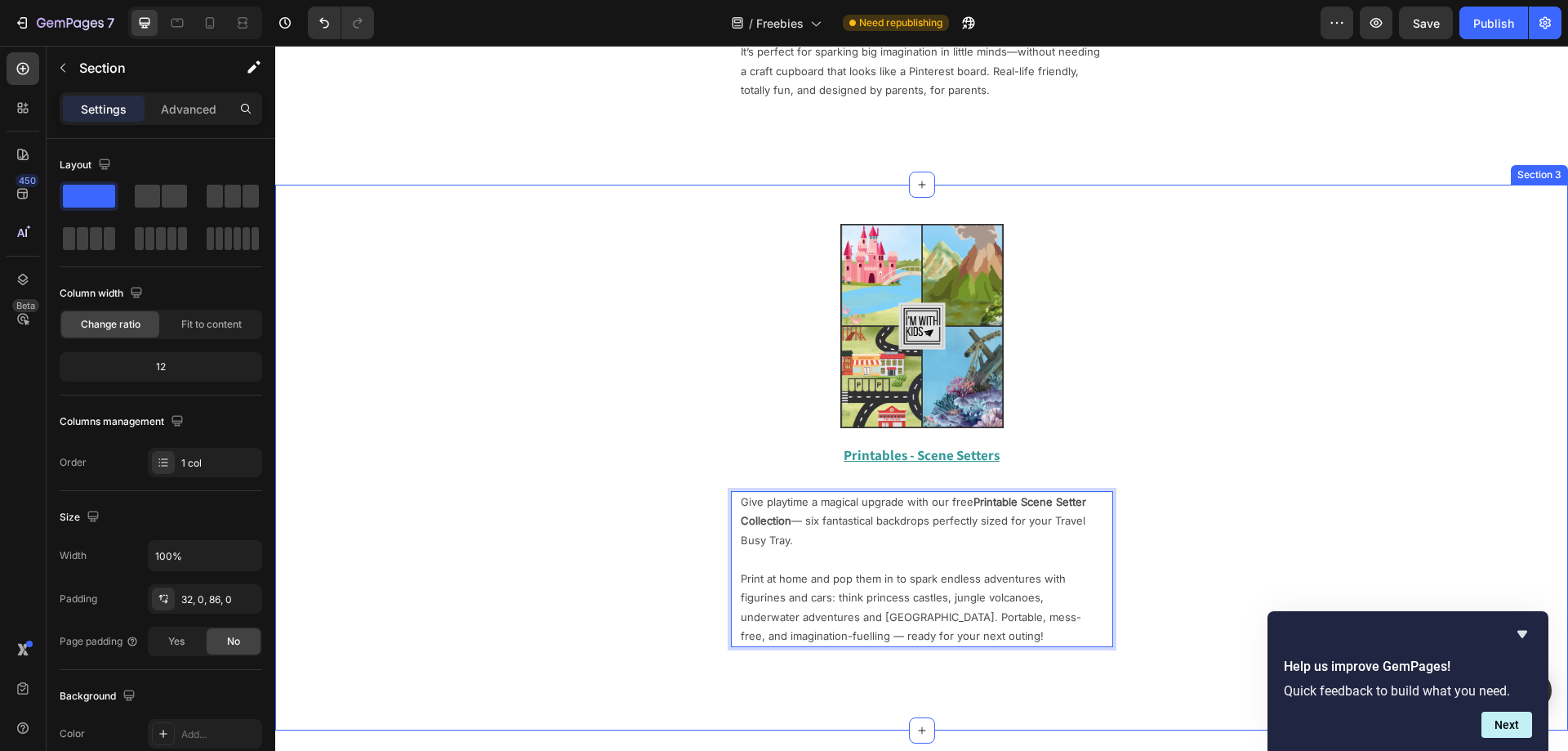
click at [600, 626] on div "Image Row Printables - Scene Setters Text Block Give playtime a magical upgrade…" at bounding box center [921, 435] width 1292 height 449
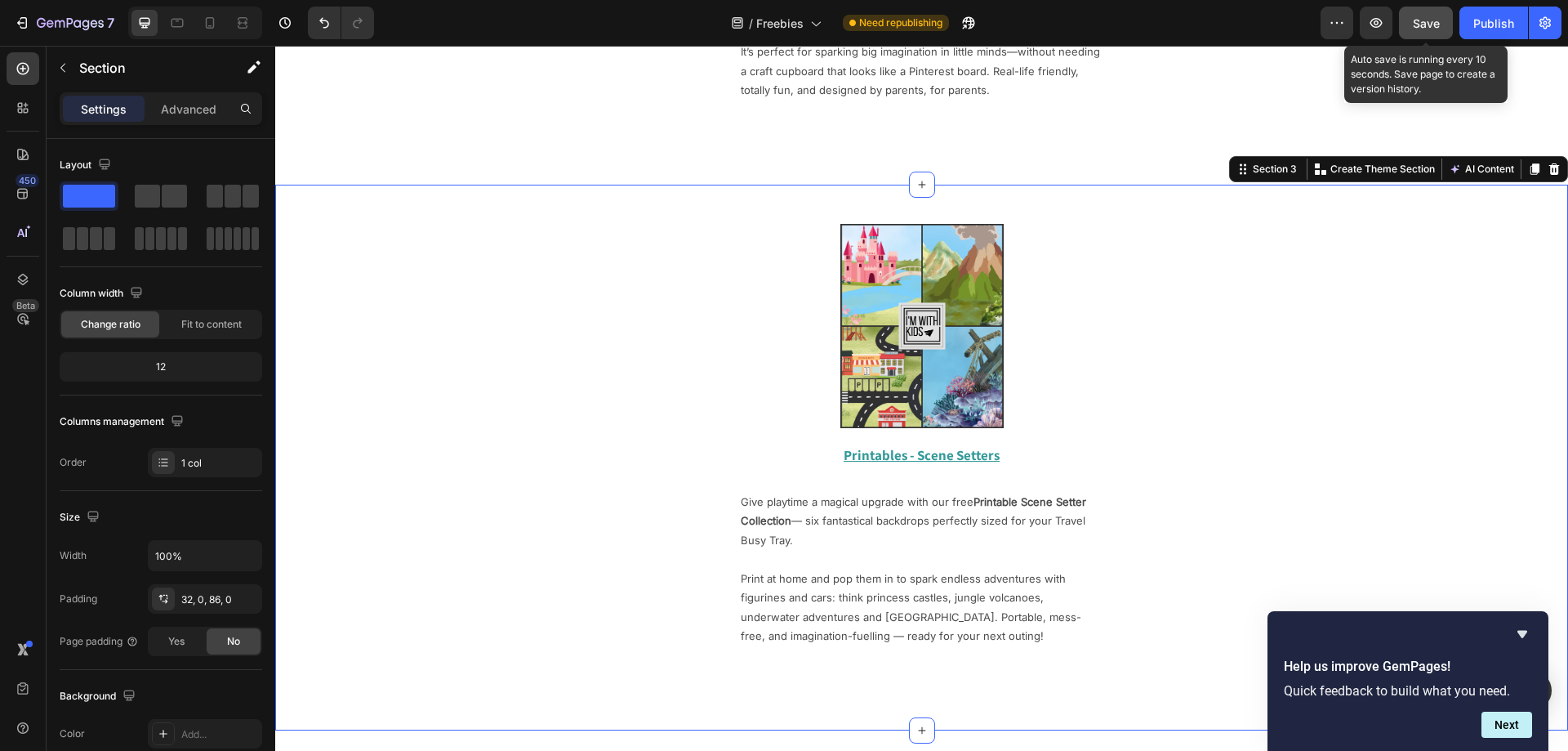
click at [1433, 21] on span "Save" at bounding box center [1426, 23] width 27 height 14
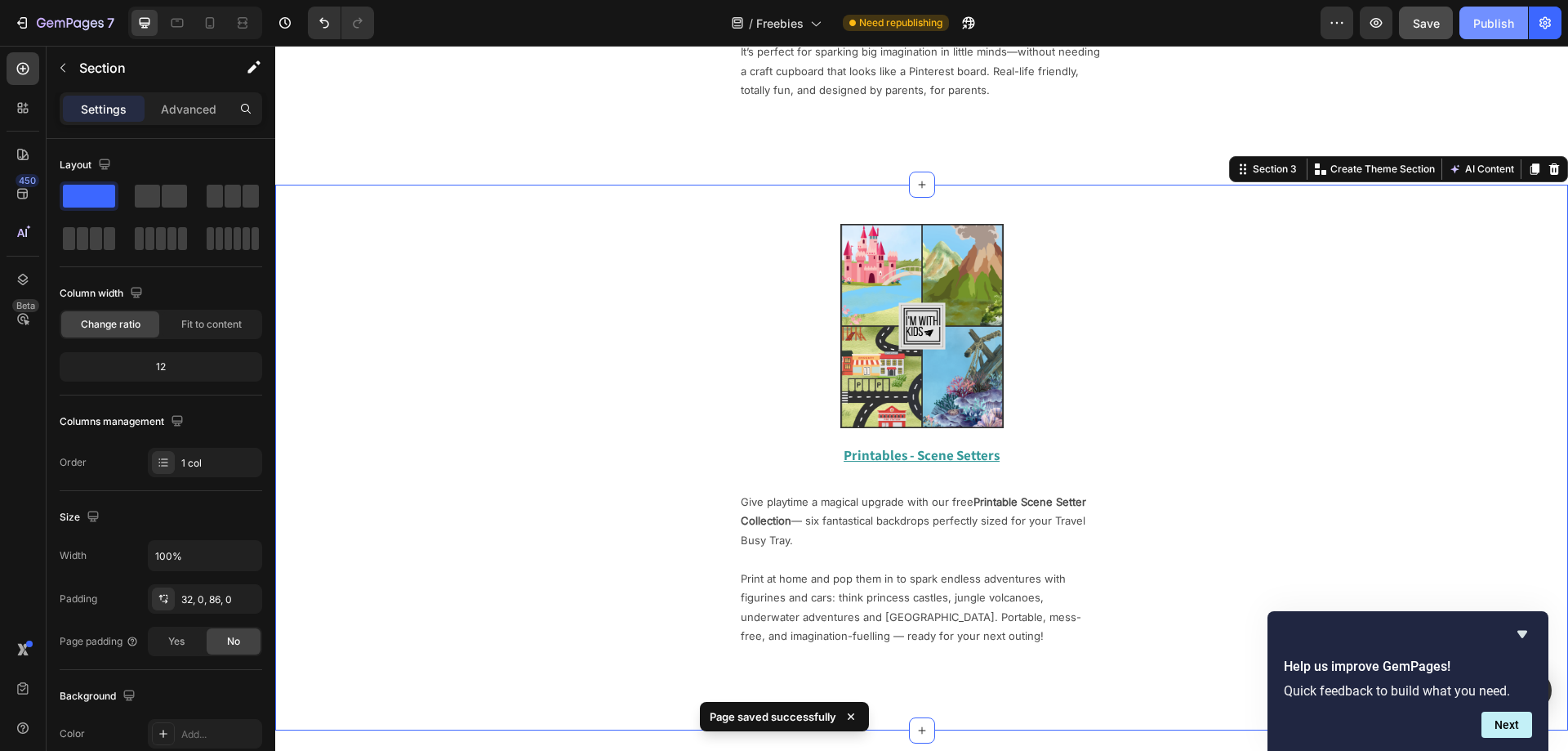
click at [1489, 23] on div "Publish" at bounding box center [1493, 23] width 41 height 17
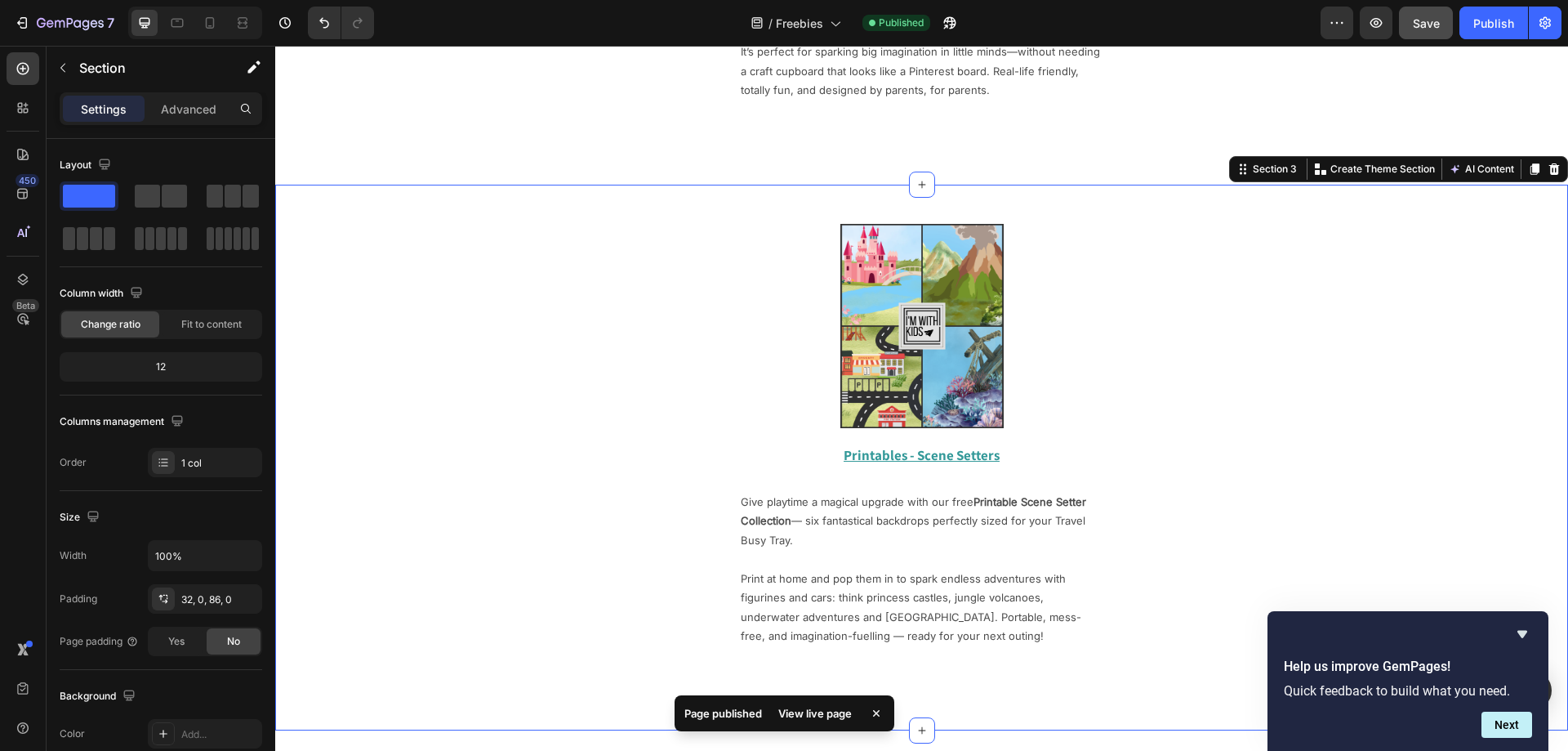
click at [814, 721] on div "View live page" at bounding box center [815, 713] width 93 height 23
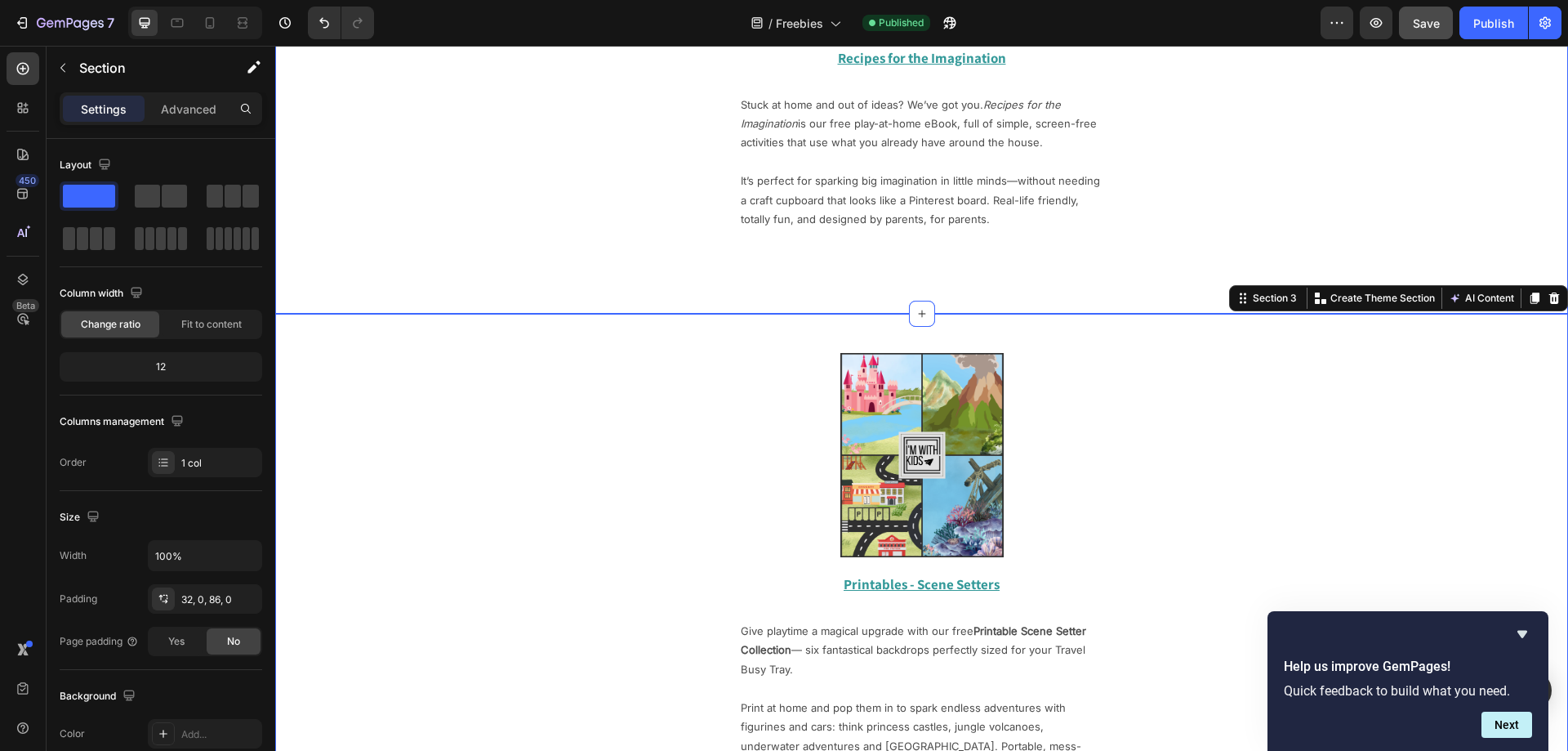
scroll to position [928, 0]
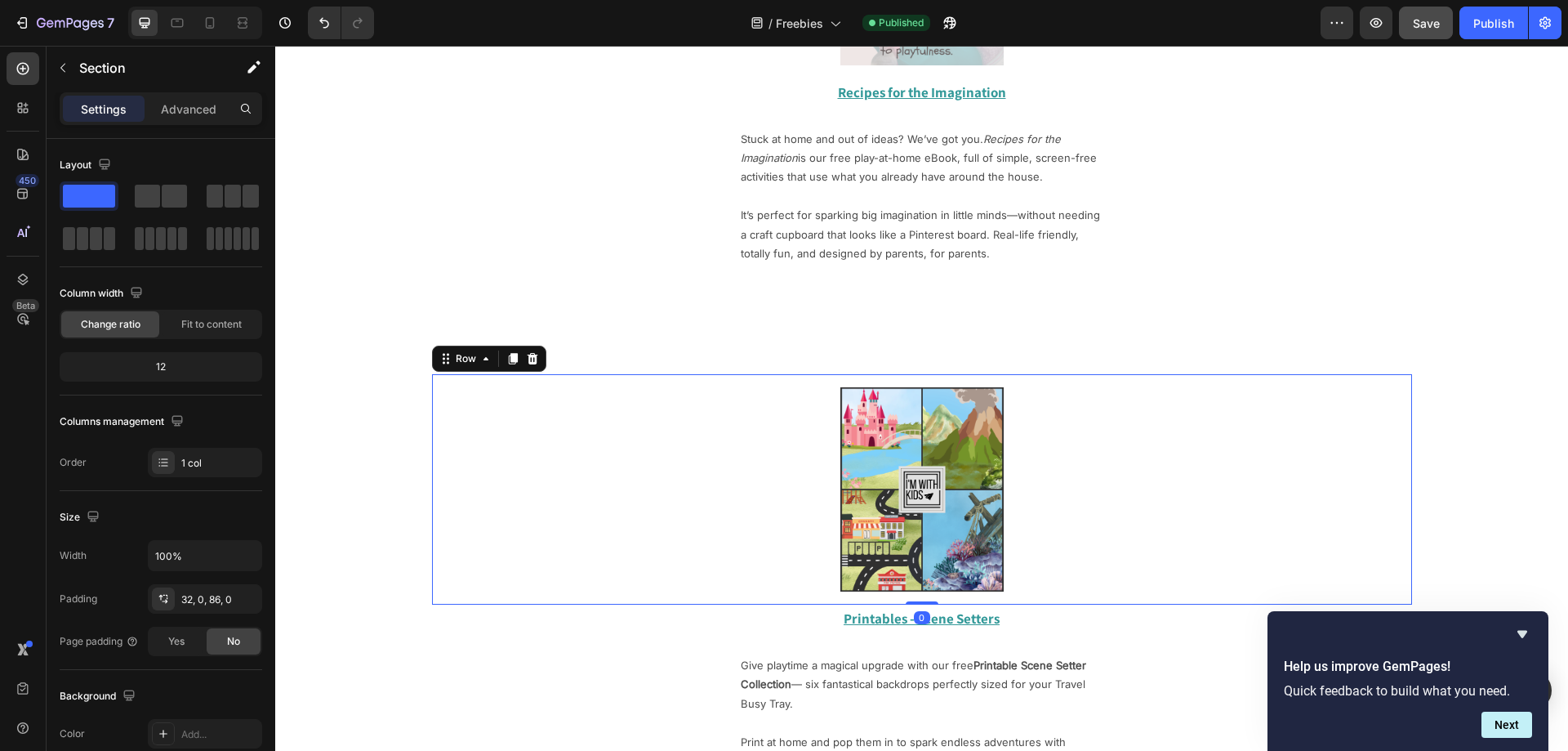
click at [885, 376] on div "Image Row 0" at bounding box center [921, 490] width 980 height 231
click at [181, 104] on p "Advanced" at bounding box center [189, 109] width 55 height 17
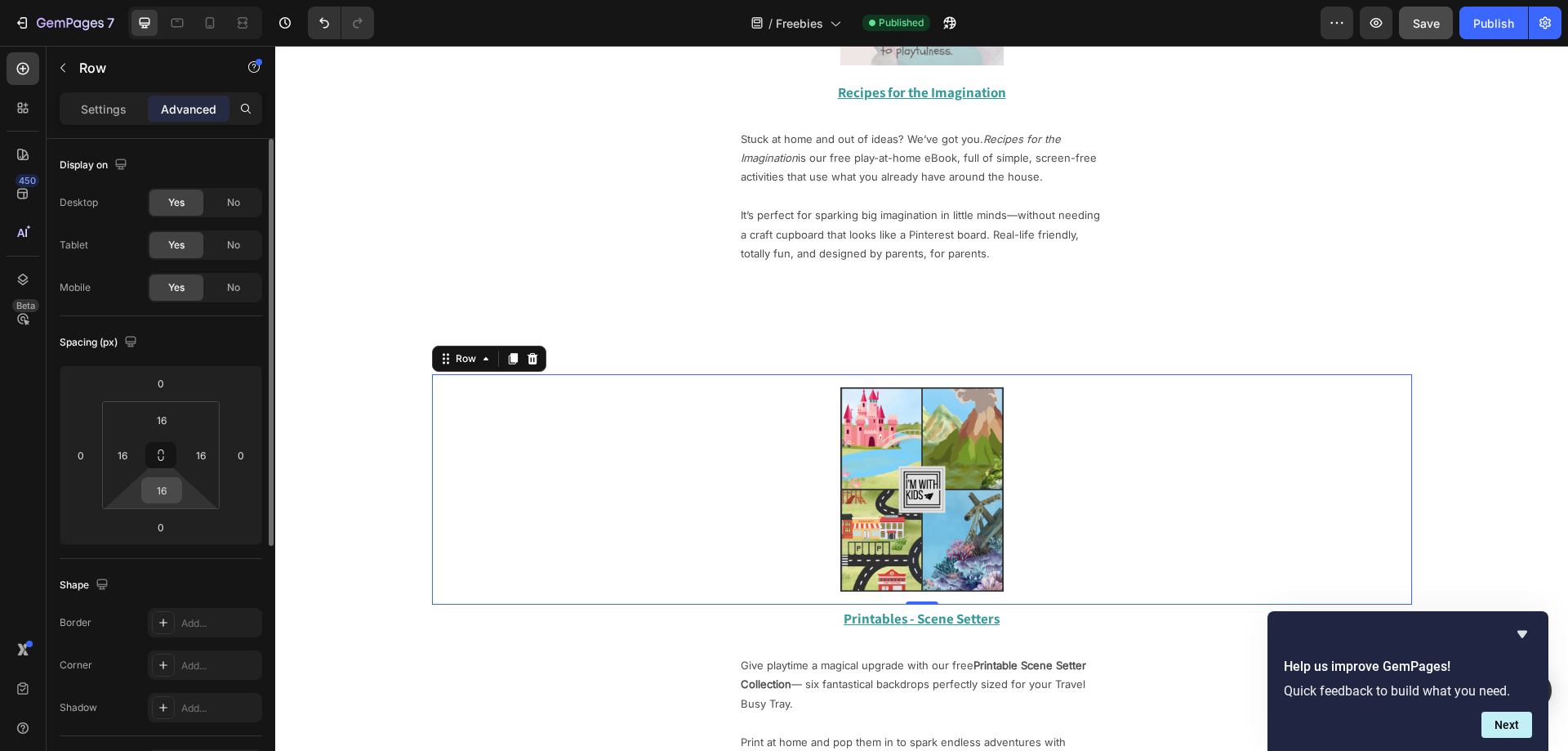
click at [168, 498] on input "16" at bounding box center [162, 490] width 33 height 24
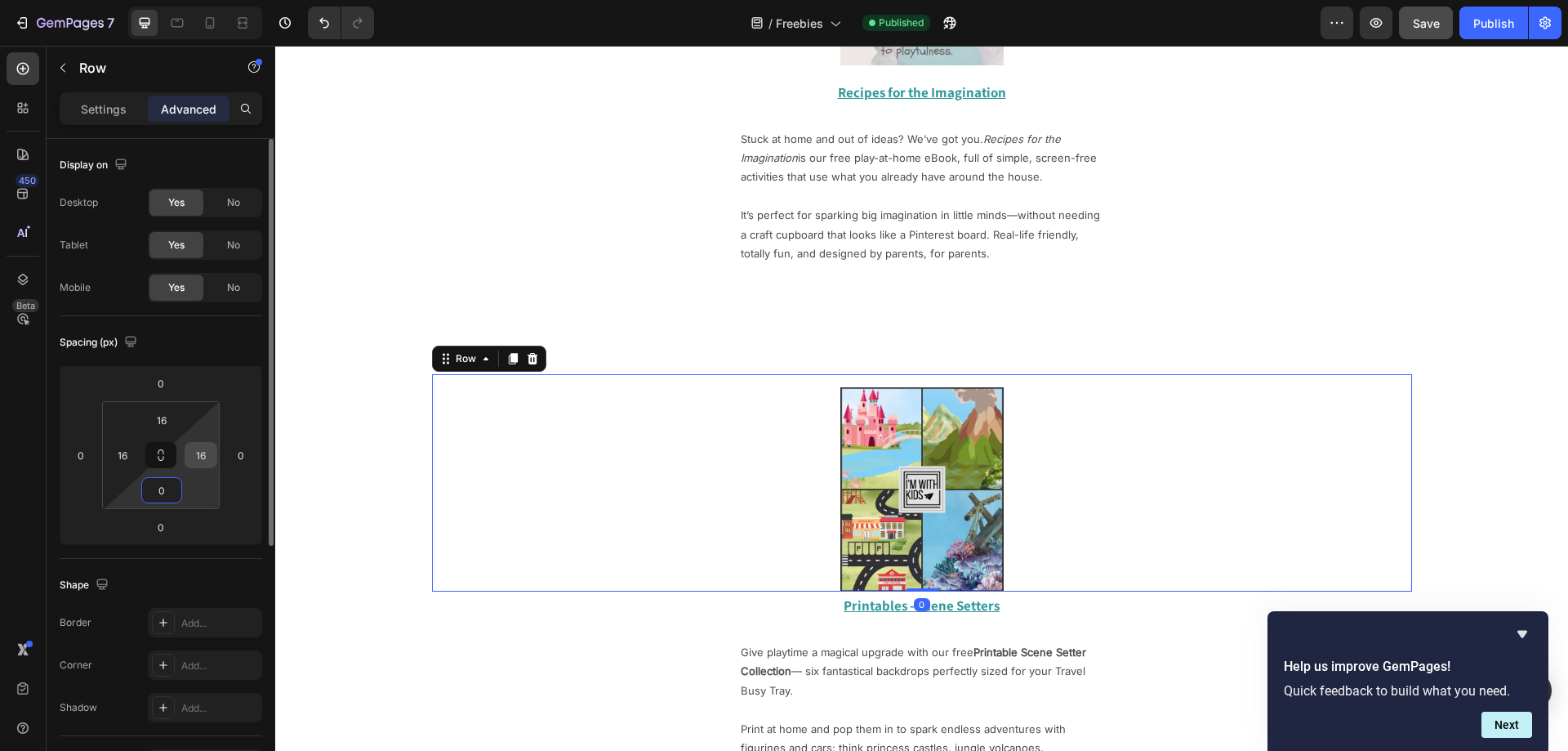
type input "16"
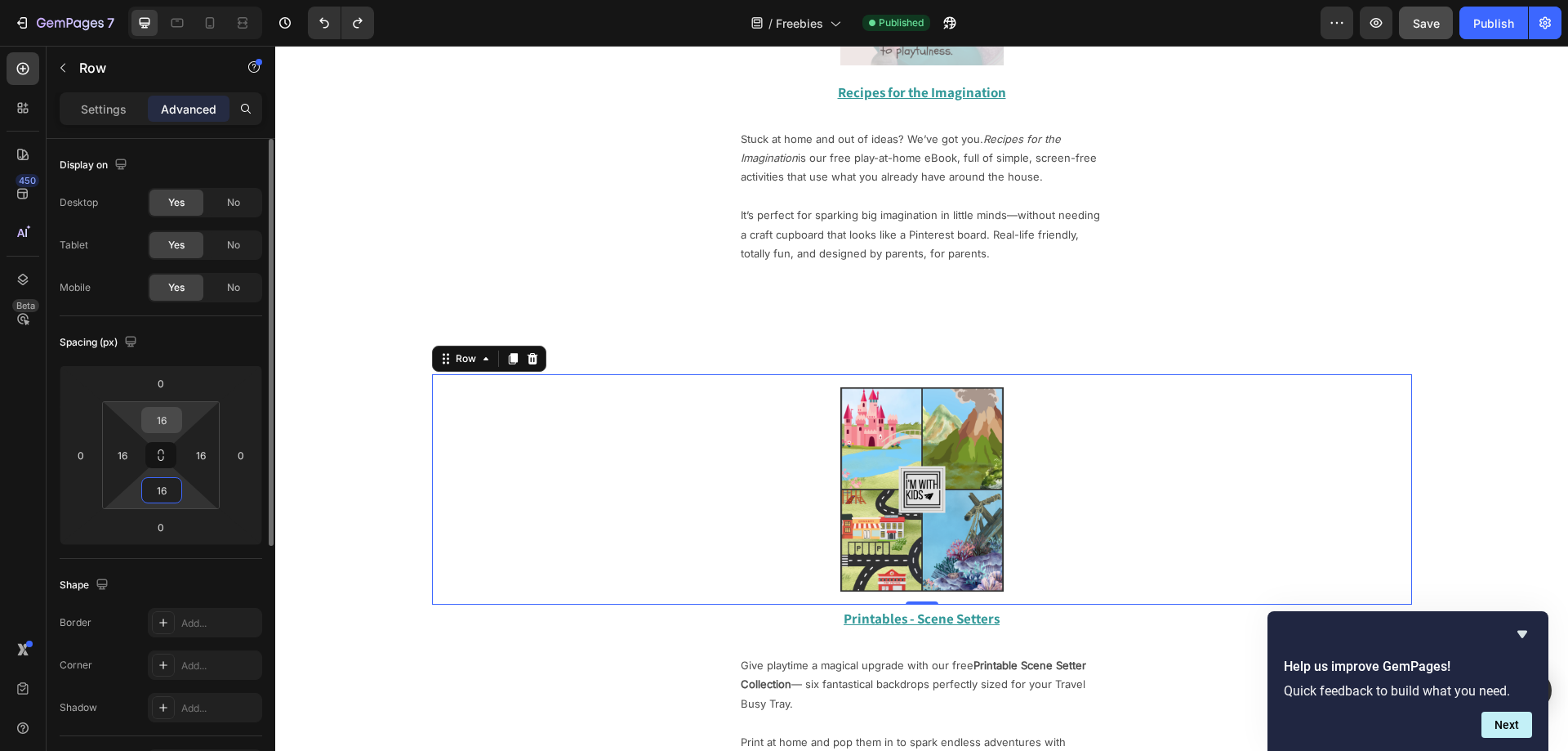
click at [172, 417] on input "16" at bounding box center [162, 420] width 33 height 24
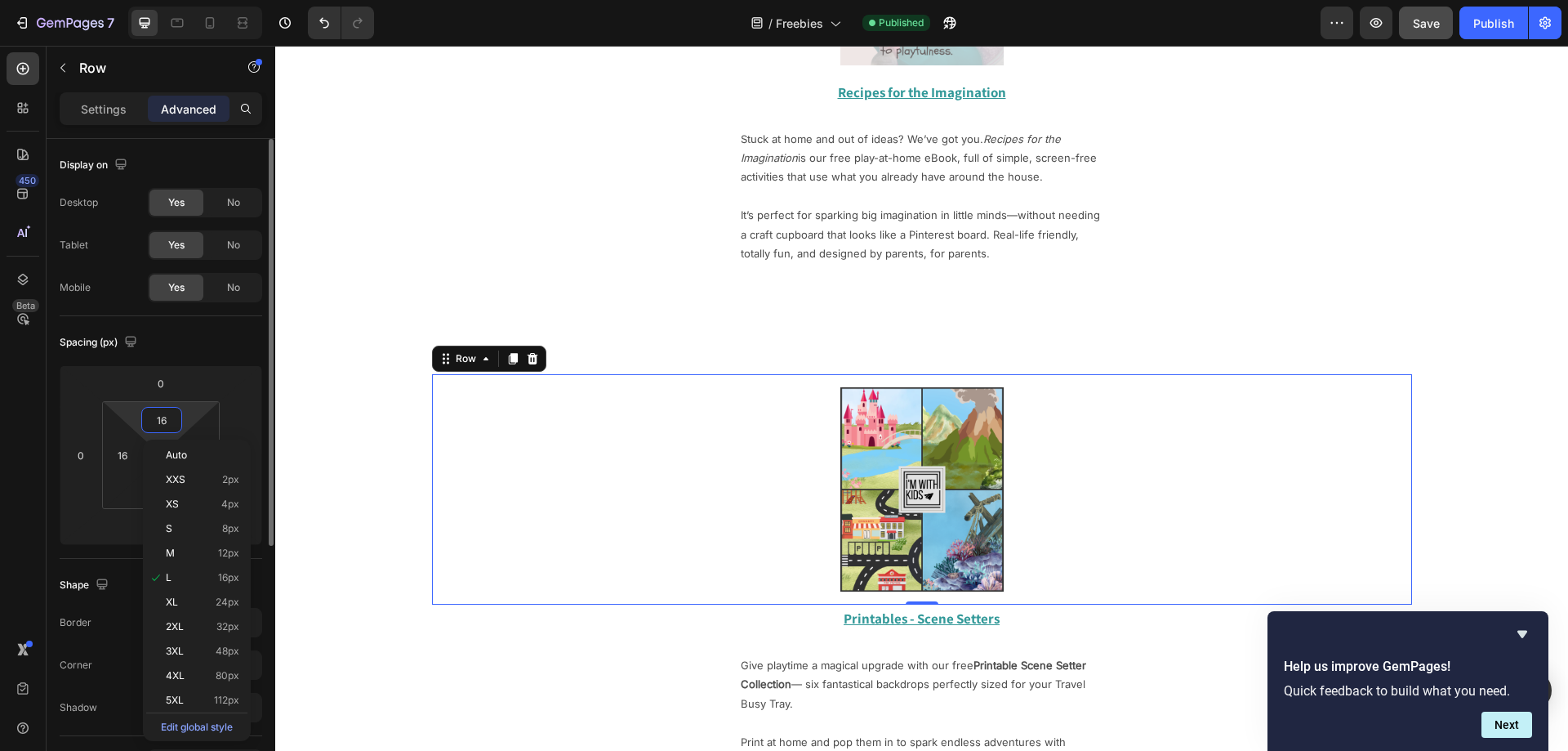
type input "0"
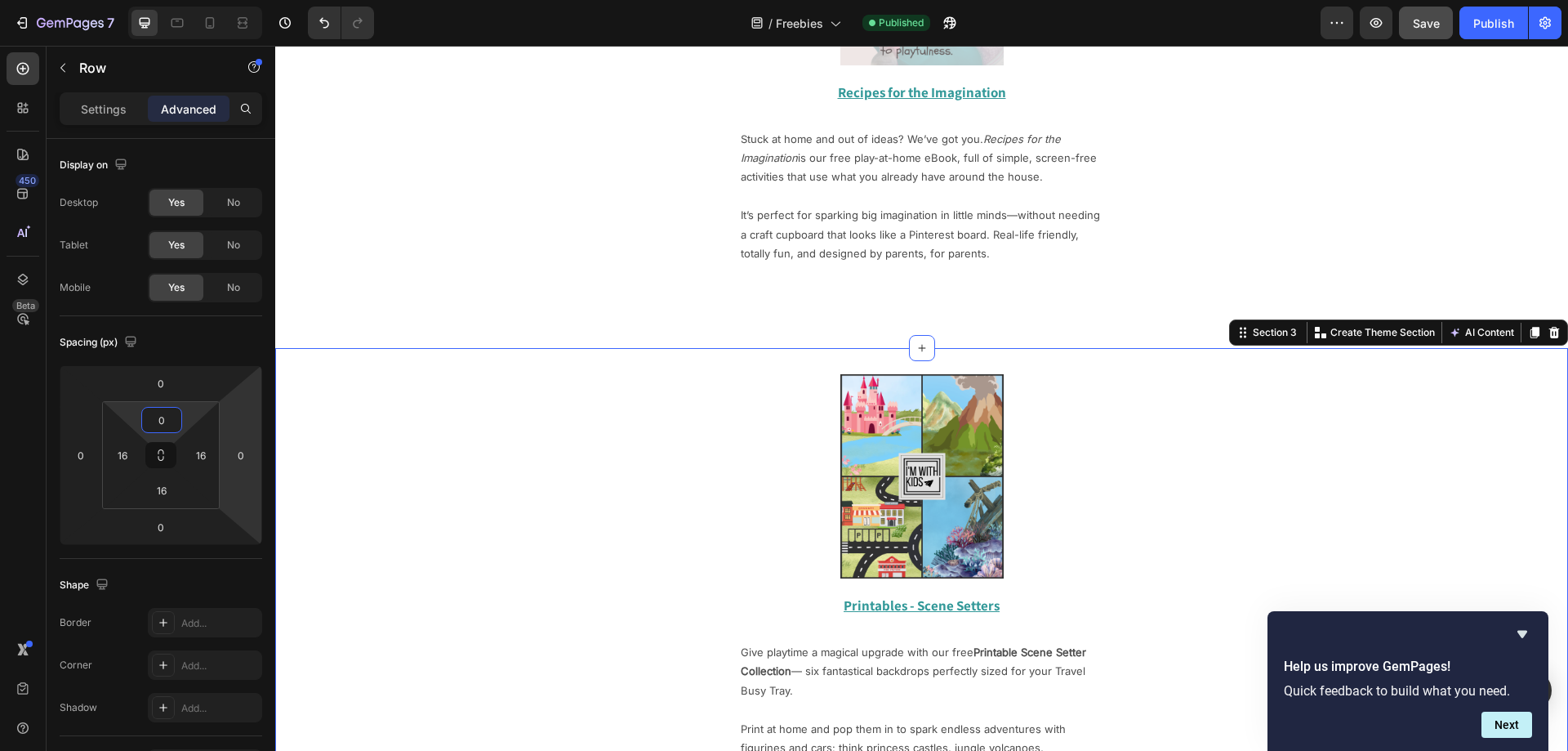
click at [852, 355] on div "Image Row Printables - Scene Setters Text Block Give playtime a magical upgrade…" at bounding box center [921, 614] width 1292 height 532
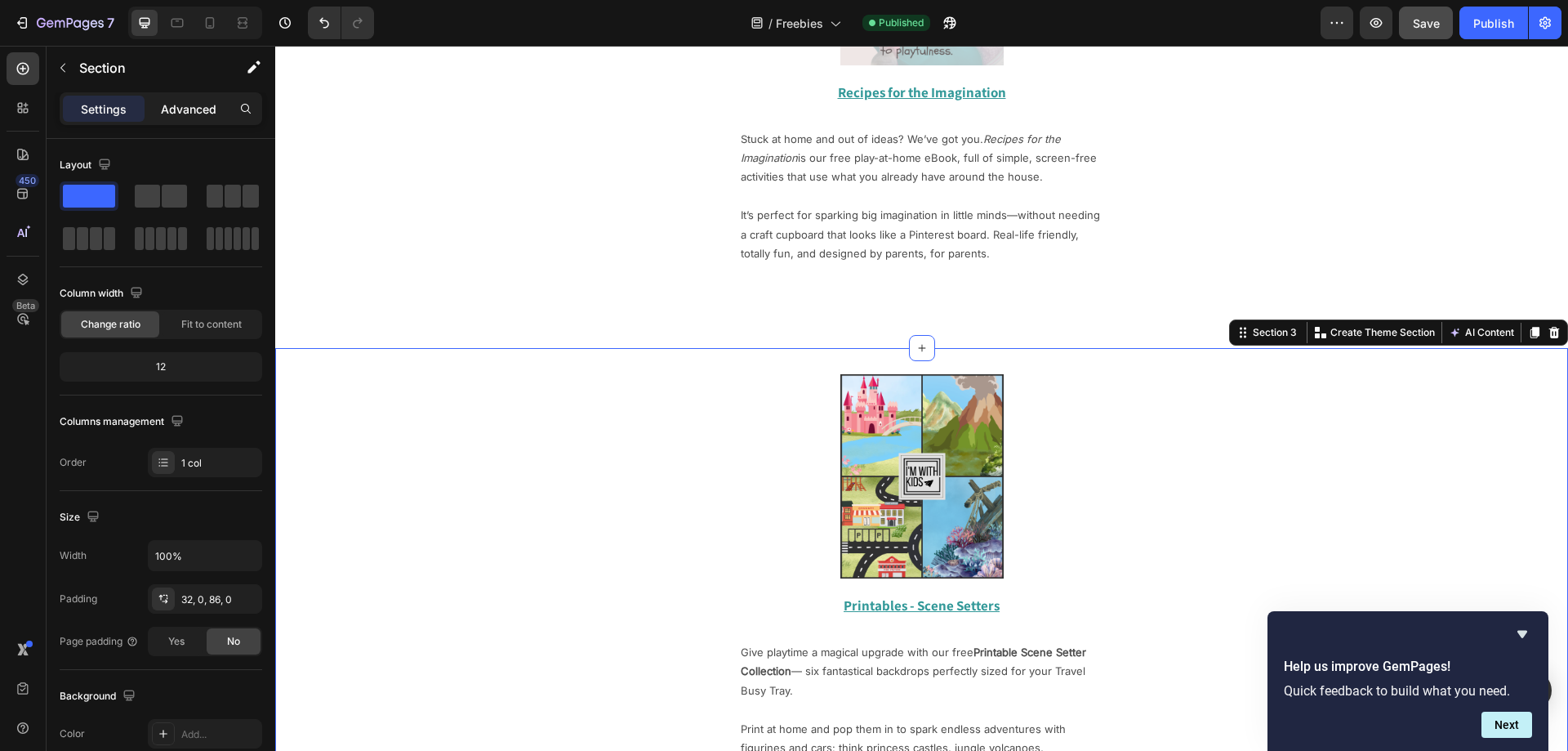
click at [166, 103] on p "Advanced" at bounding box center [189, 109] width 55 height 17
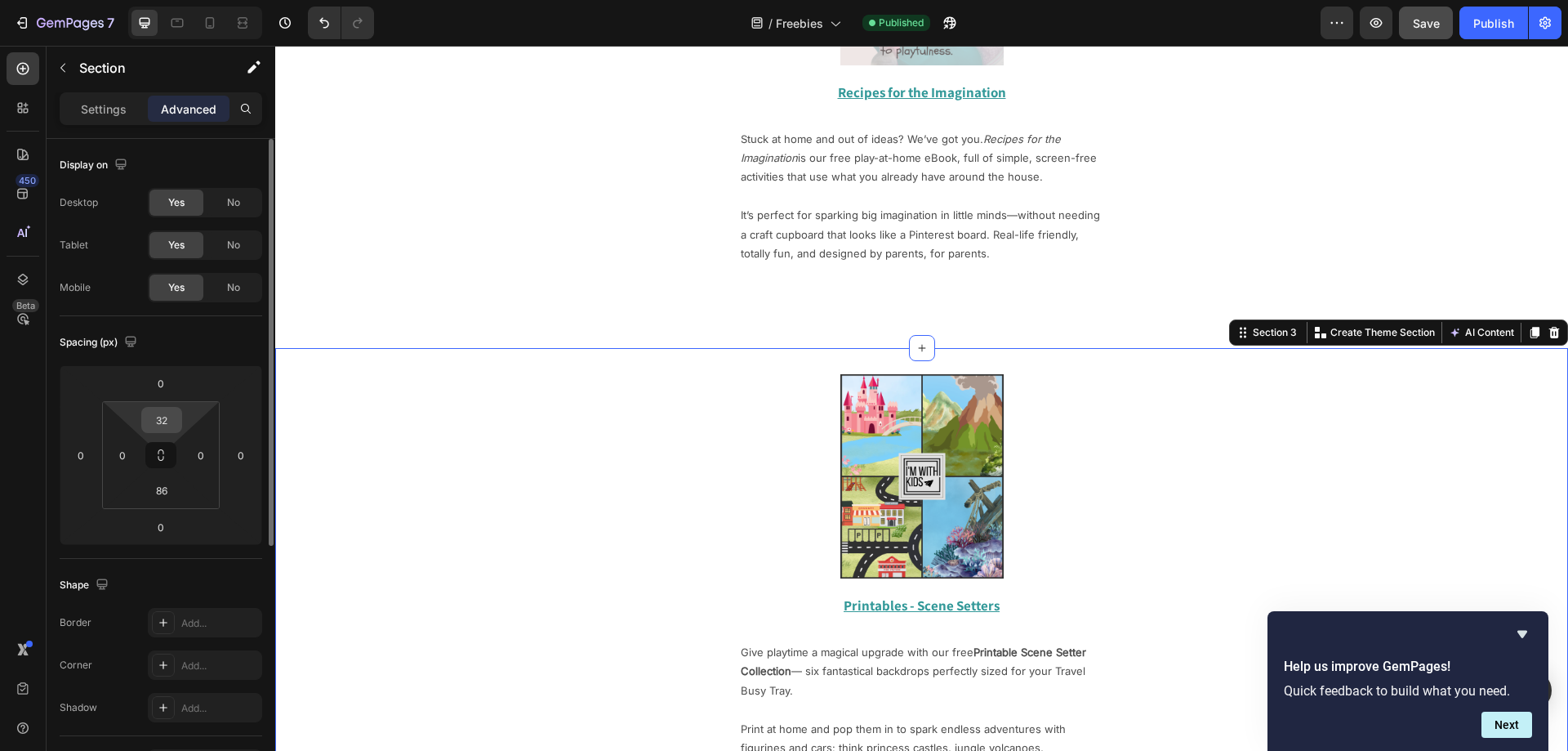
click at [169, 428] on input "32" at bounding box center [162, 420] width 33 height 24
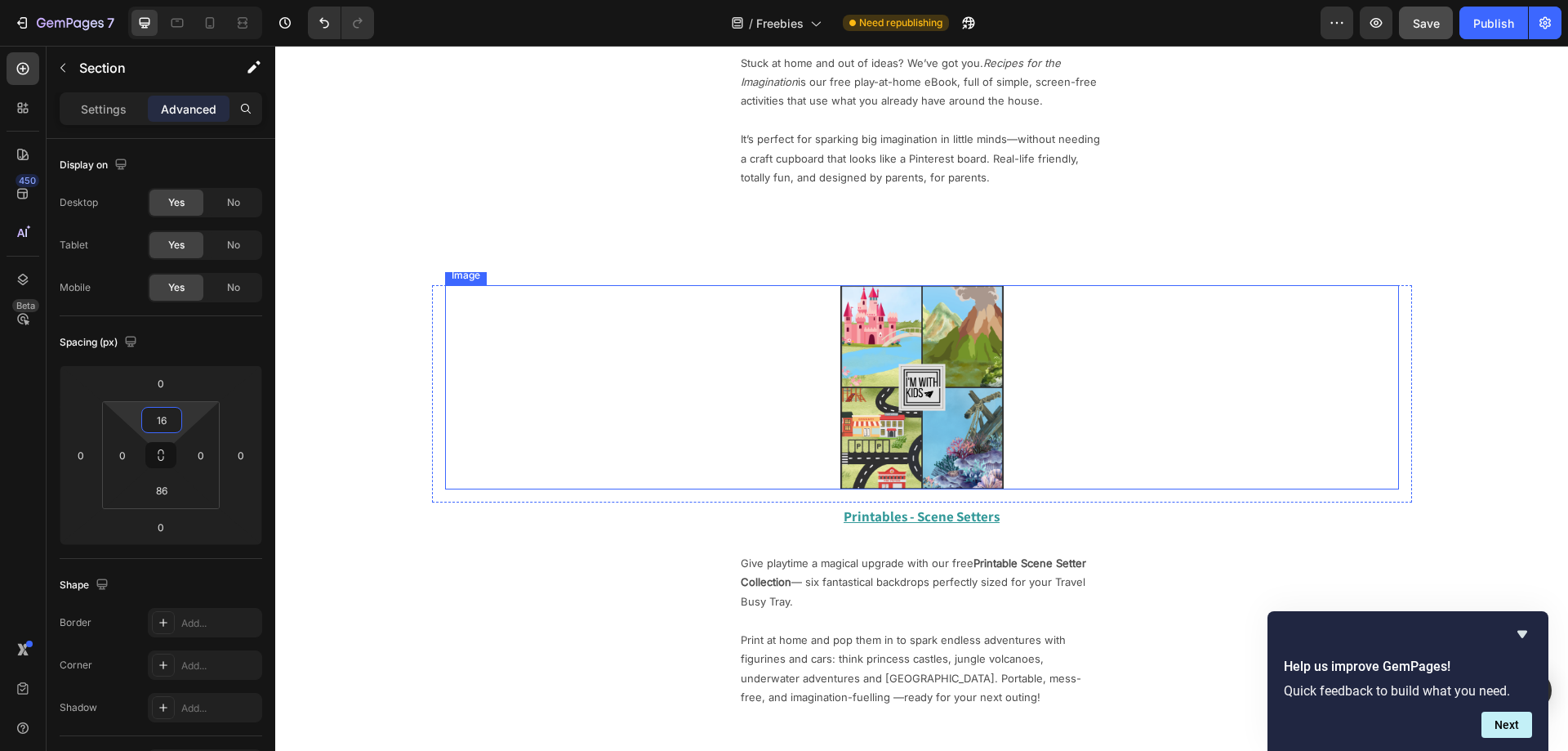
scroll to position [1255, 0]
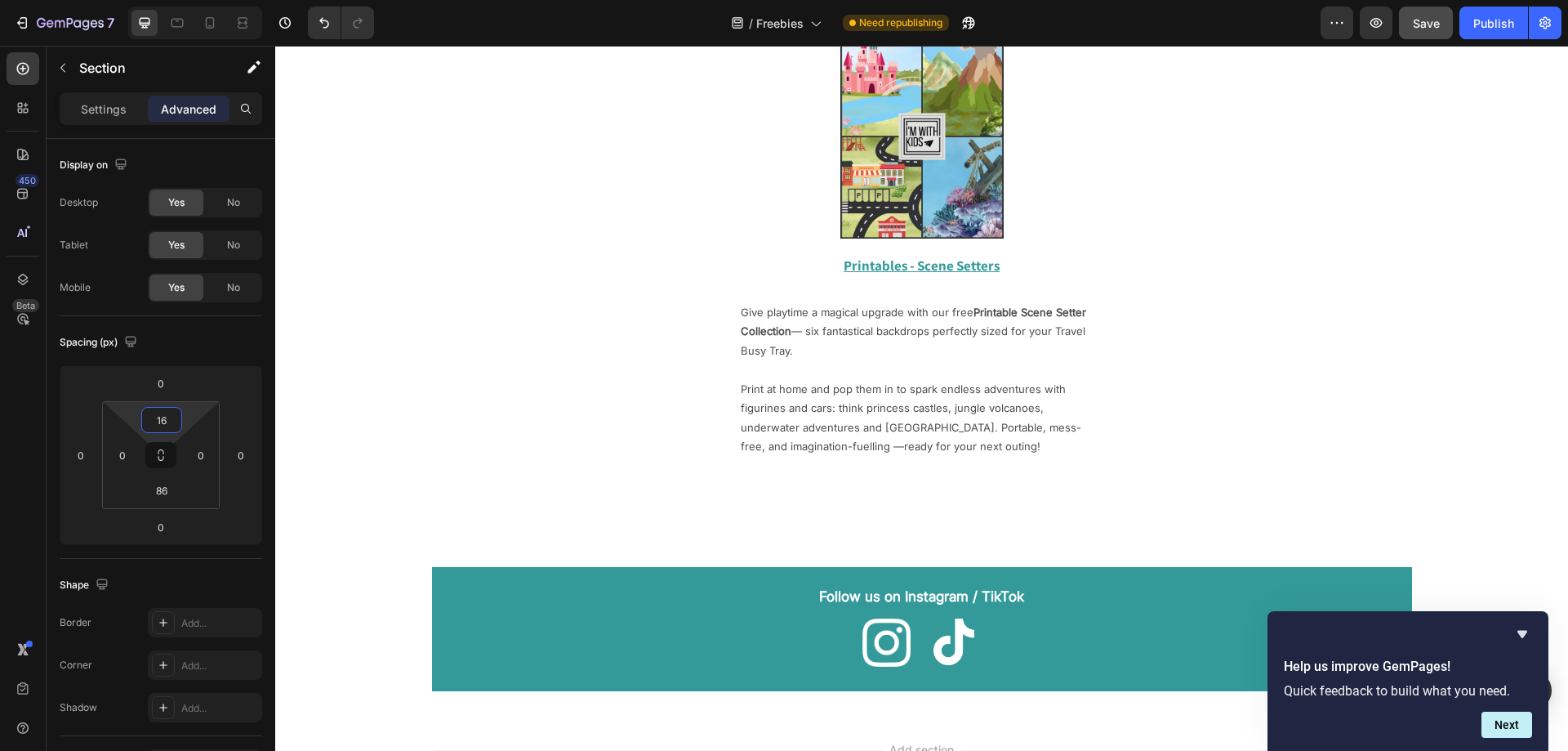
click at [1422, 25] on span "Save" at bounding box center [1426, 23] width 27 height 14
click at [216, 22] on icon at bounding box center [210, 23] width 16 height 16
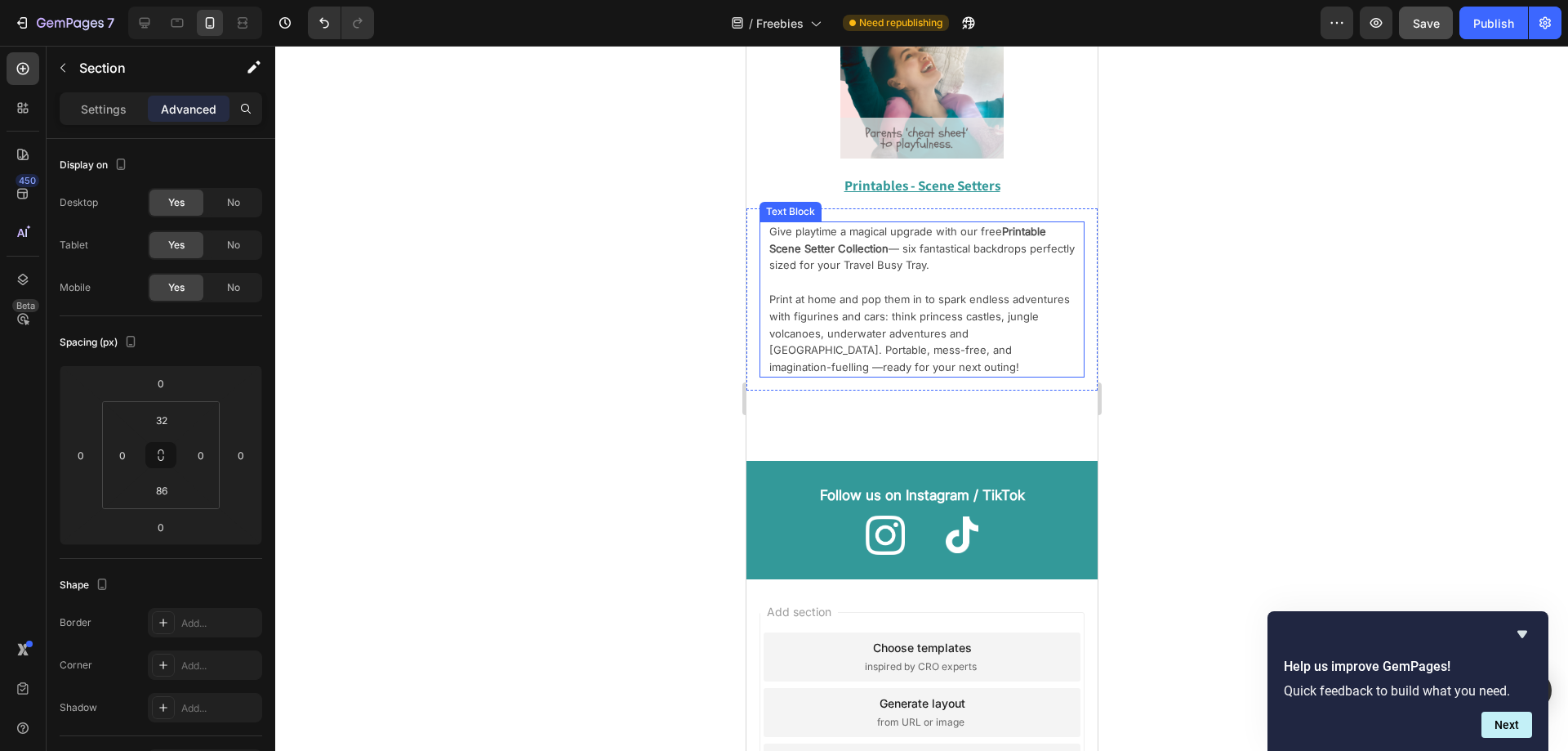
scroll to position [1389, 0]
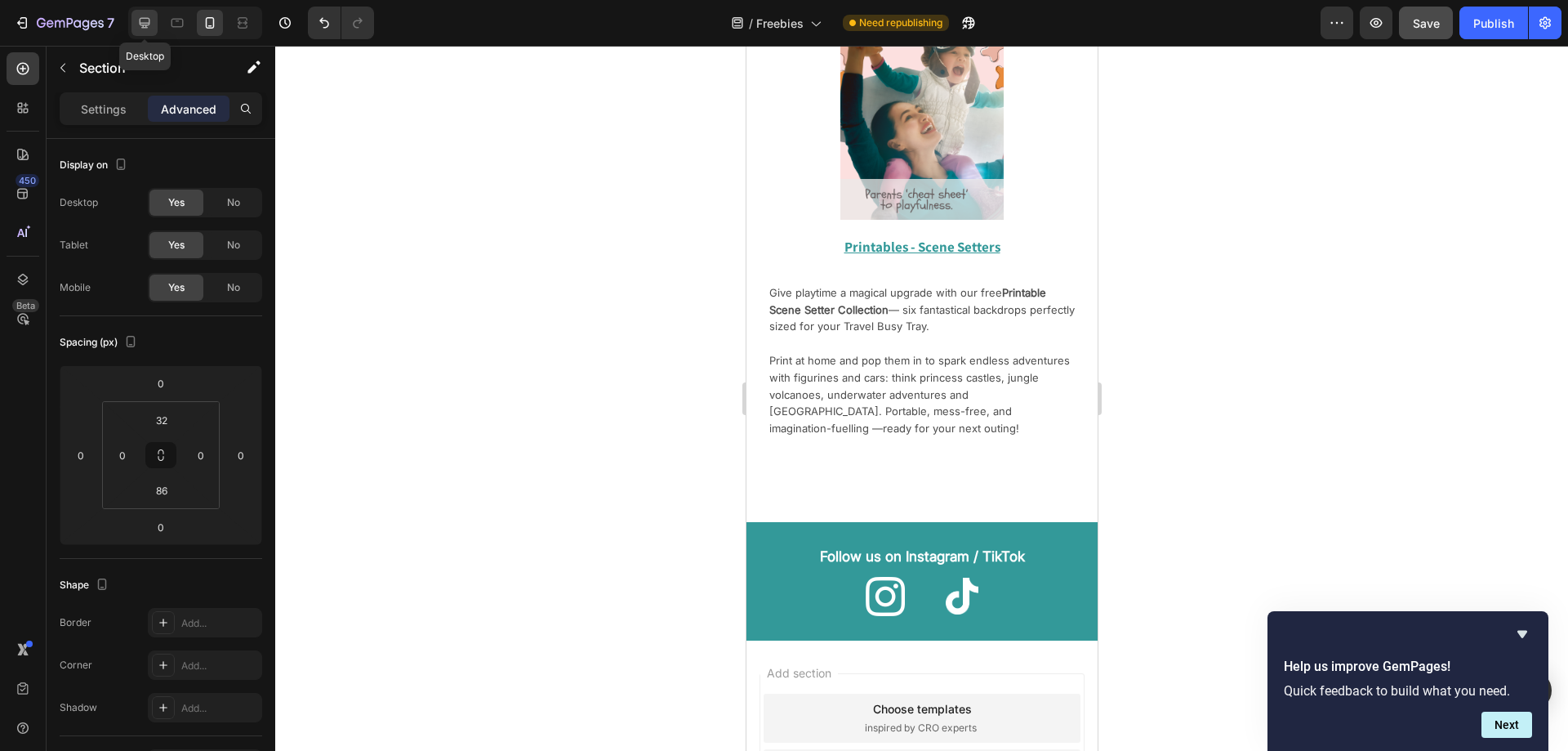
click at [151, 18] on icon at bounding box center [144, 23] width 16 height 16
type input "16"
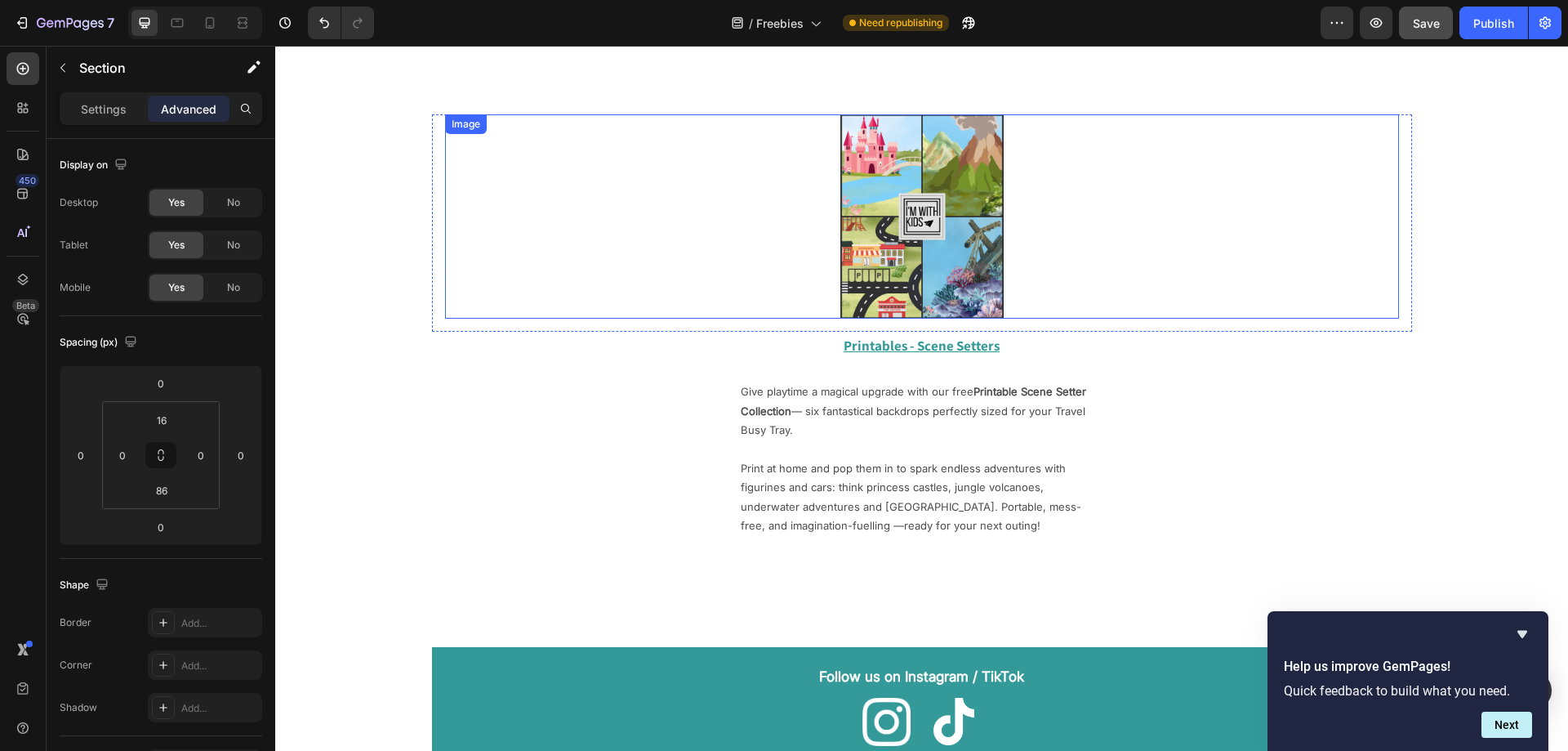
scroll to position [1224, 0]
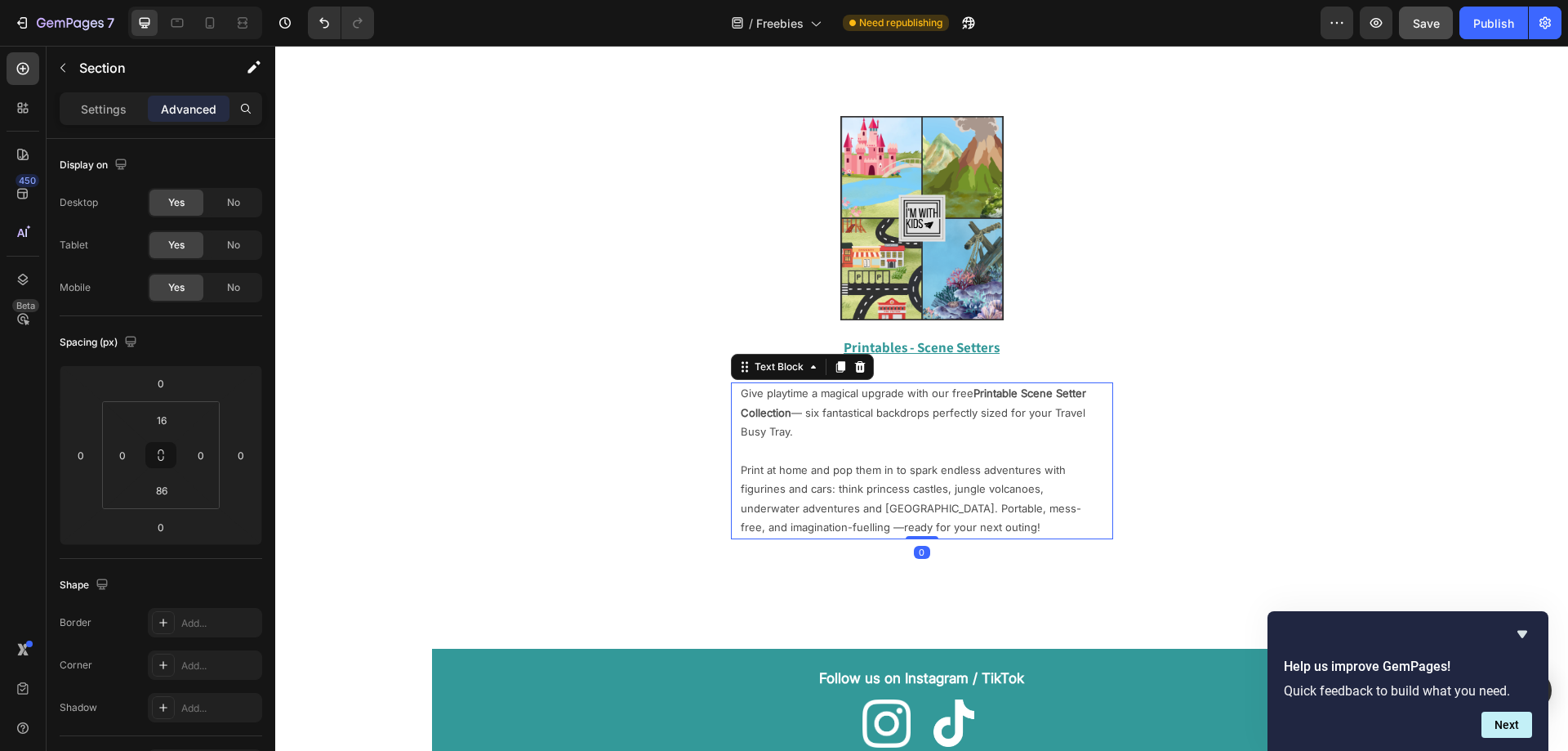
click at [858, 418] on p "Give playtime a magical upgrade with our free Printable Scene Setter Collection…" at bounding box center [922, 413] width 362 height 57
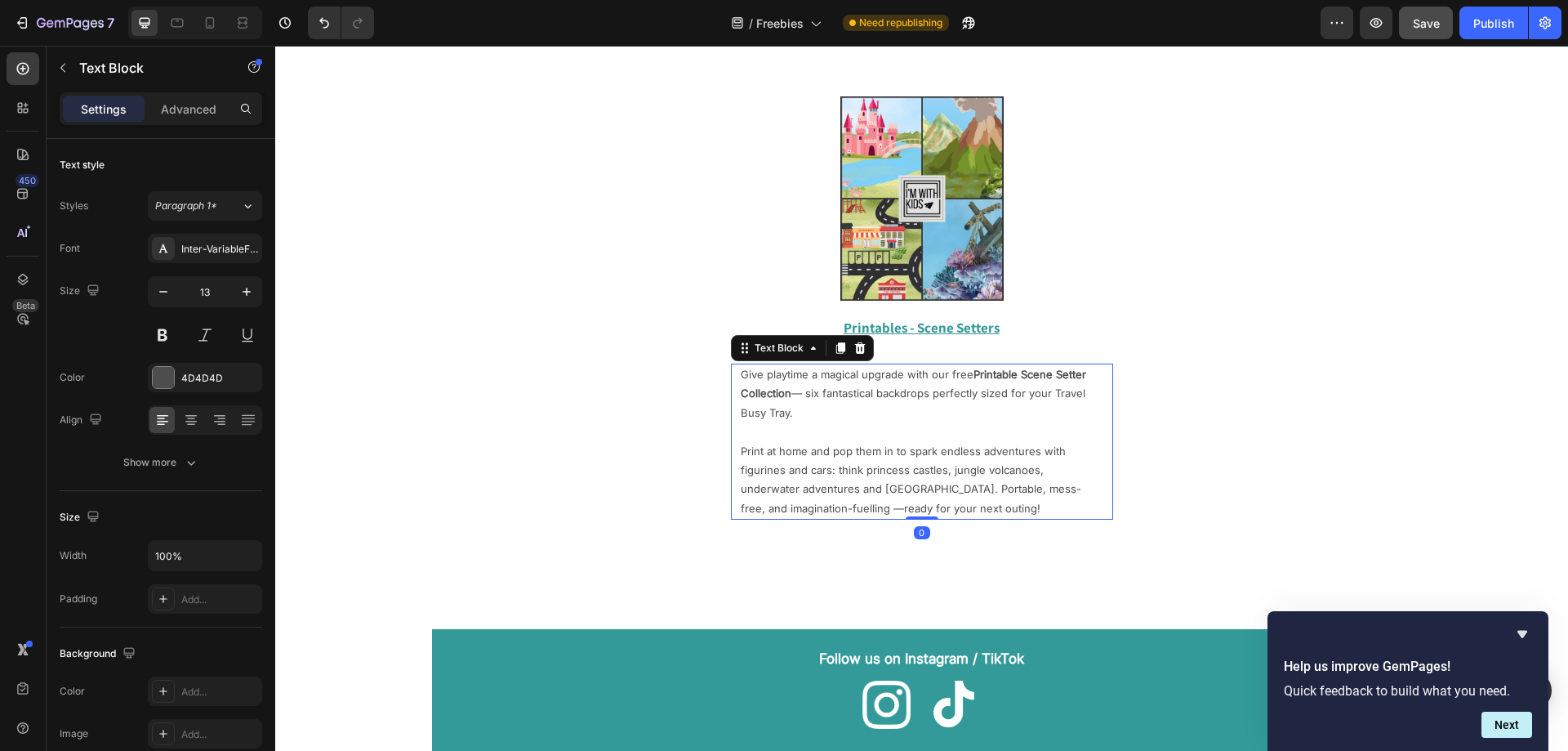
click at [967, 476] on p "Print at home and pop them in to spark endless adventures with figurines and ca…" at bounding box center [922, 480] width 362 height 77
drag, startPoint x: 992, startPoint y: 505, endPoint x: 735, endPoint y: 377, distance: 287.1
click at [739, 379] on div "Give playtime a magical upgrade with our free Printable Scene Setter Collection…" at bounding box center [922, 441] width 366 height 156
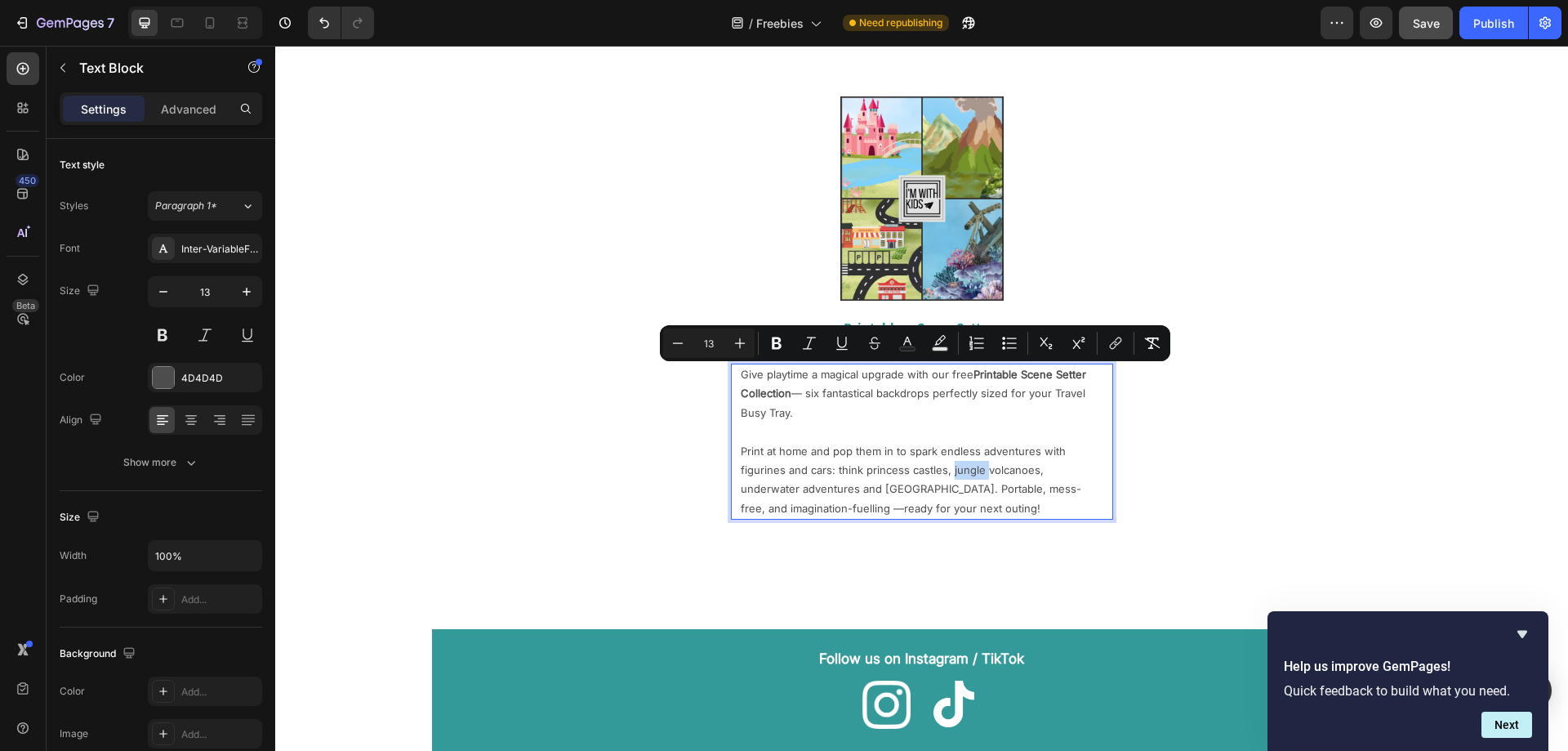
copy div "Give playtime a magical upgrade with our free Printable Scene Setter Collection…"
click at [819, 395] on p "Give playtime a magical upgrade with our free Printable Scene Setter Collection…" at bounding box center [922, 394] width 362 height 57
click at [63, 63] on icon "button" at bounding box center [62, 68] width 13 height 13
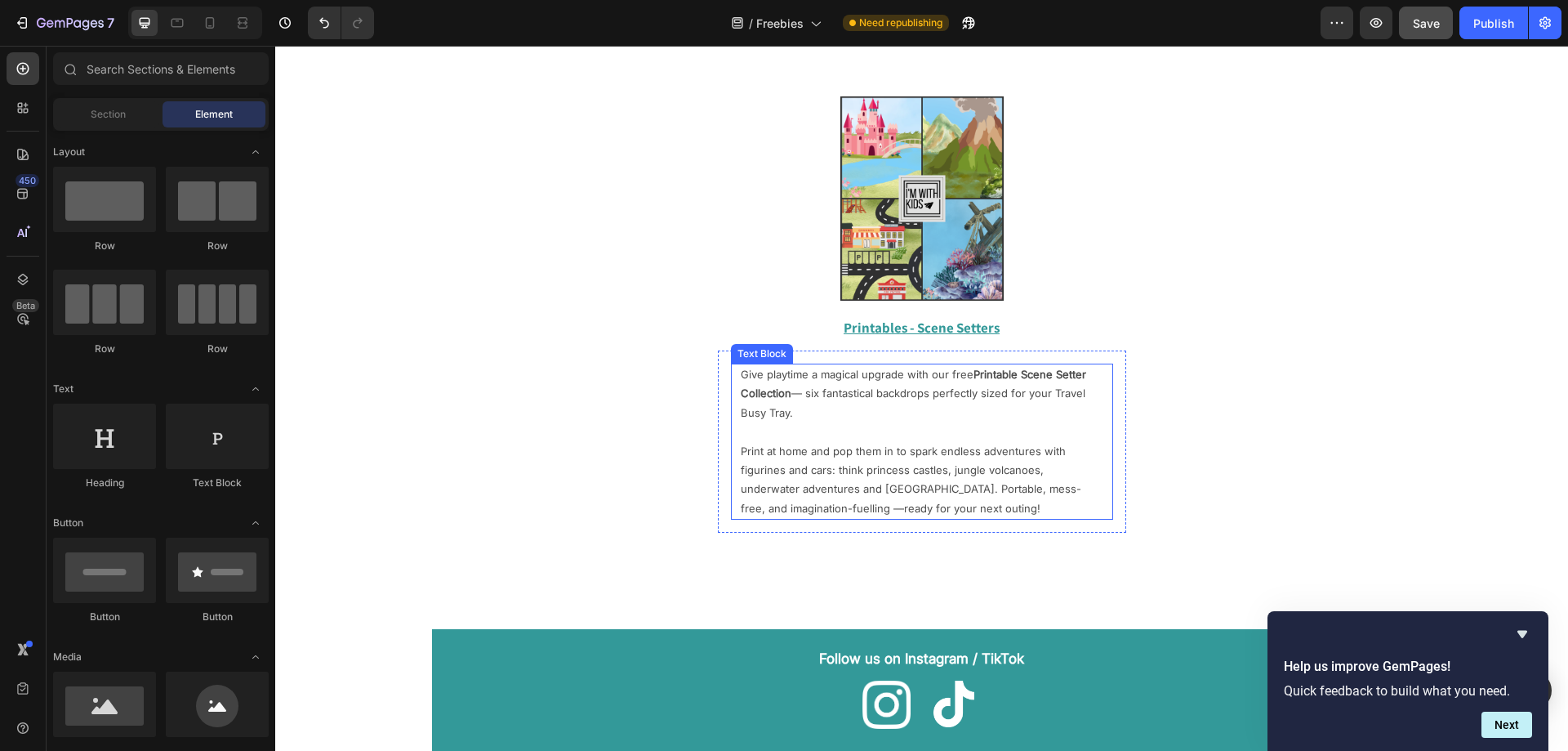
click at [832, 504] on p "Print at home and pop them in to spark endless adventures with figurines and ca…" at bounding box center [922, 480] width 362 height 77
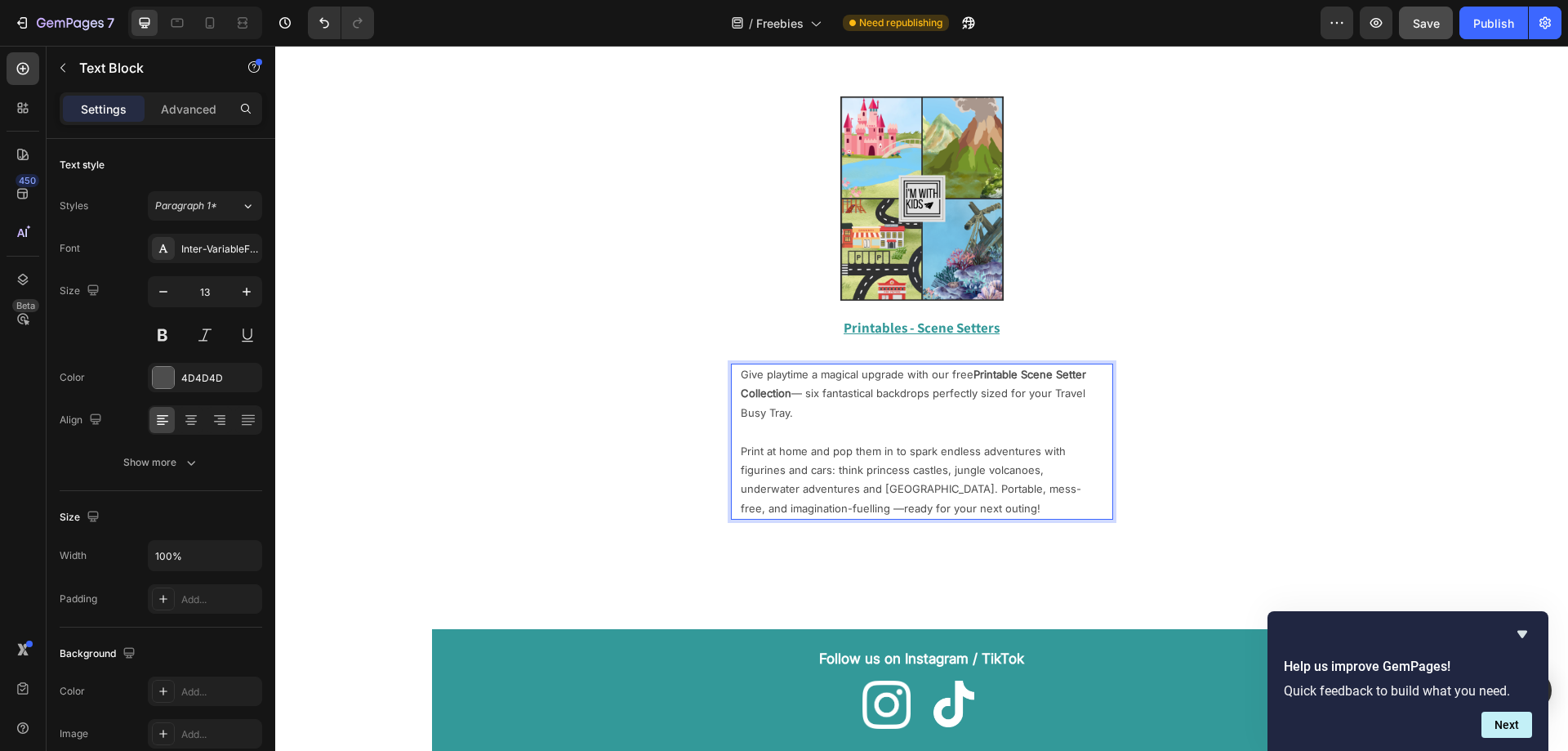
click at [846, 509] on p "Print at home and pop them in to spark endless adventures with figurines and ca…" at bounding box center [922, 480] width 362 height 77
click at [528, 473] on div "Image Row Printables - Scene Setters Text Block Give playtime a magical upgrade…" at bounding box center [921, 314] width 1292 height 436
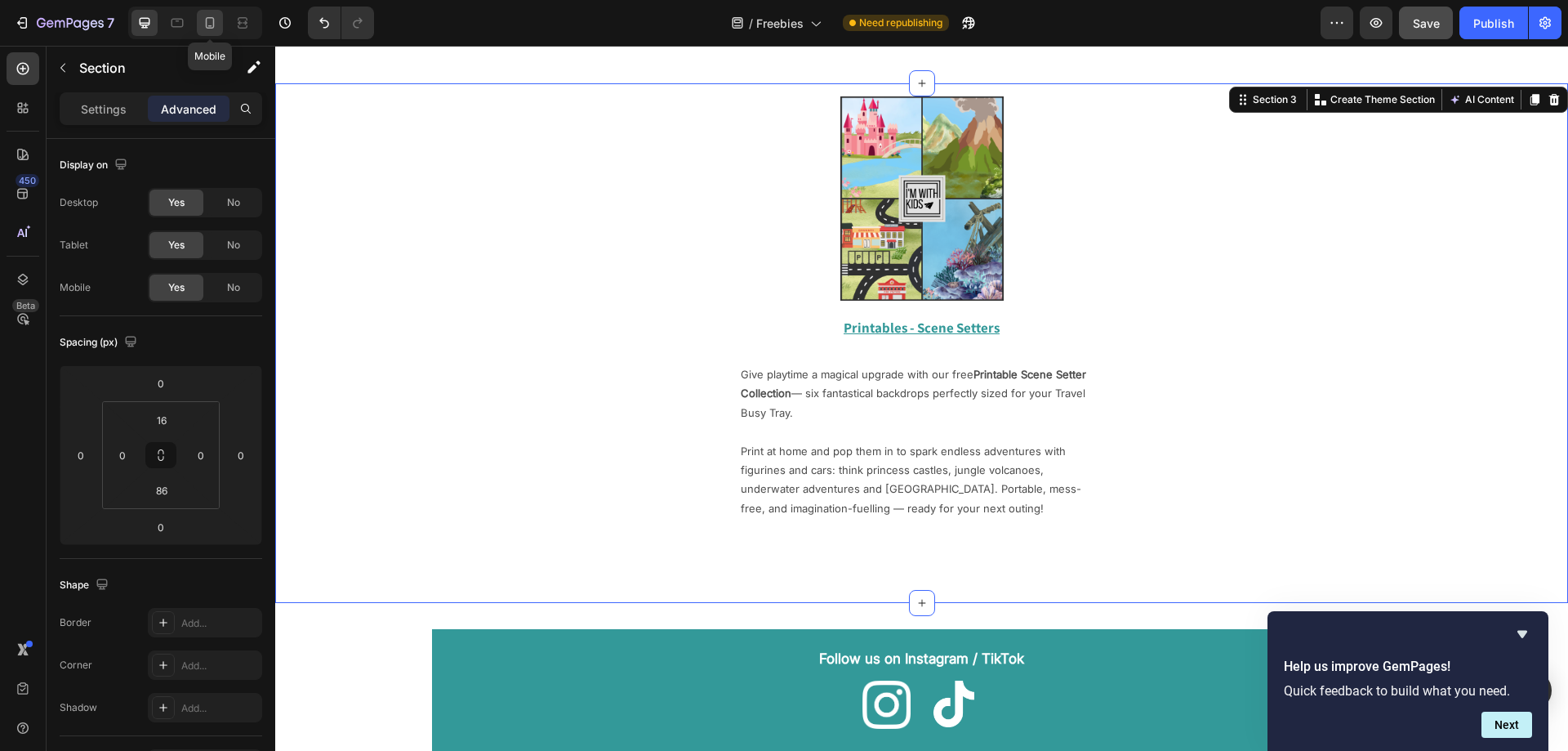
click at [214, 32] on div at bounding box center [210, 23] width 26 height 26
type input "32"
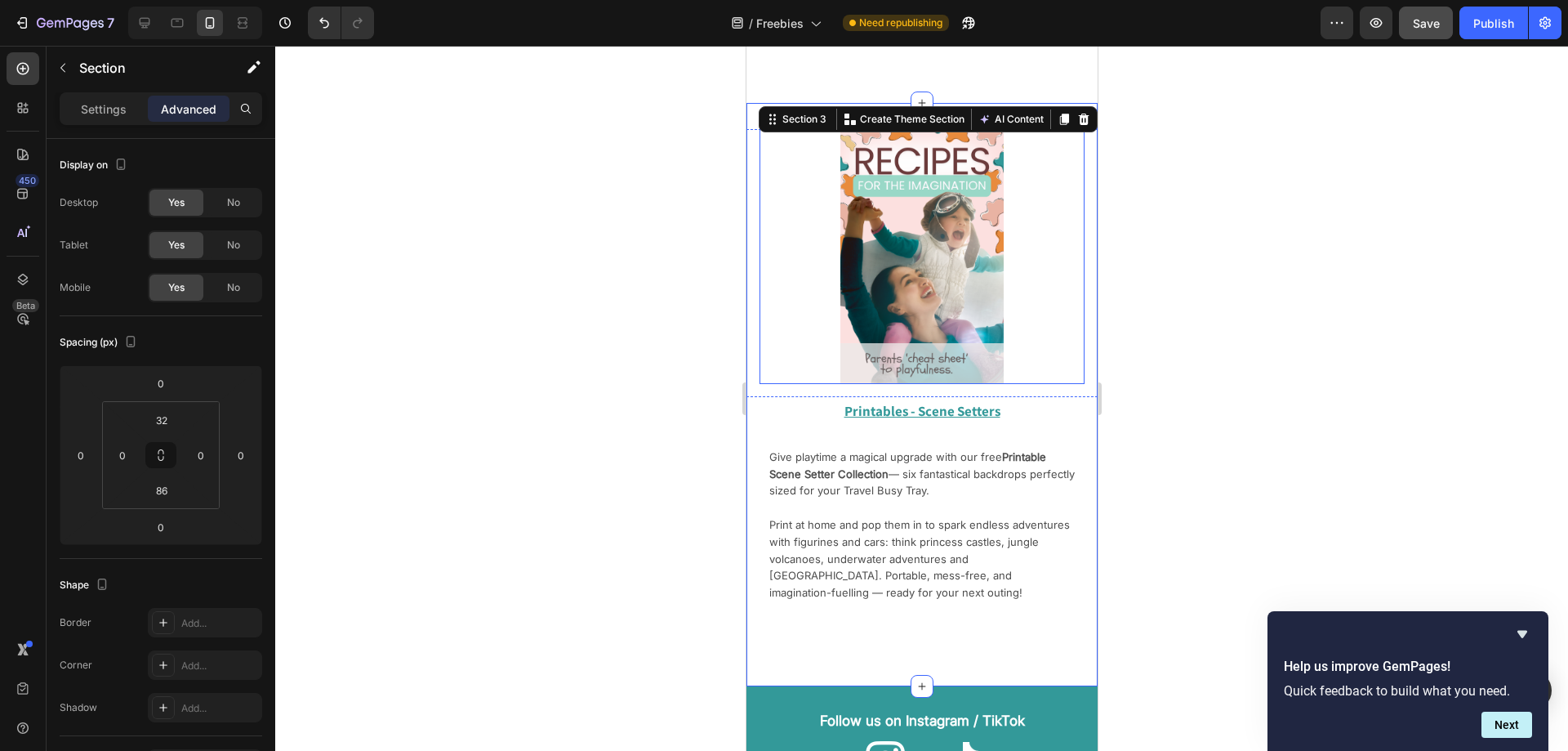
click at [891, 268] on img at bounding box center [921, 257] width 163 height 256
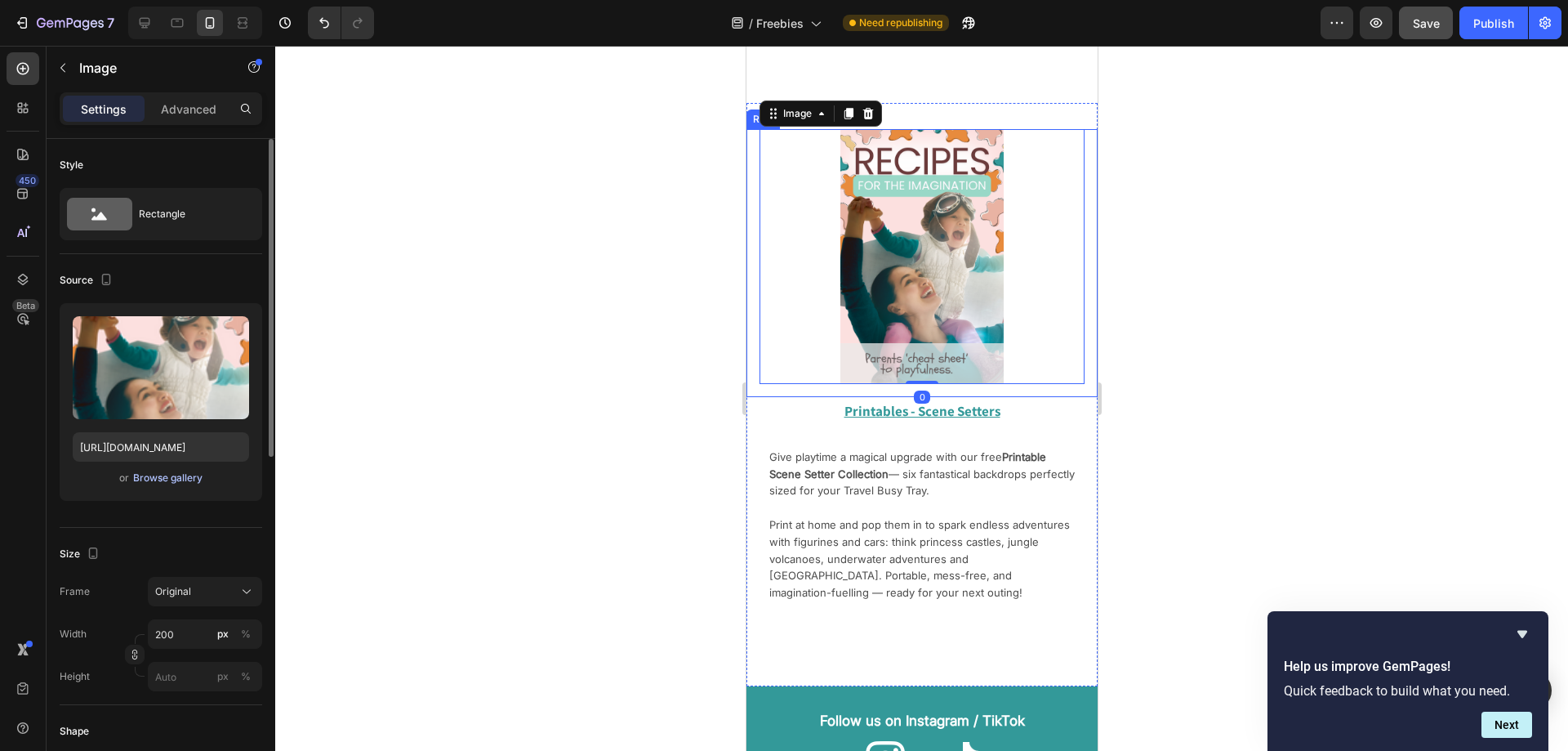
click at [159, 474] on div "Browse gallery" at bounding box center [168, 478] width 69 height 15
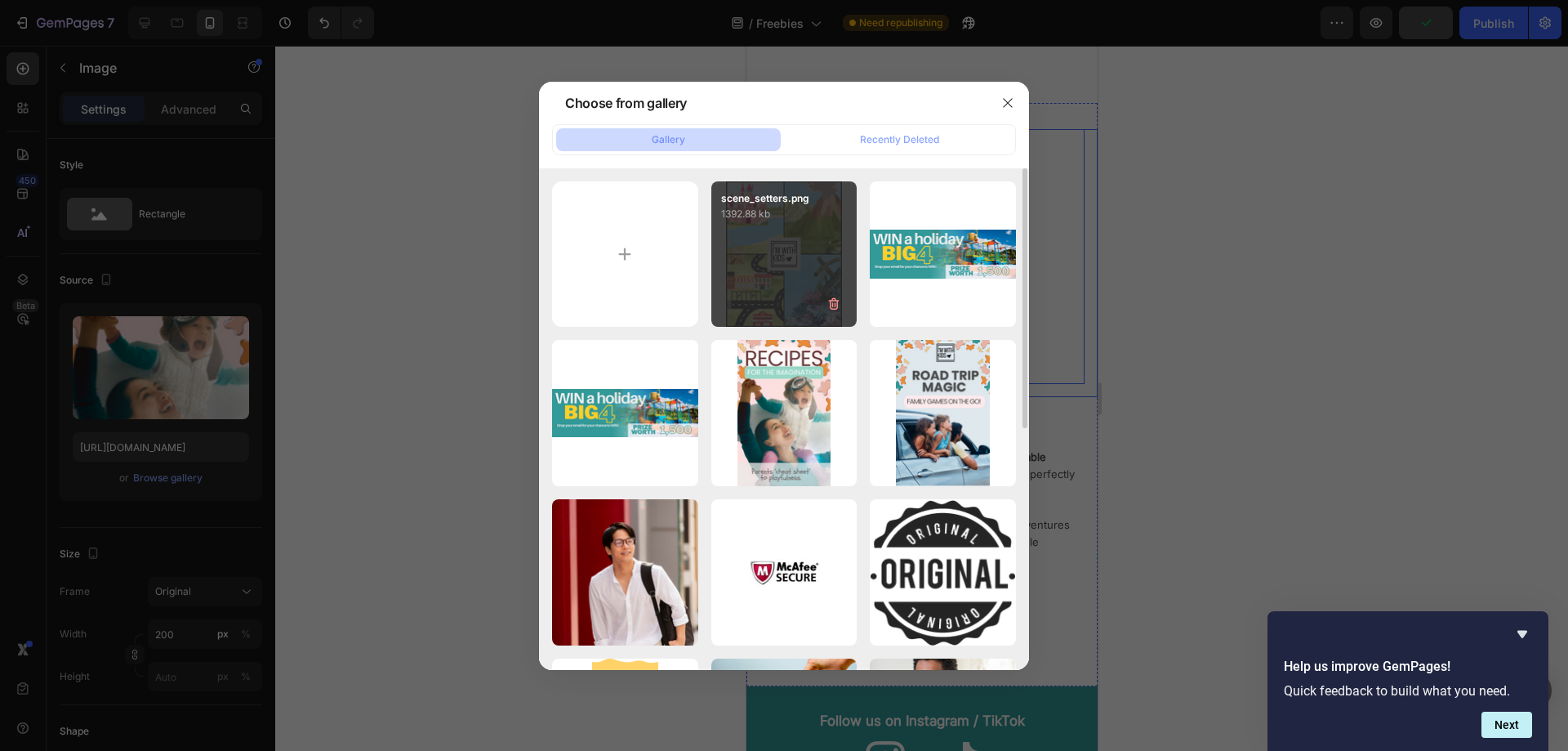
click at [784, 275] on div "scene_setters.png 1392.88 kb" at bounding box center [784, 254] width 146 height 147
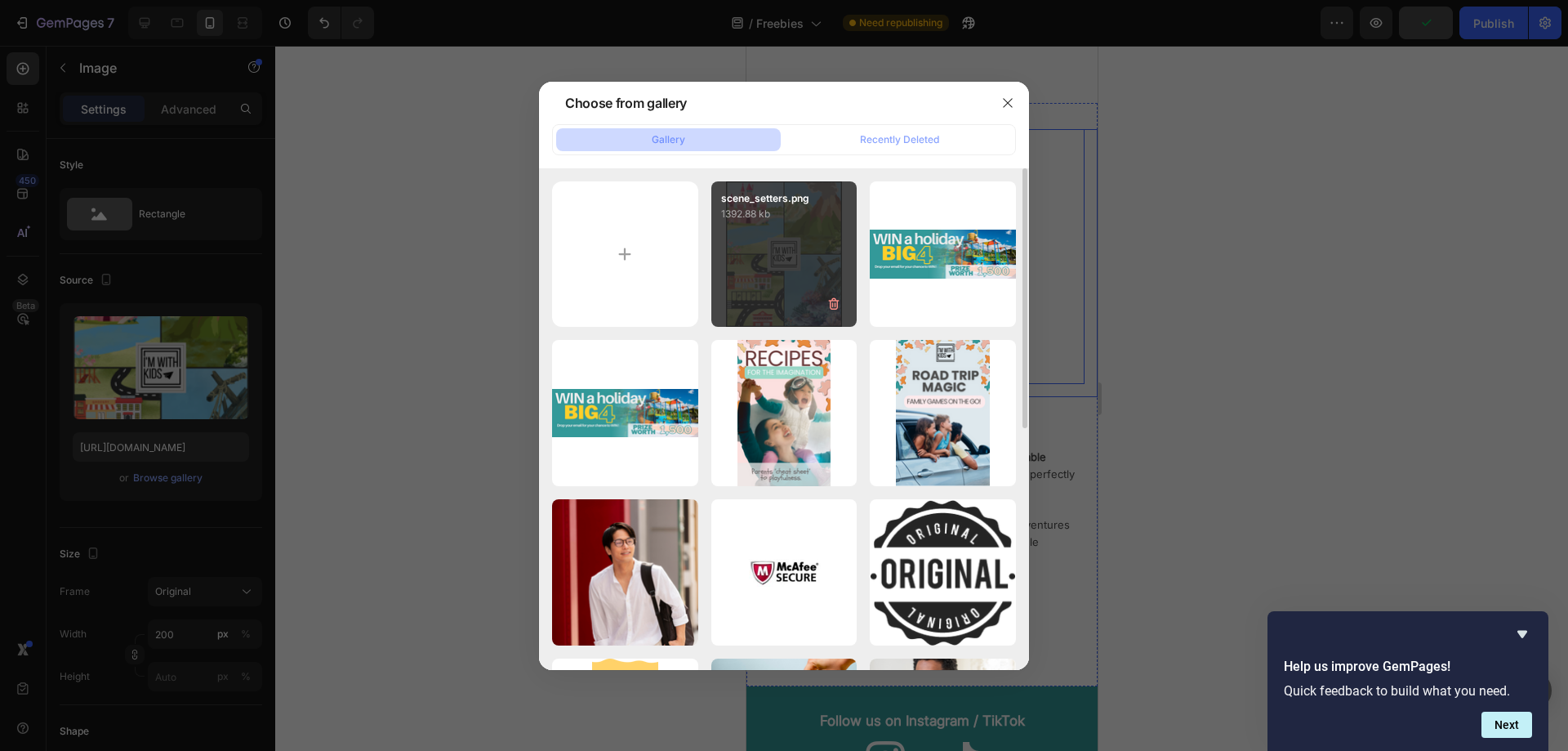
type input "[URL][DOMAIN_NAME]"
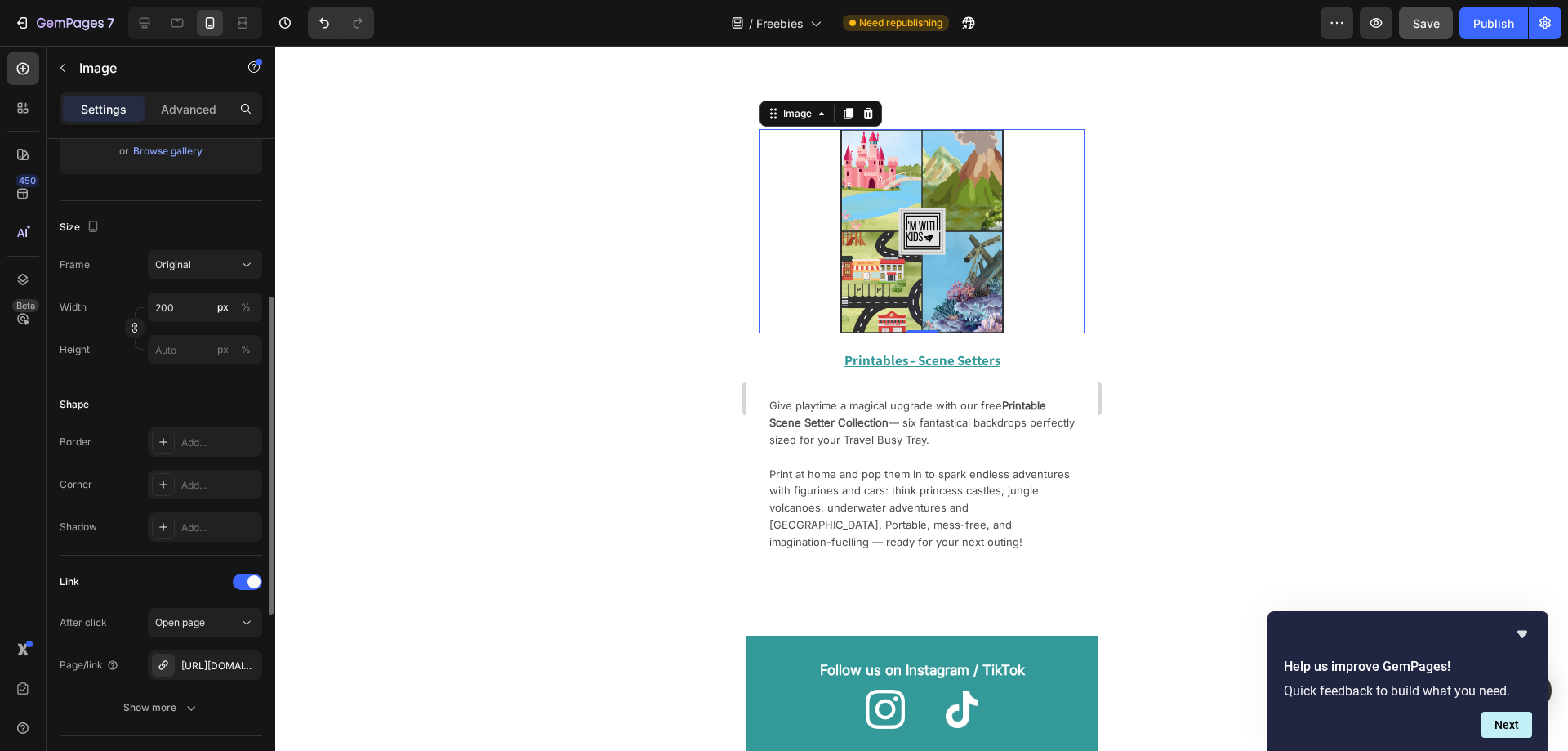
scroll to position [408, 0]
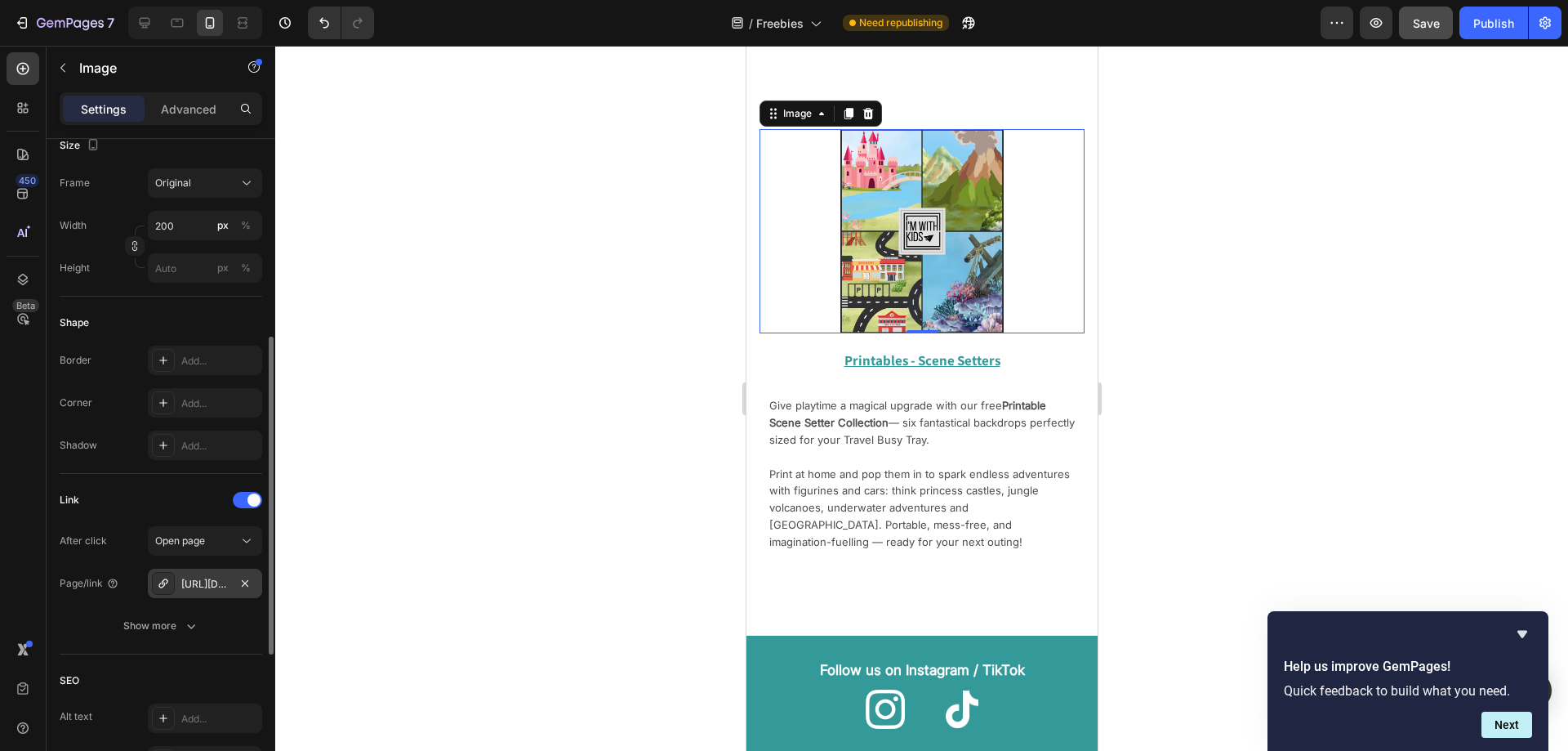
click at [205, 579] on div "[URL][DOMAIN_NAME]" at bounding box center [205, 584] width 48 height 15
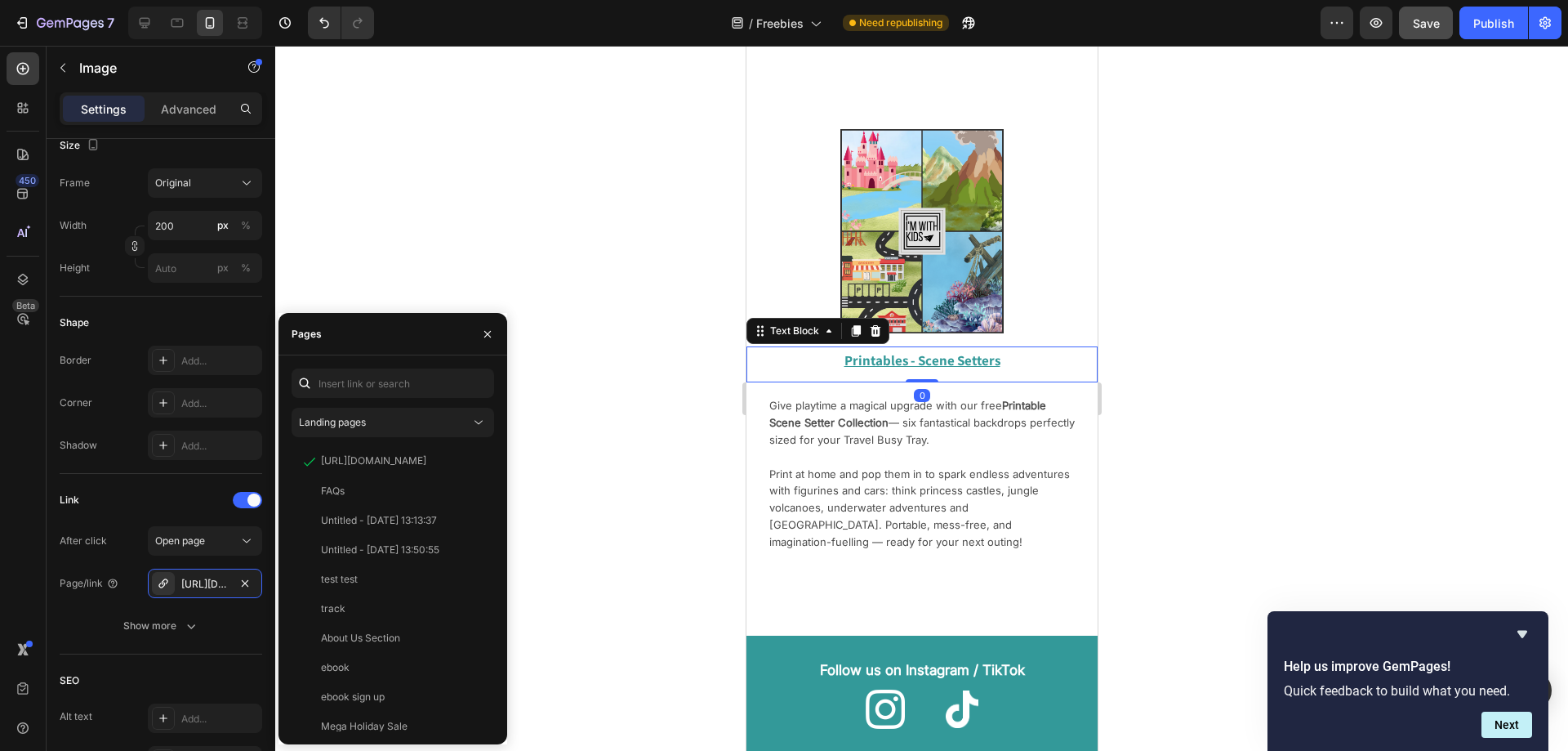
click at [920, 362] on u "Printables - Scene Setters" at bounding box center [921, 360] width 156 height 18
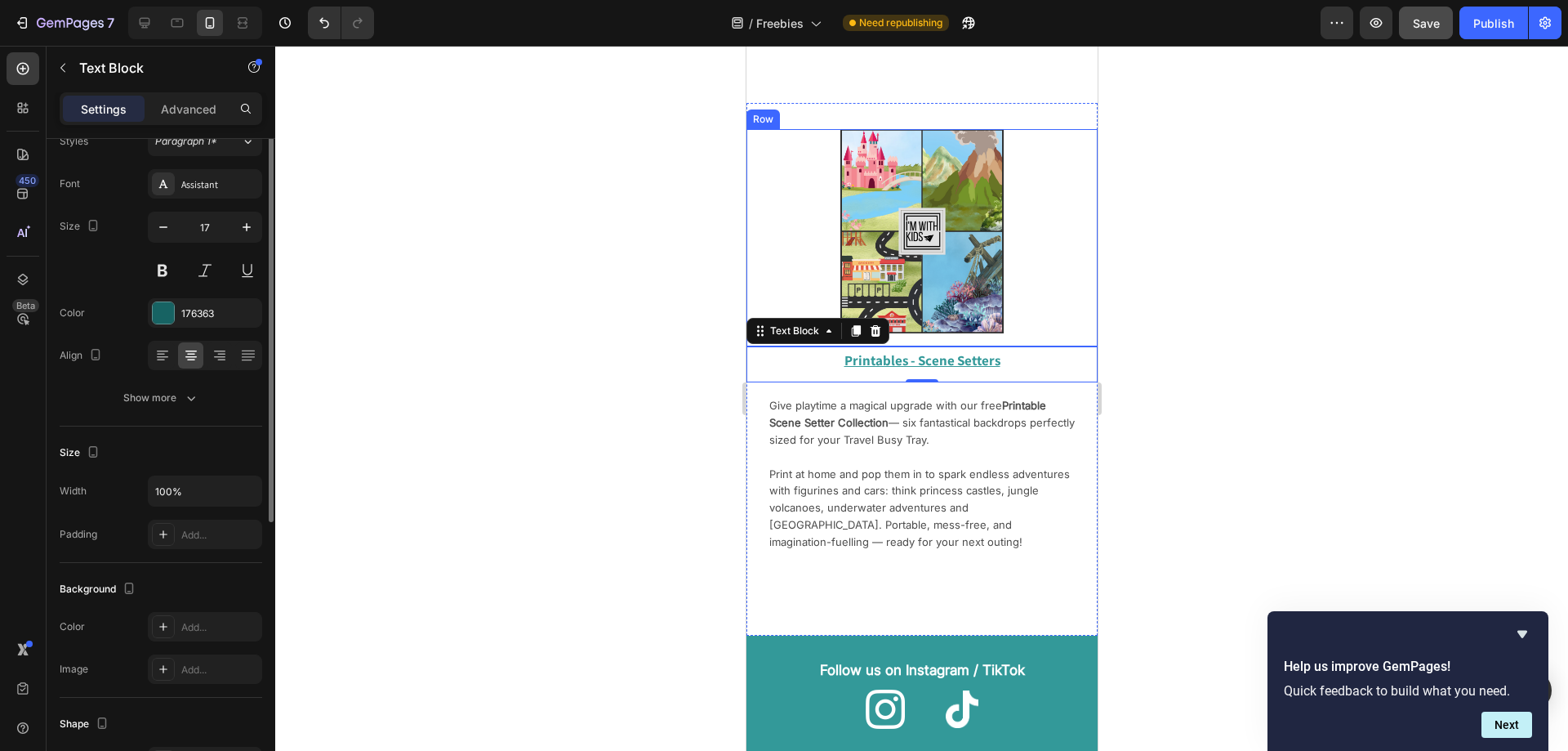
scroll to position [0, 0]
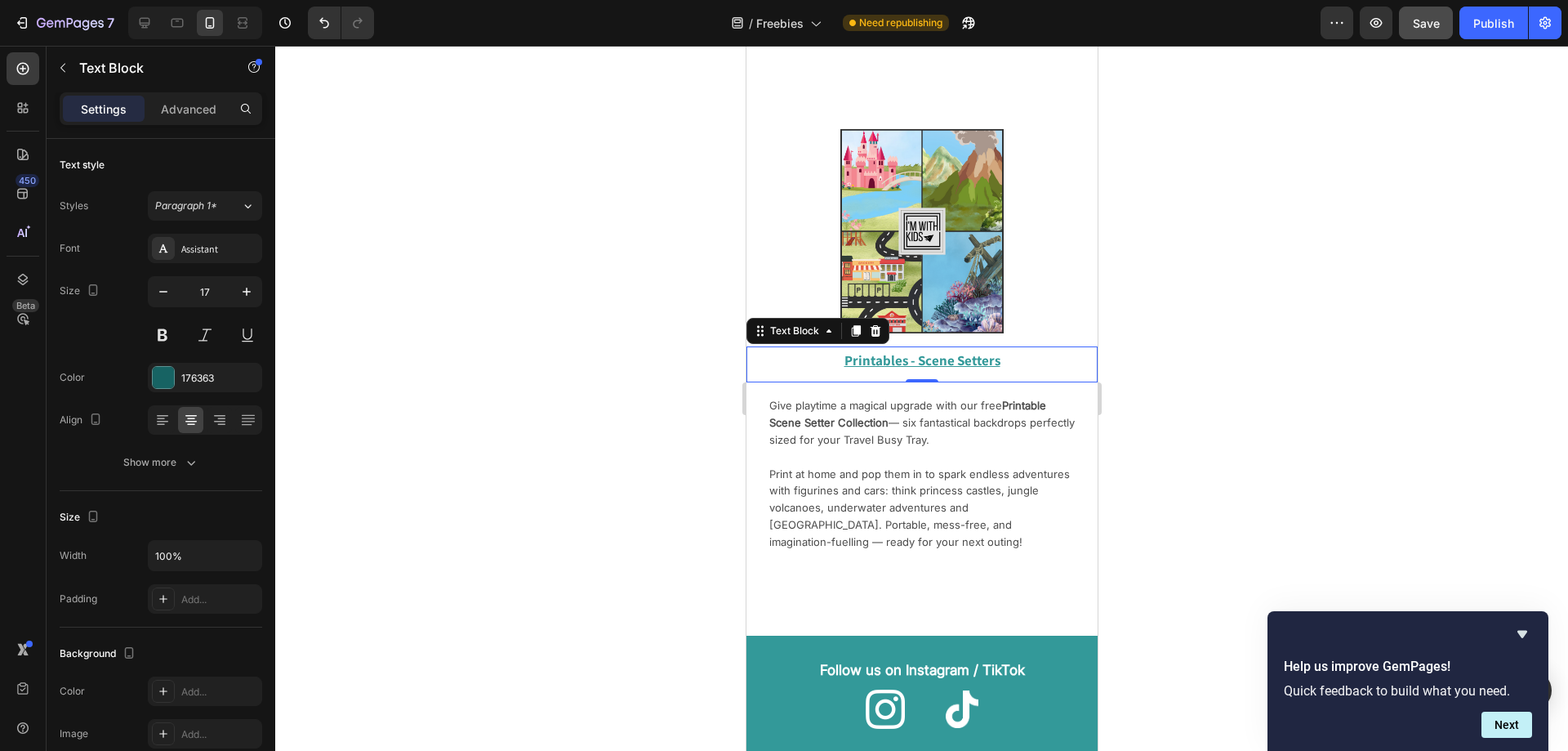
click at [932, 362] on u "Printables - Scene Setters" at bounding box center [921, 360] width 156 height 18
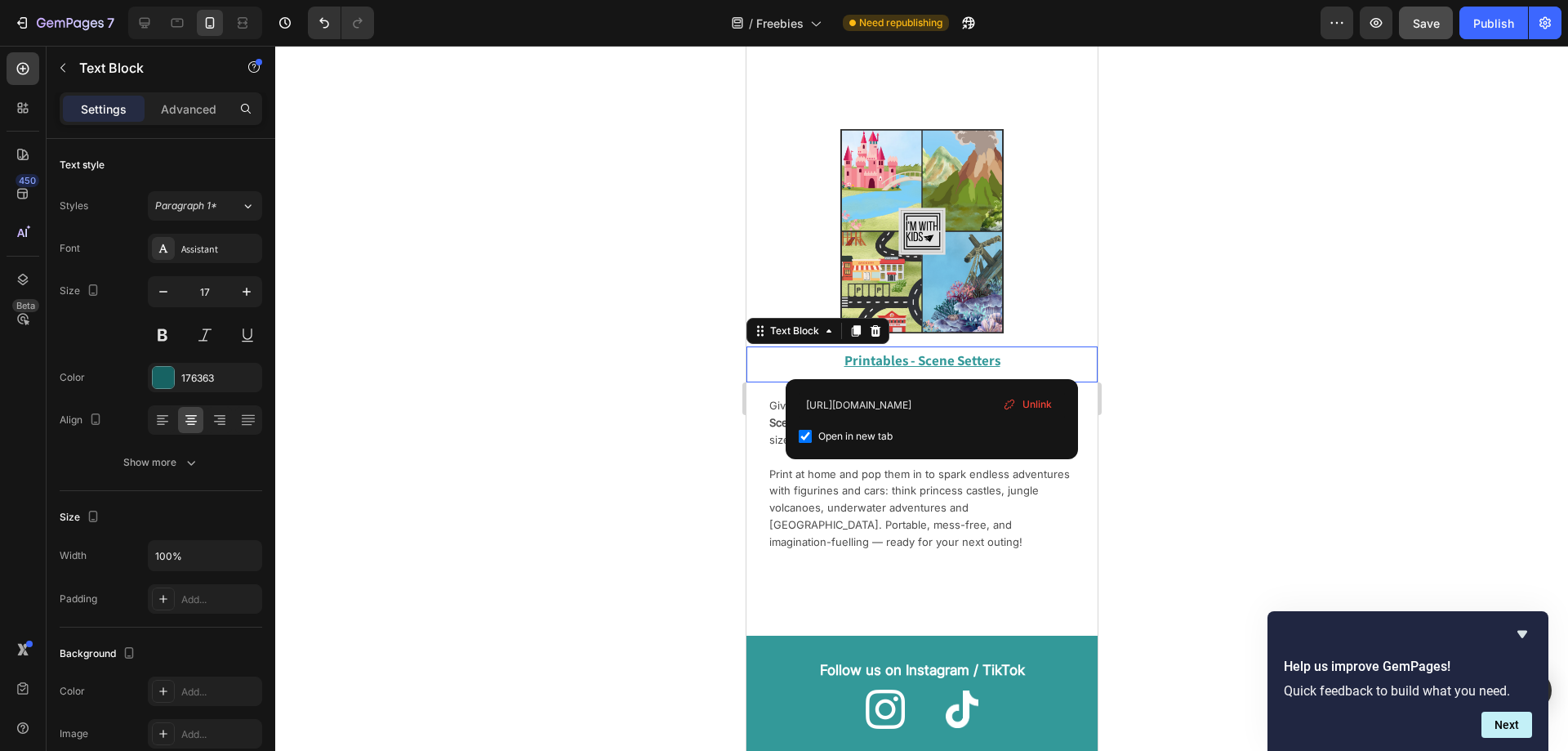
click at [582, 332] on div at bounding box center [921, 398] width 1292 height 705
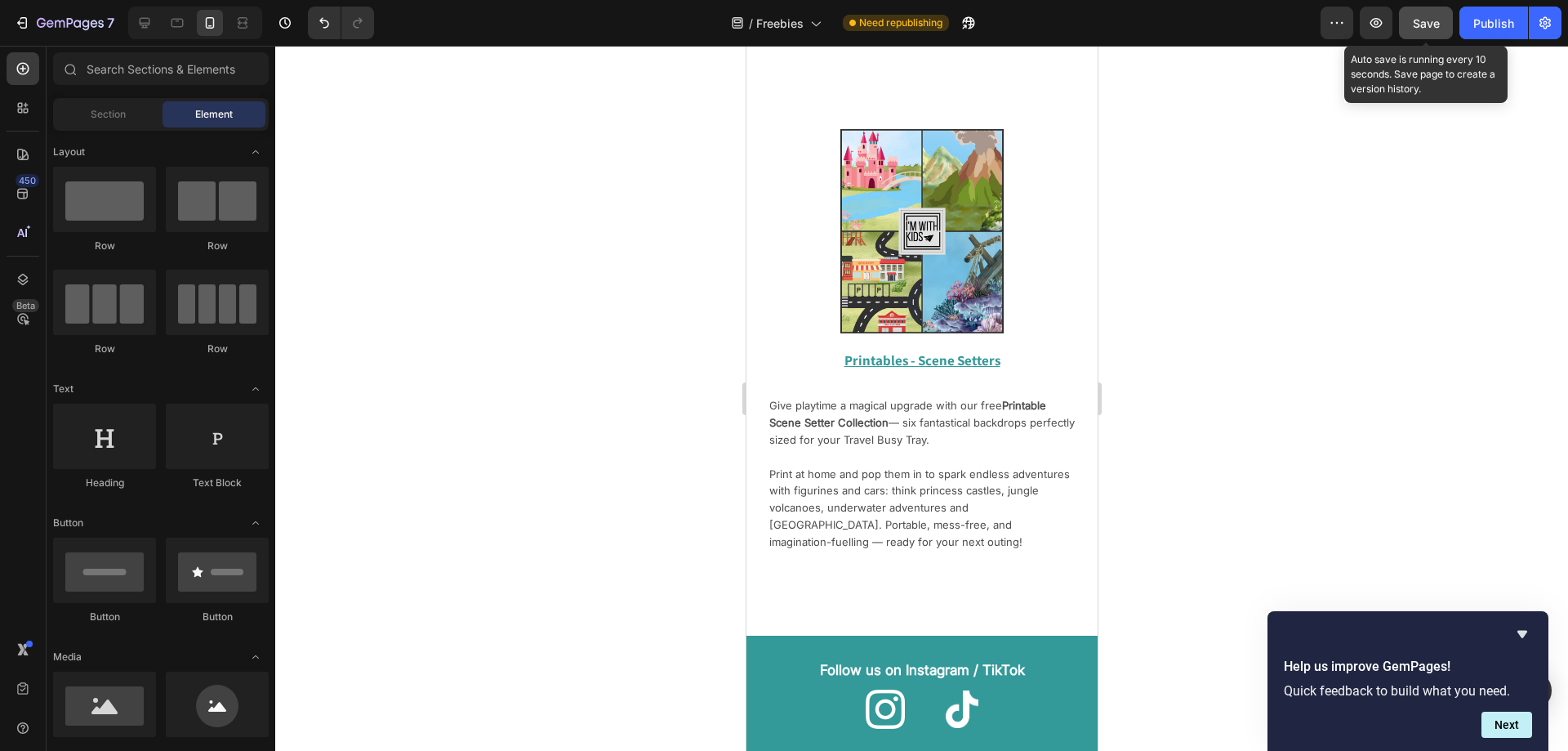
click at [1428, 33] on button "Save" at bounding box center [1426, 23] width 54 height 33
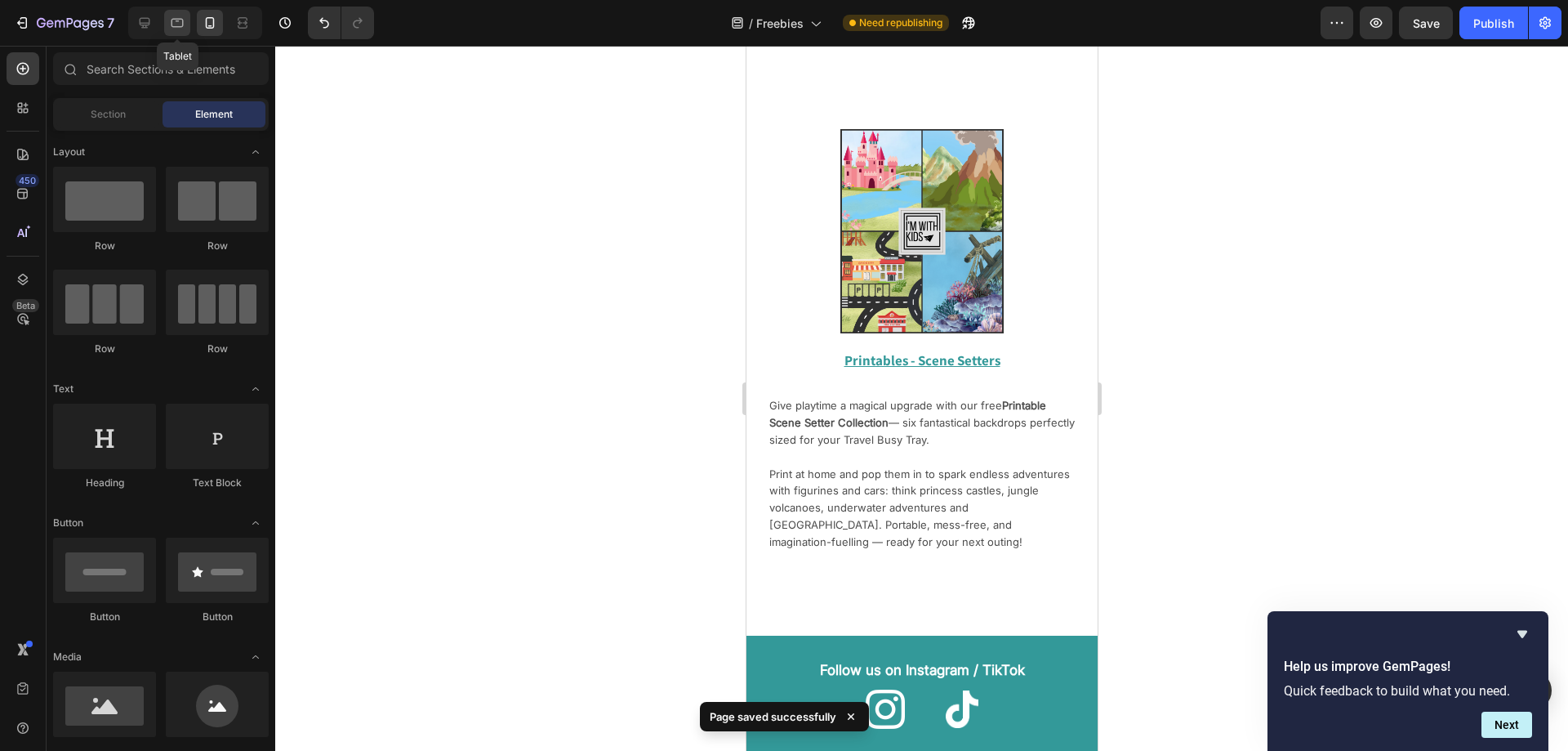
click at [167, 19] on div at bounding box center [177, 23] width 26 height 26
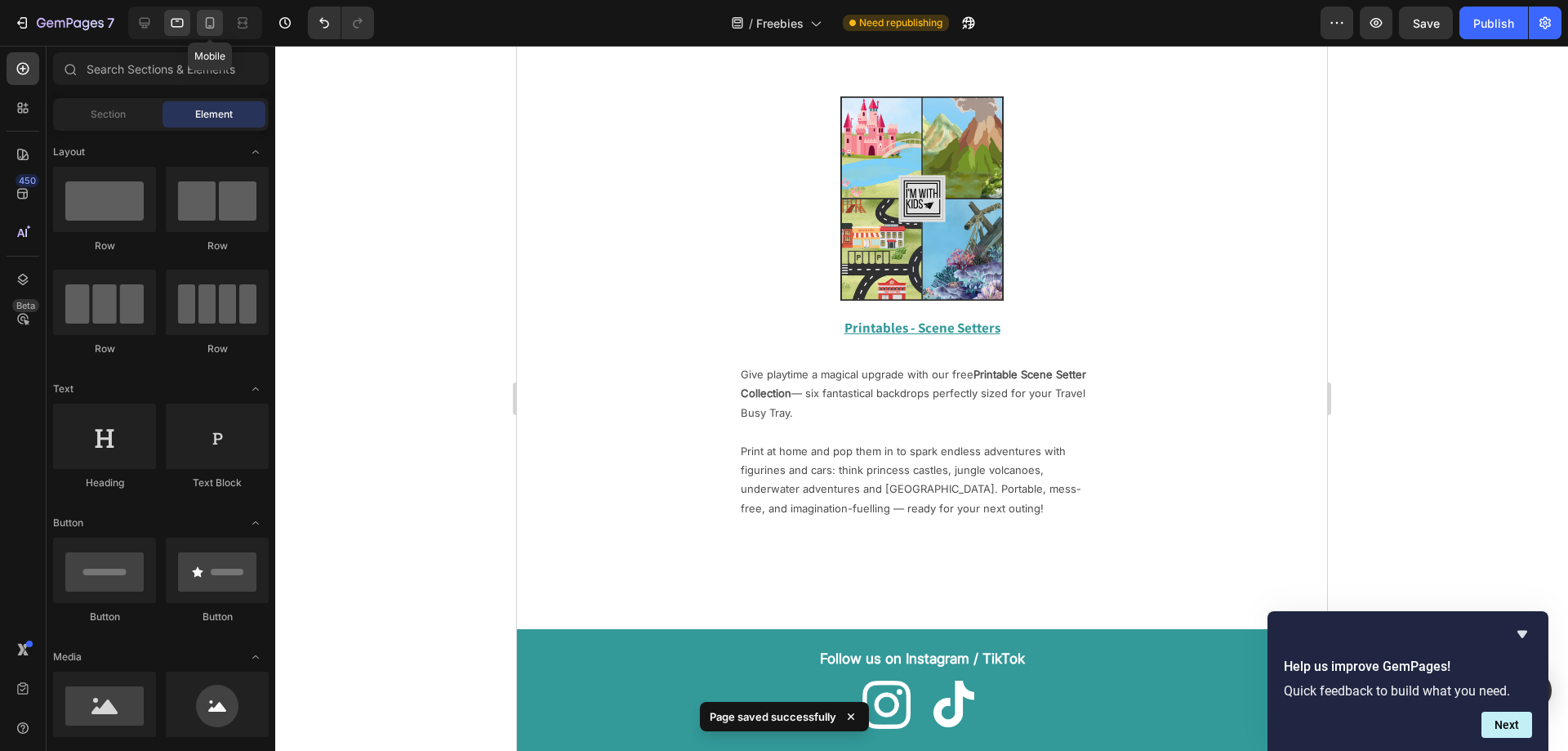
click at [215, 26] on icon at bounding box center [210, 23] width 16 height 16
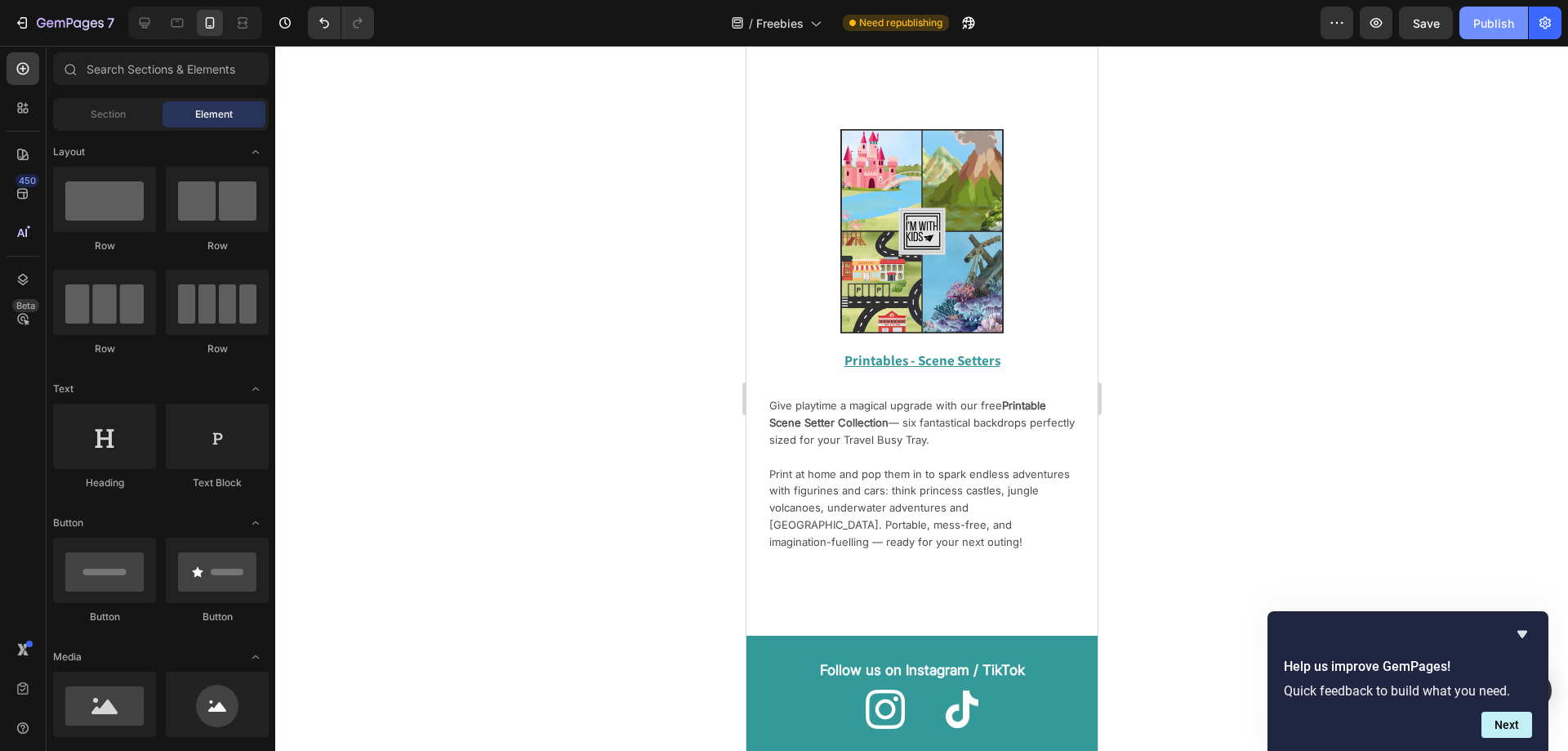
click at [1481, 32] on button "Publish" at bounding box center [1493, 23] width 68 height 33
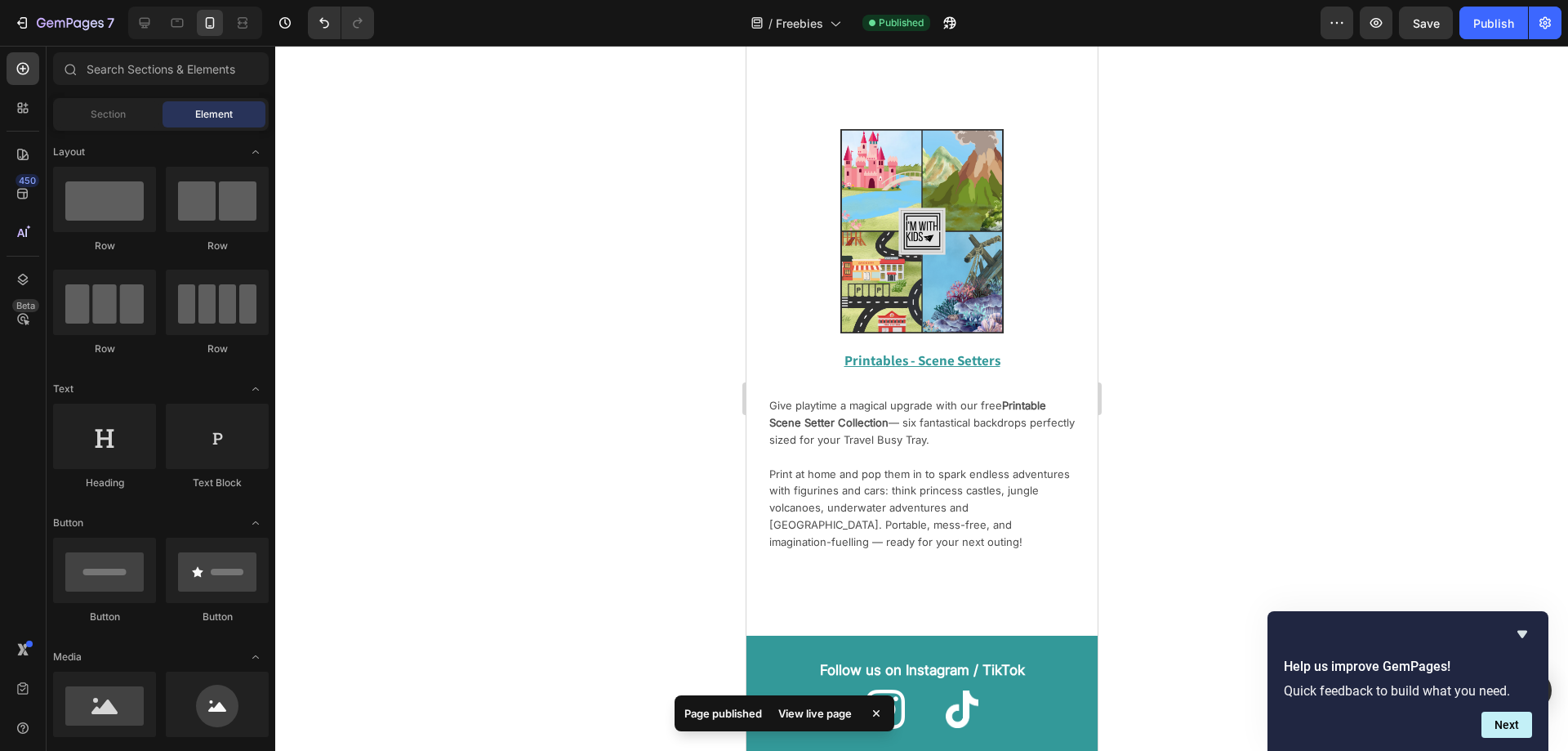
click at [808, 716] on div "View live page" at bounding box center [815, 713] width 93 height 23
